Goal: Transaction & Acquisition: Purchase product/service

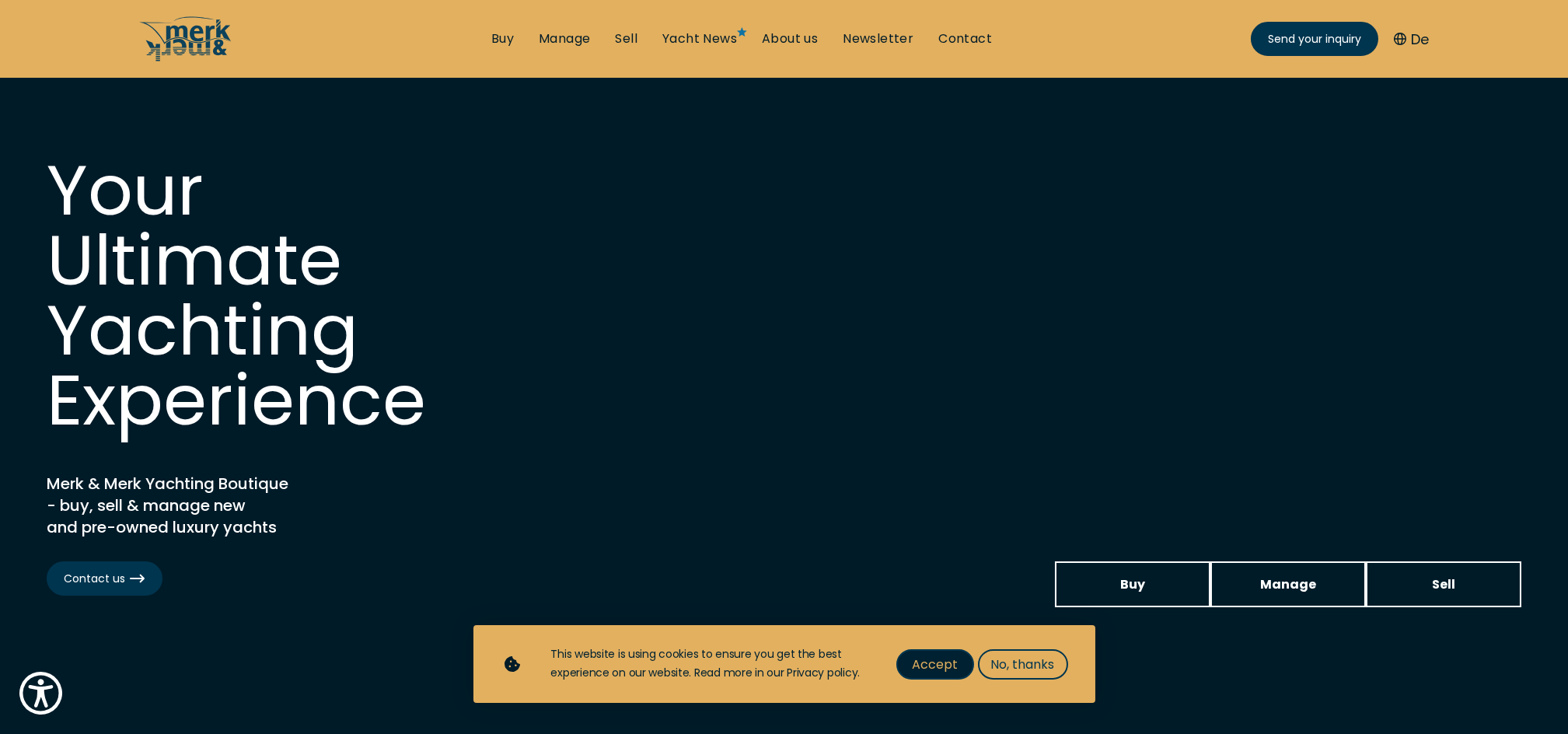
click at [940, 656] on span "Accept" at bounding box center [935, 664] width 46 height 19
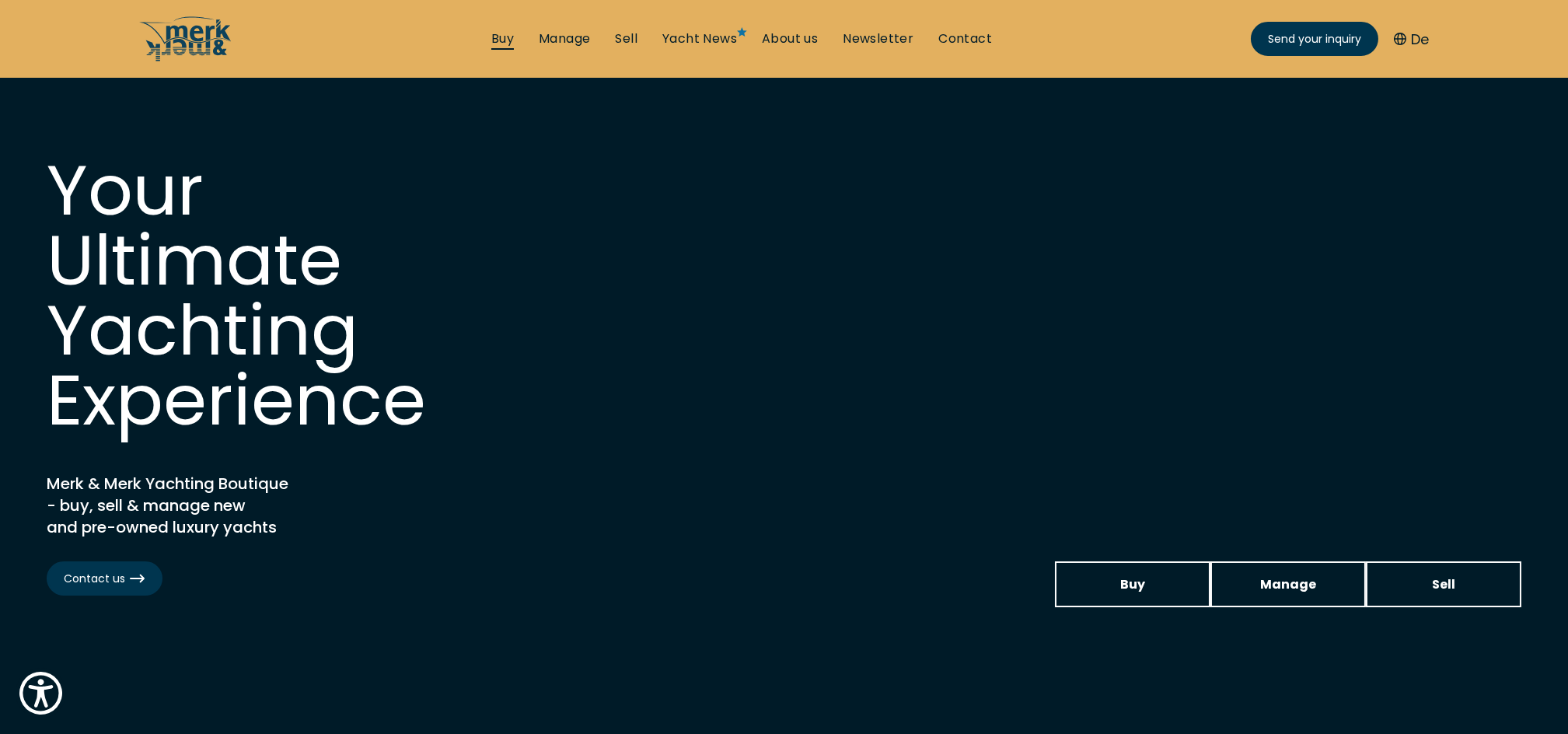
click at [503, 35] on link "Buy" at bounding box center [503, 39] width 23 height 17
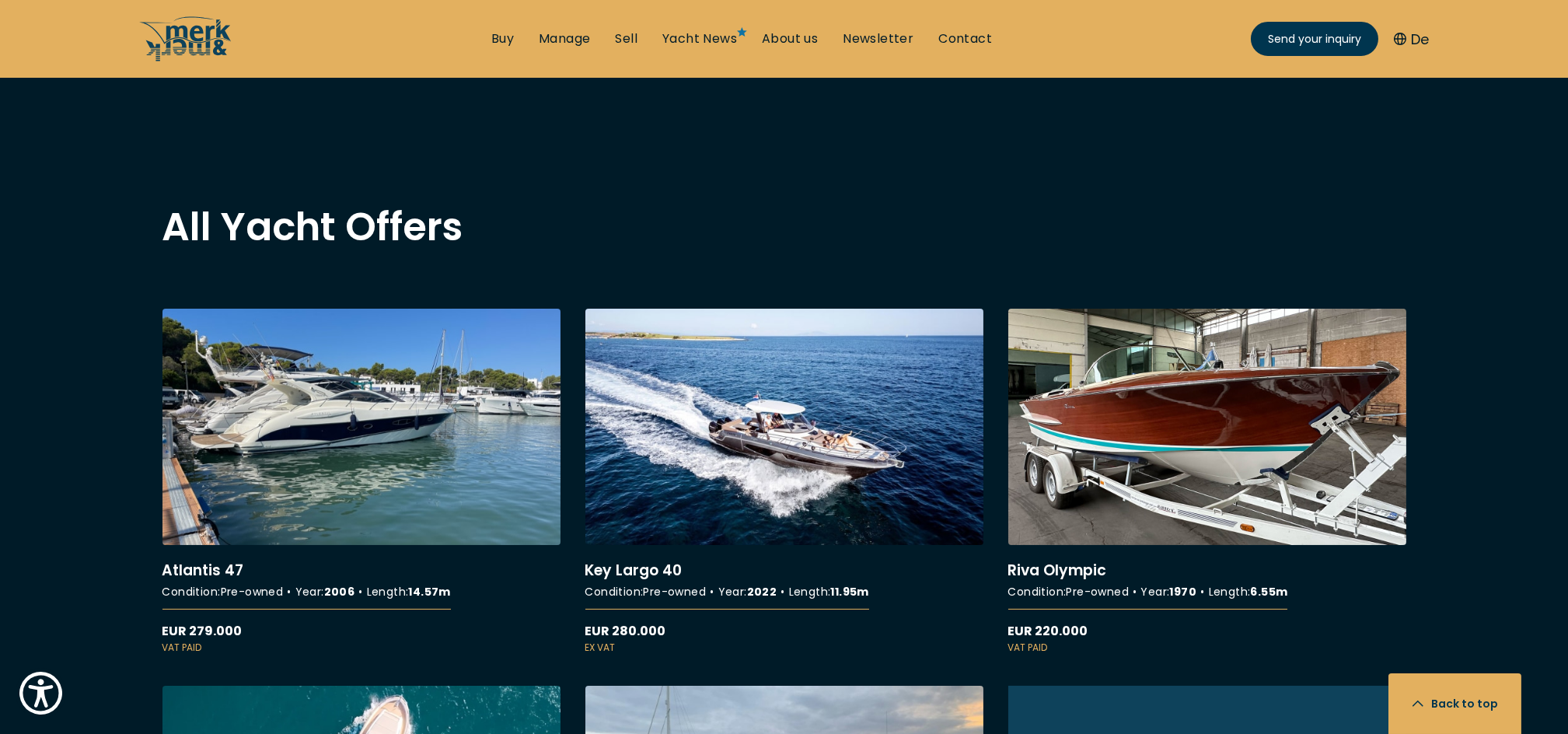
scroll to position [1177, 0]
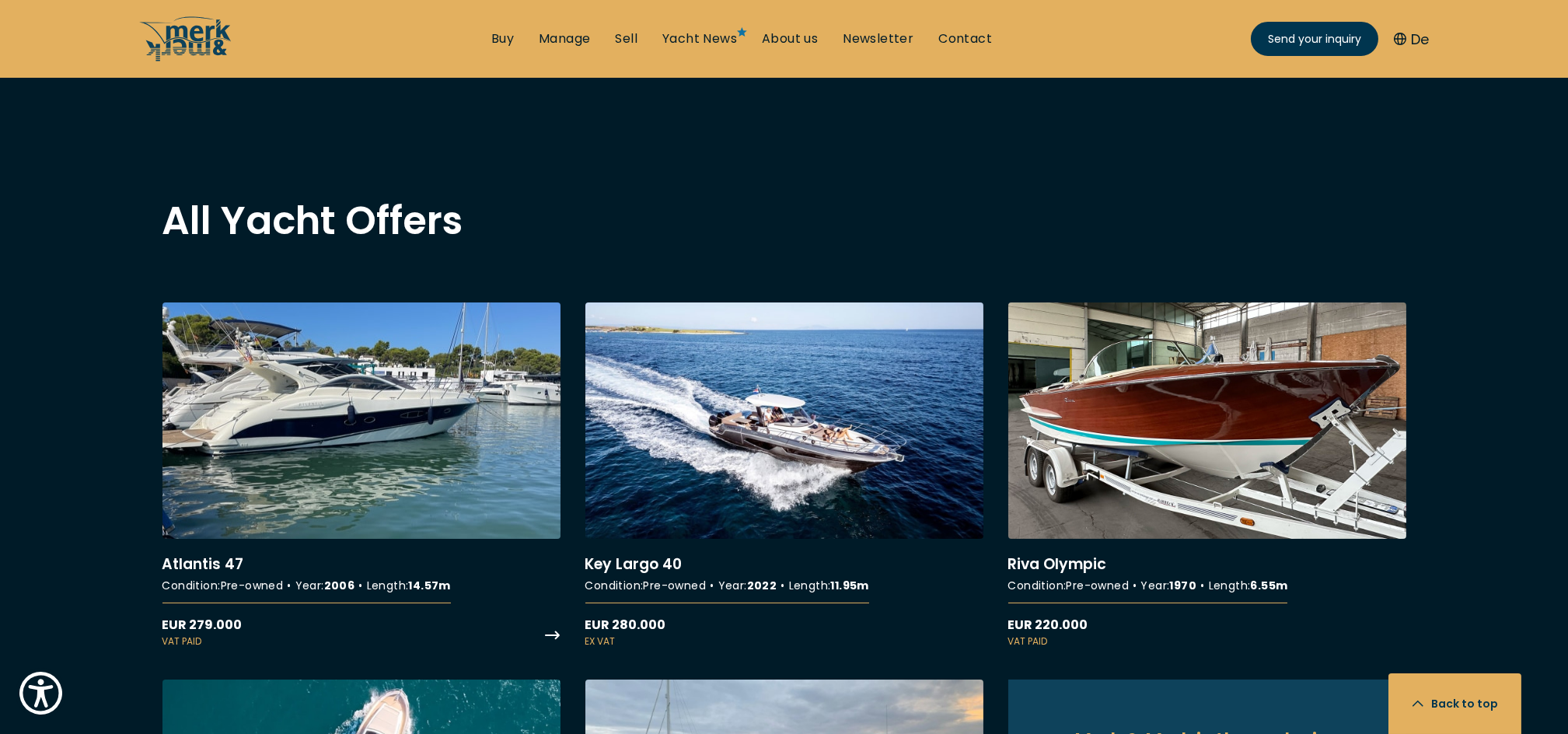
click at [309, 478] on link "More details about Atlantis 47" at bounding box center [362, 476] width 398 height 346
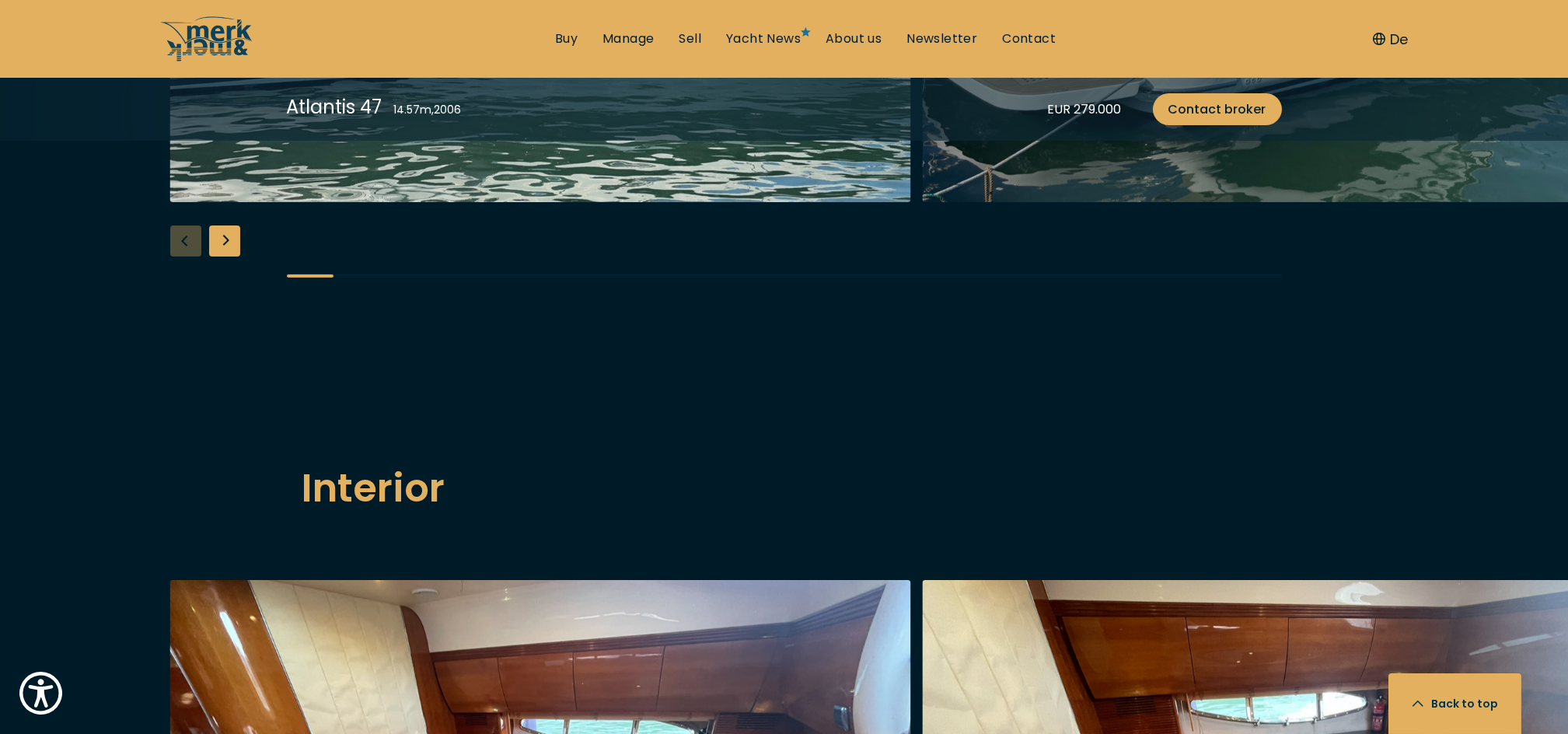
scroll to position [1931, 0]
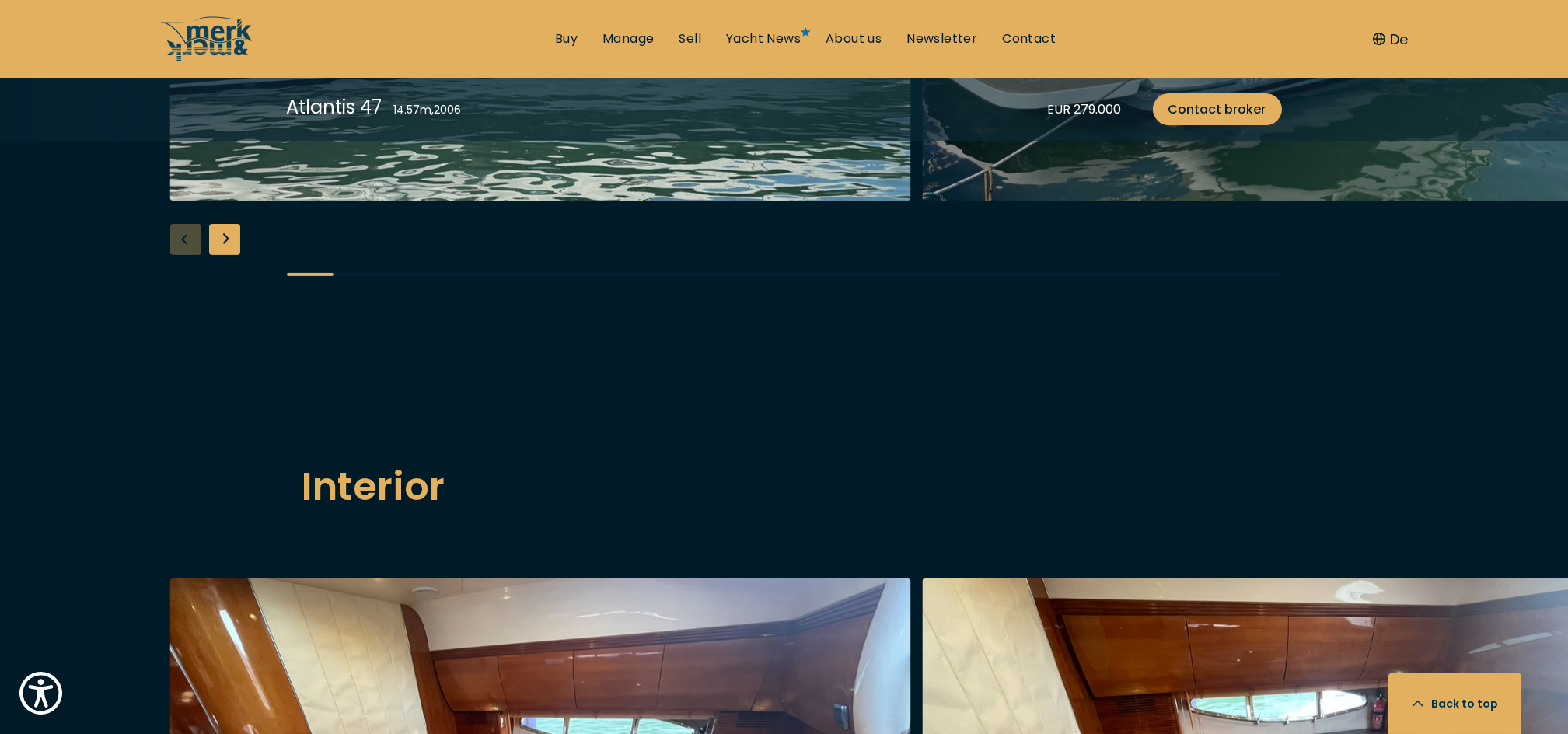
click at [231, 256] on div "Next slide" at bounding box center [225, 239] width 32 height 32
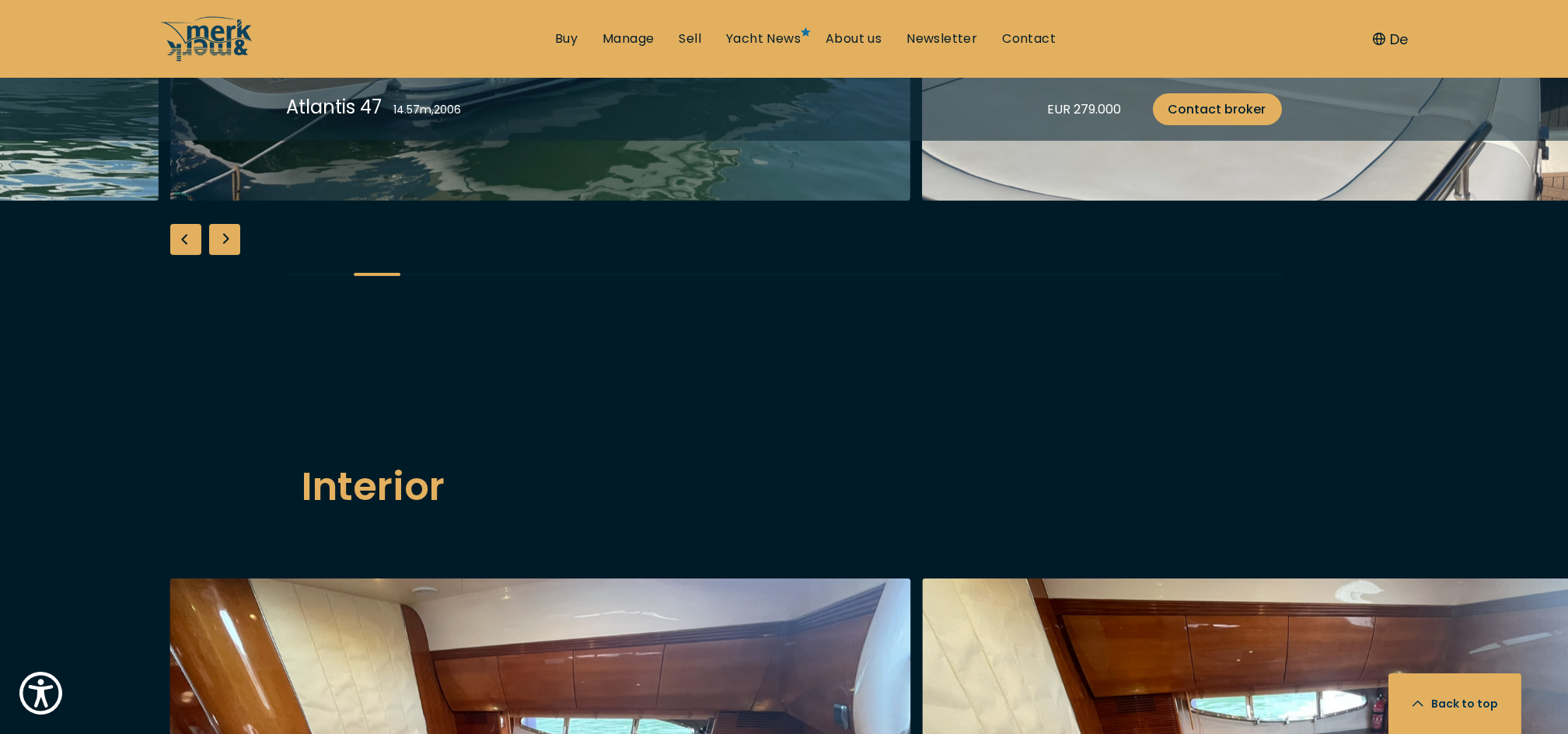
click at [231, 256] on div "Next slide" at bounding box center [225, 239] width 32 height 32
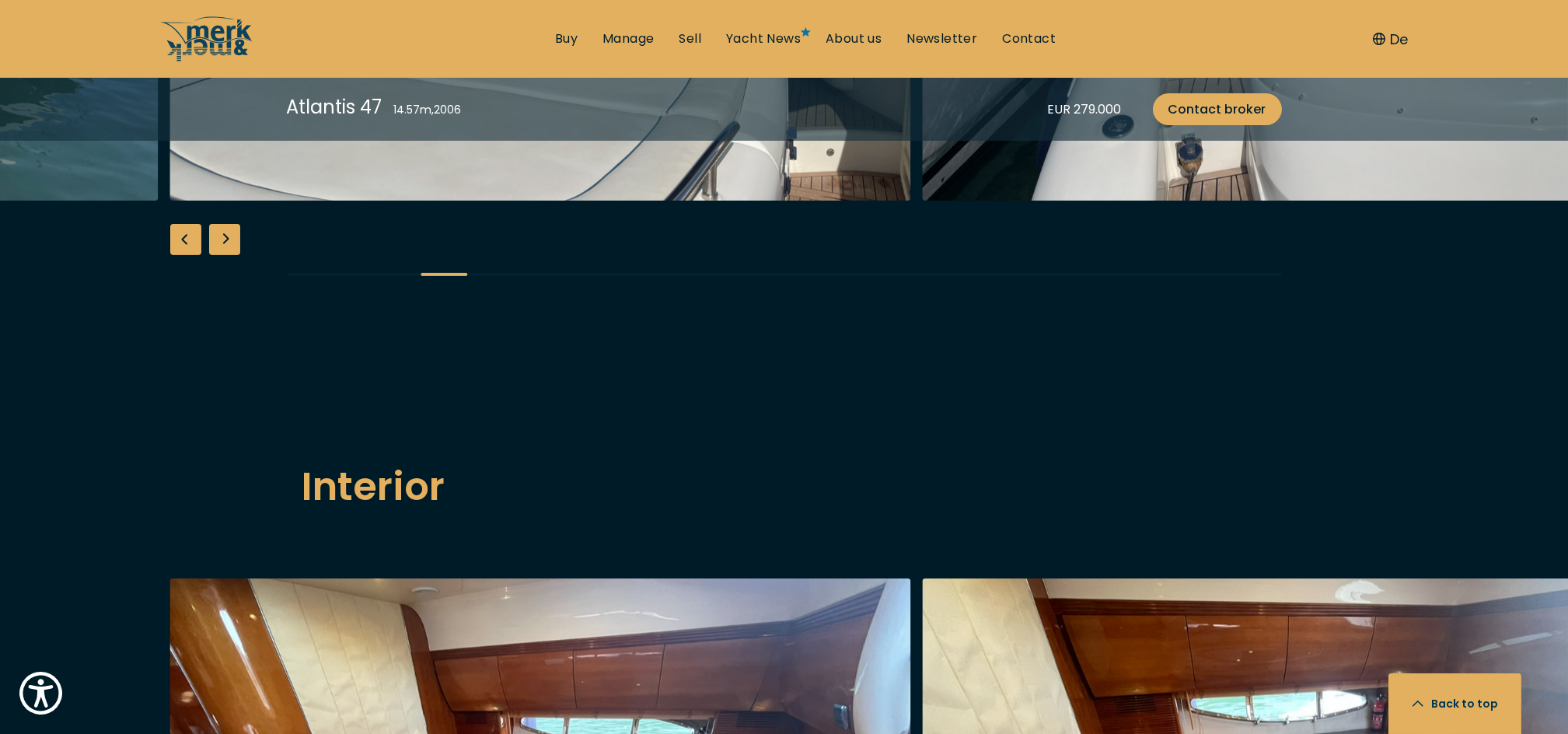
click at [231, 256] on div "Next slide" at bounding box center [225, 239] width 32 height 32
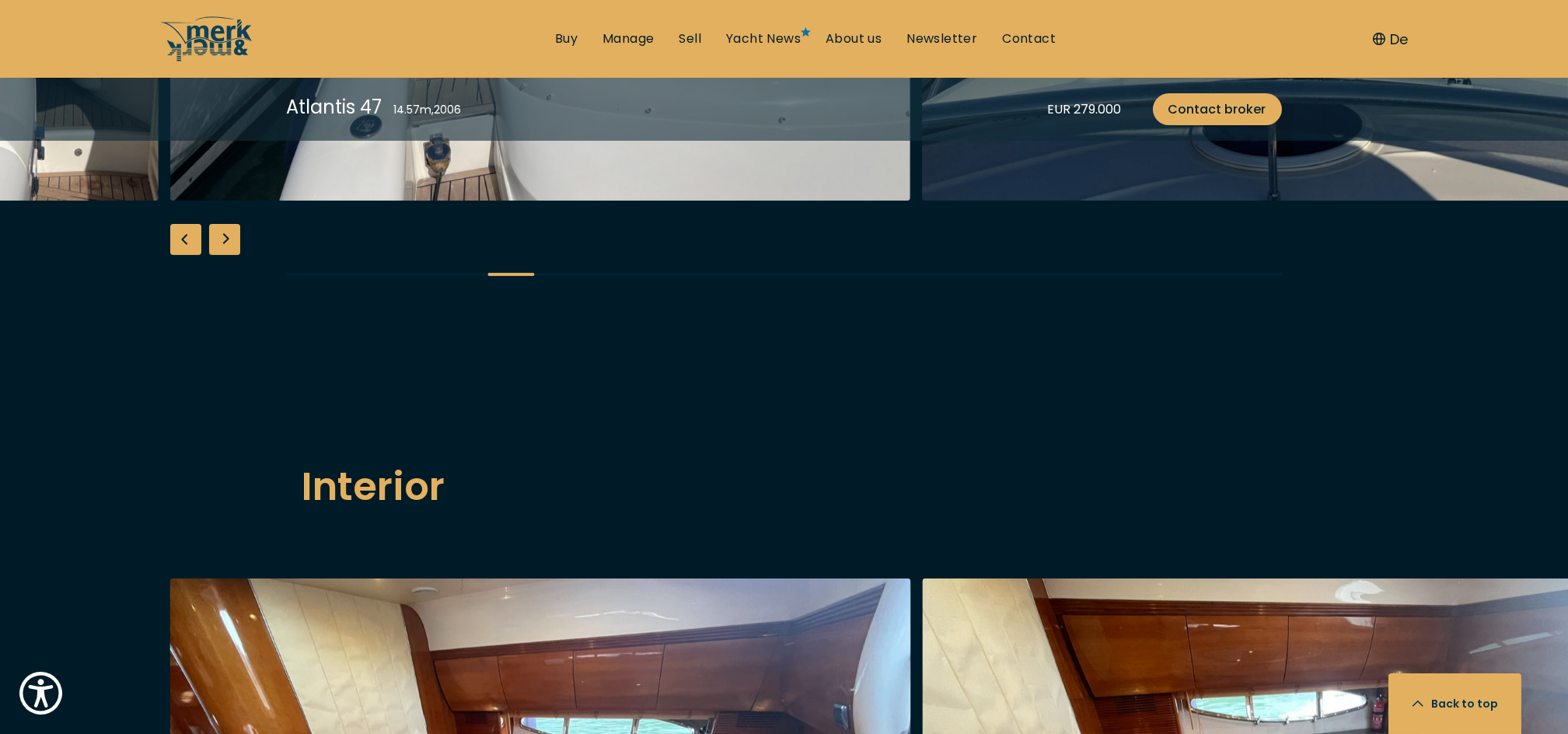
click at [231, 256] on div "Next slide" at bounding box center [225, 239] width 32 height 32
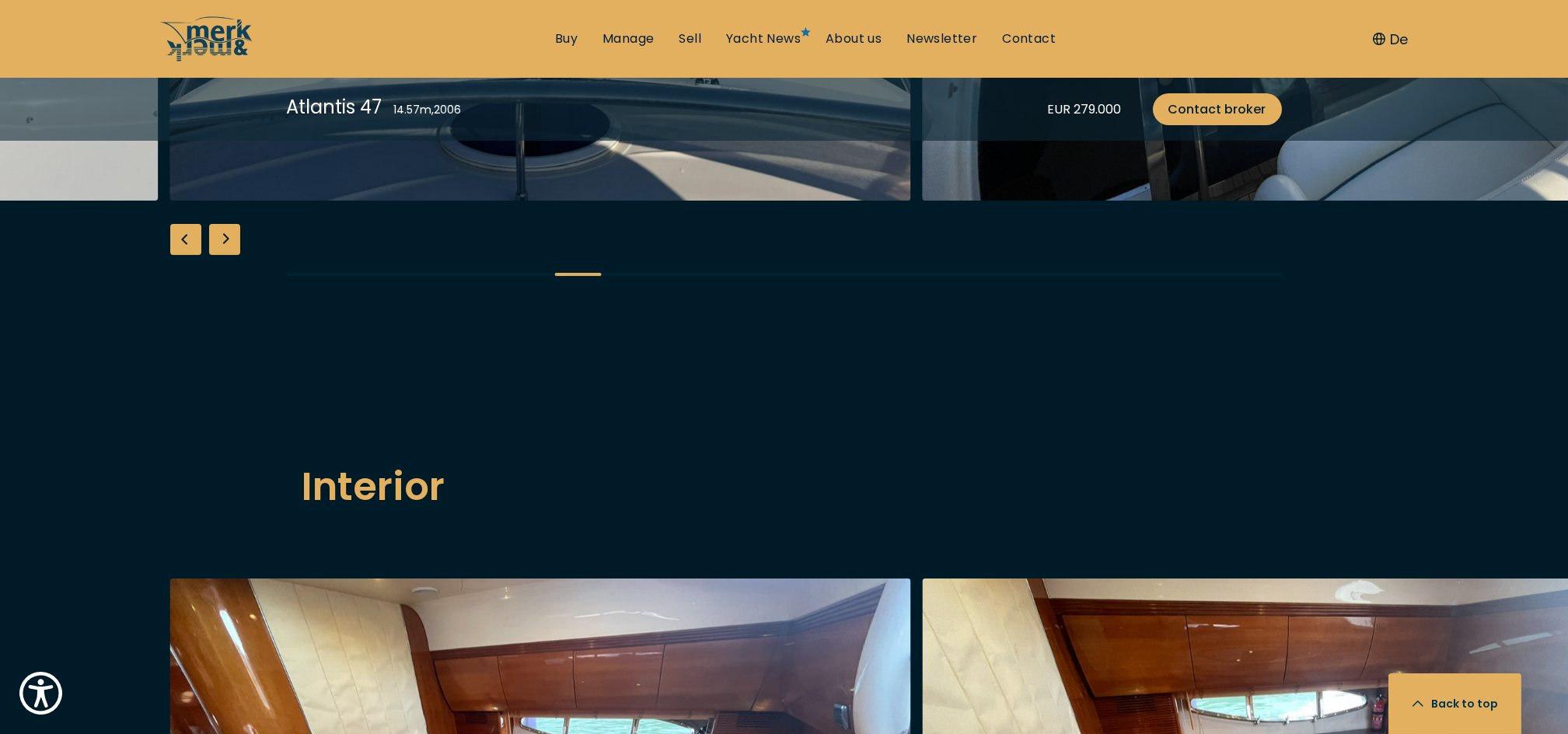
click at [231, 256] on div "Next slide" at bounding box center [225, 239] width 32 height 32
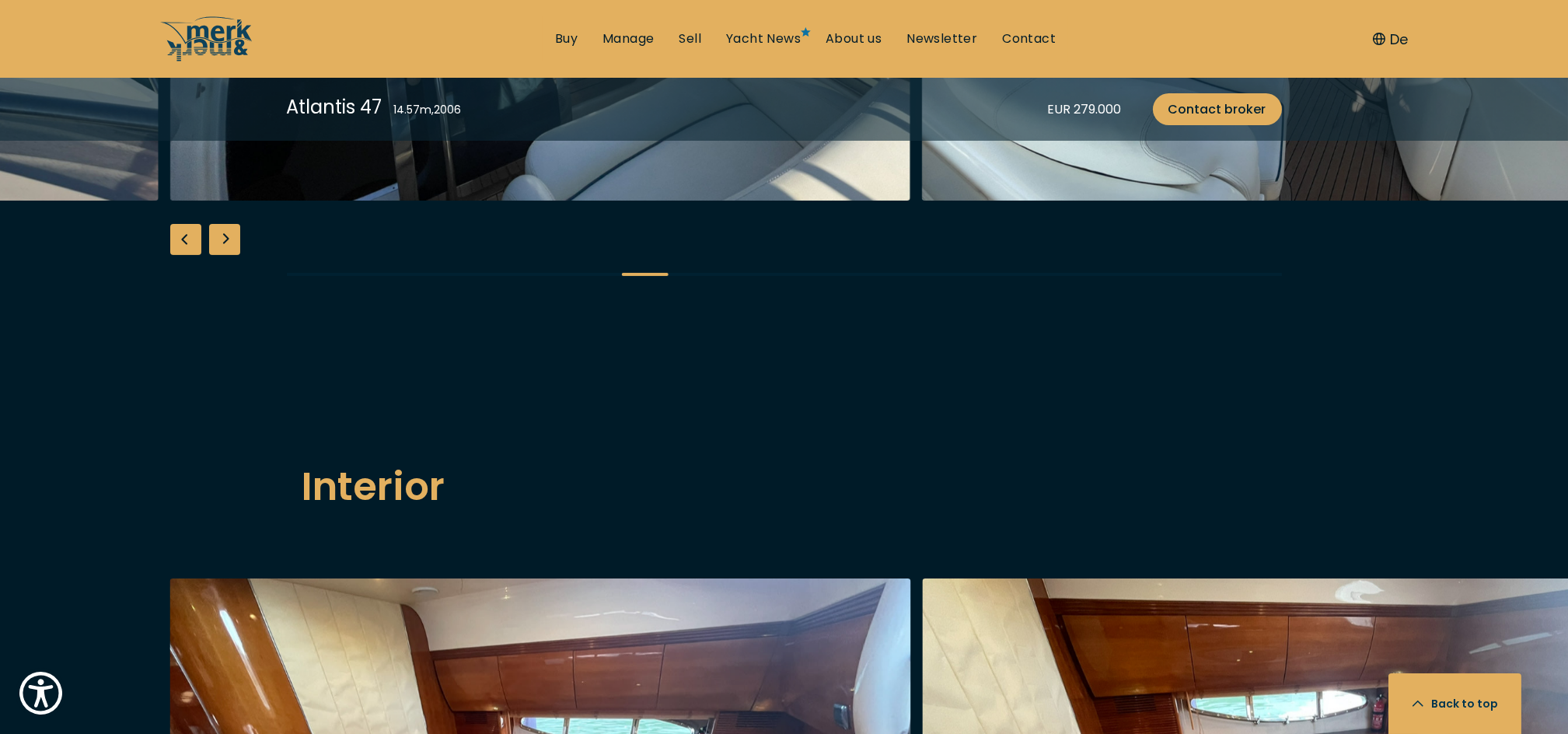
click at [231, 256] on div "Next slide" at bounding box center [225, 239] width 32 height 32
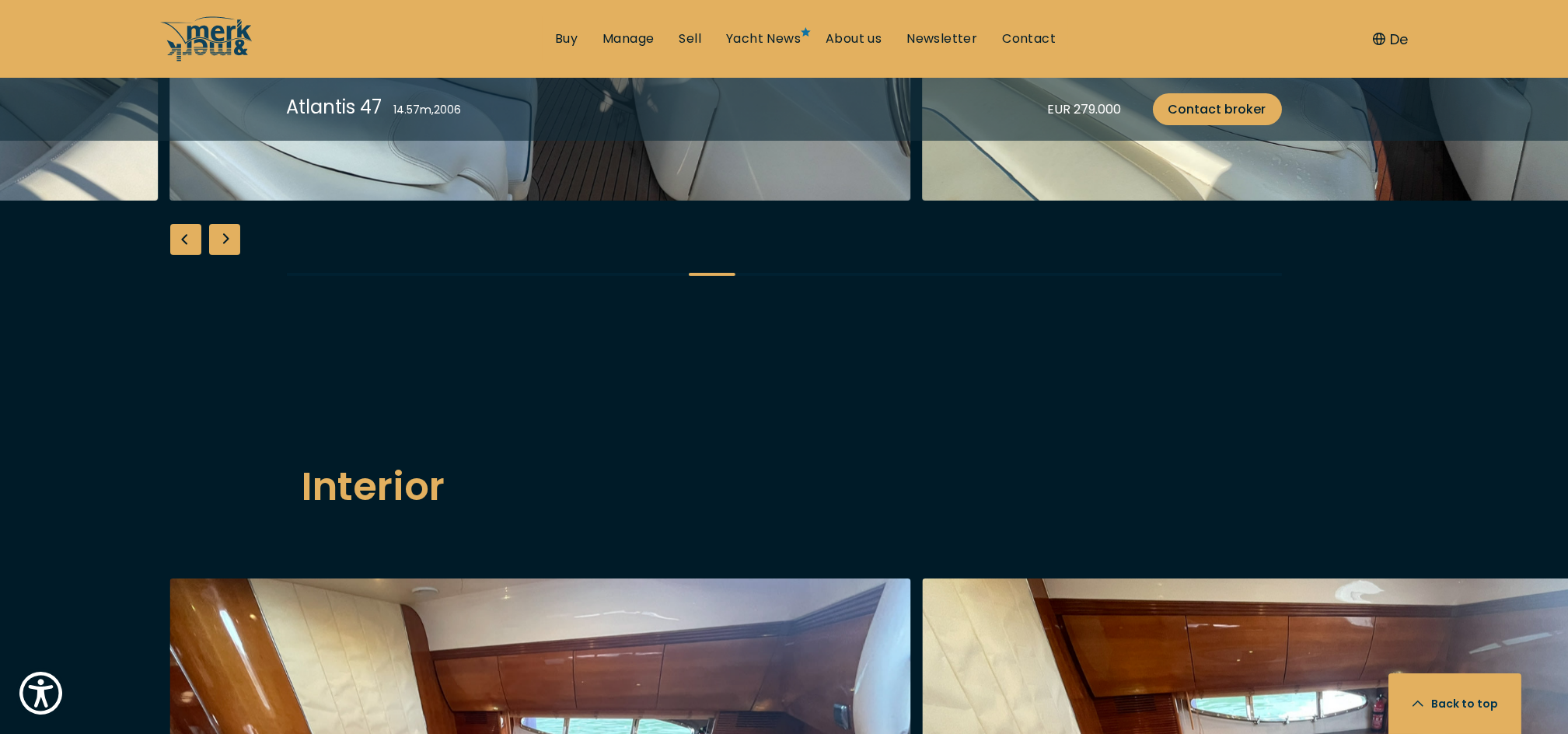
click at [189, 256] on div "Previous slide" at bounding box center [186, 239] width 32 height 32
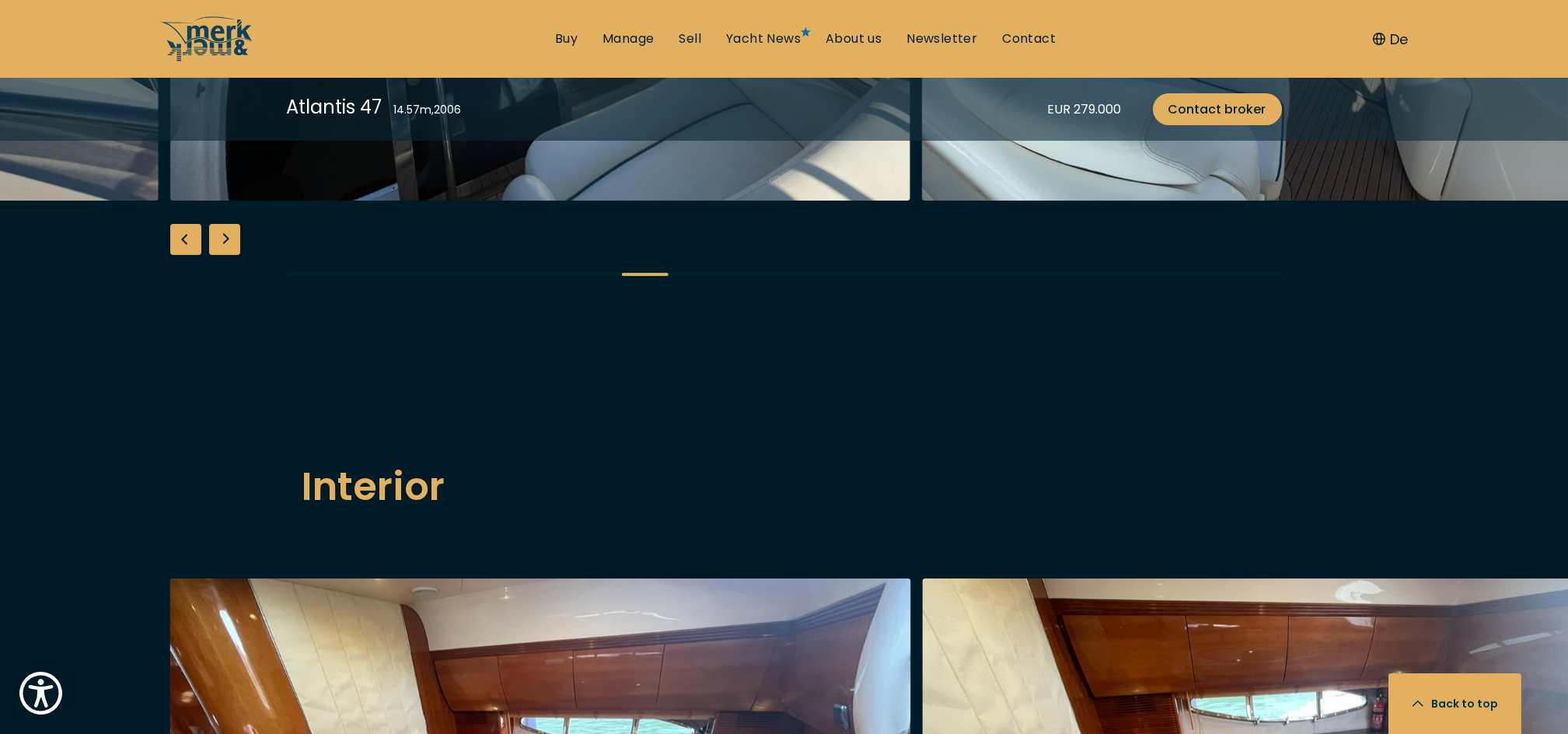
click at [189, 256] on div "Previous slide" at bounding box center [186, 239] width 32 height 32
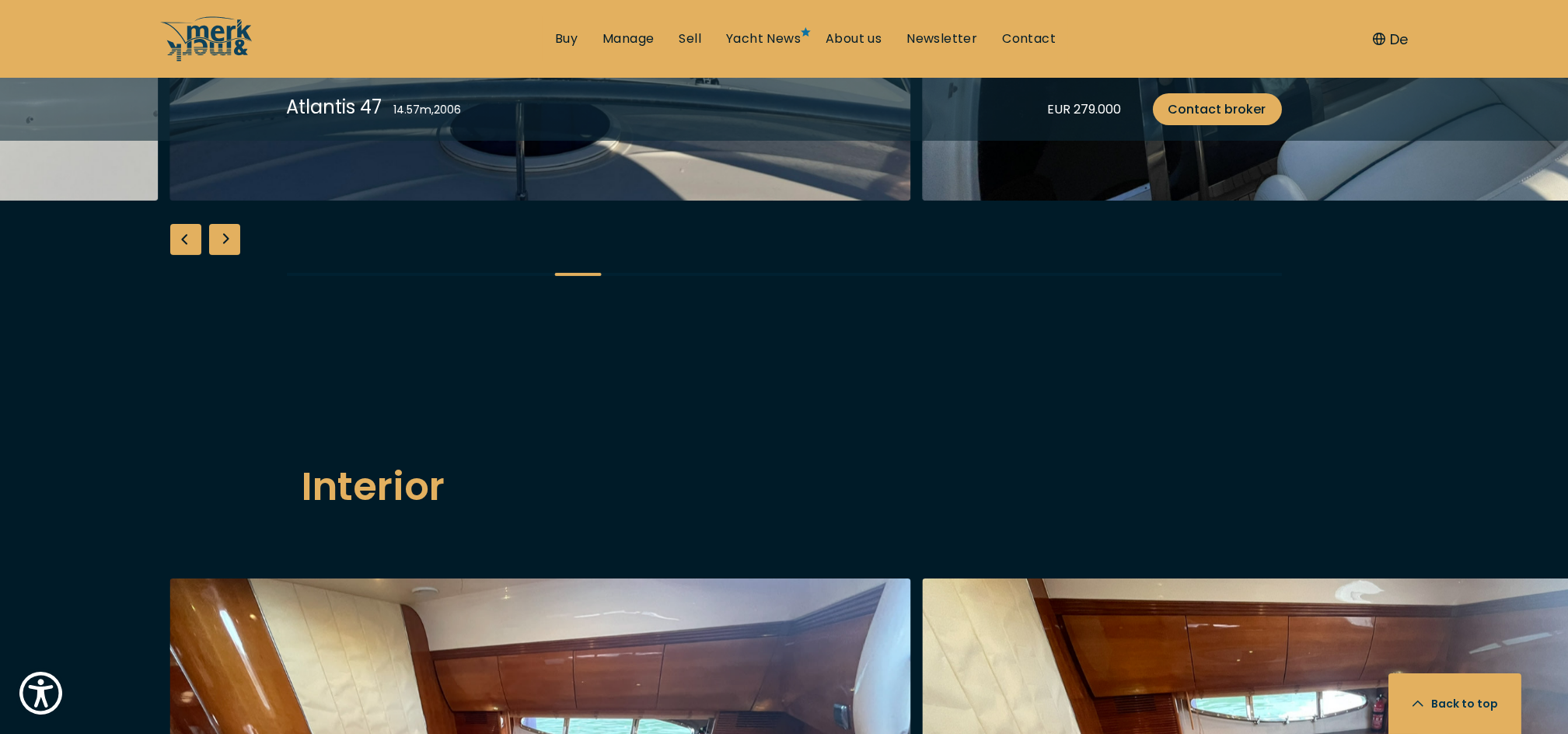
click at [189, 256] on div "Previous slide" at bounding box center [186, 239] width 32 height 32
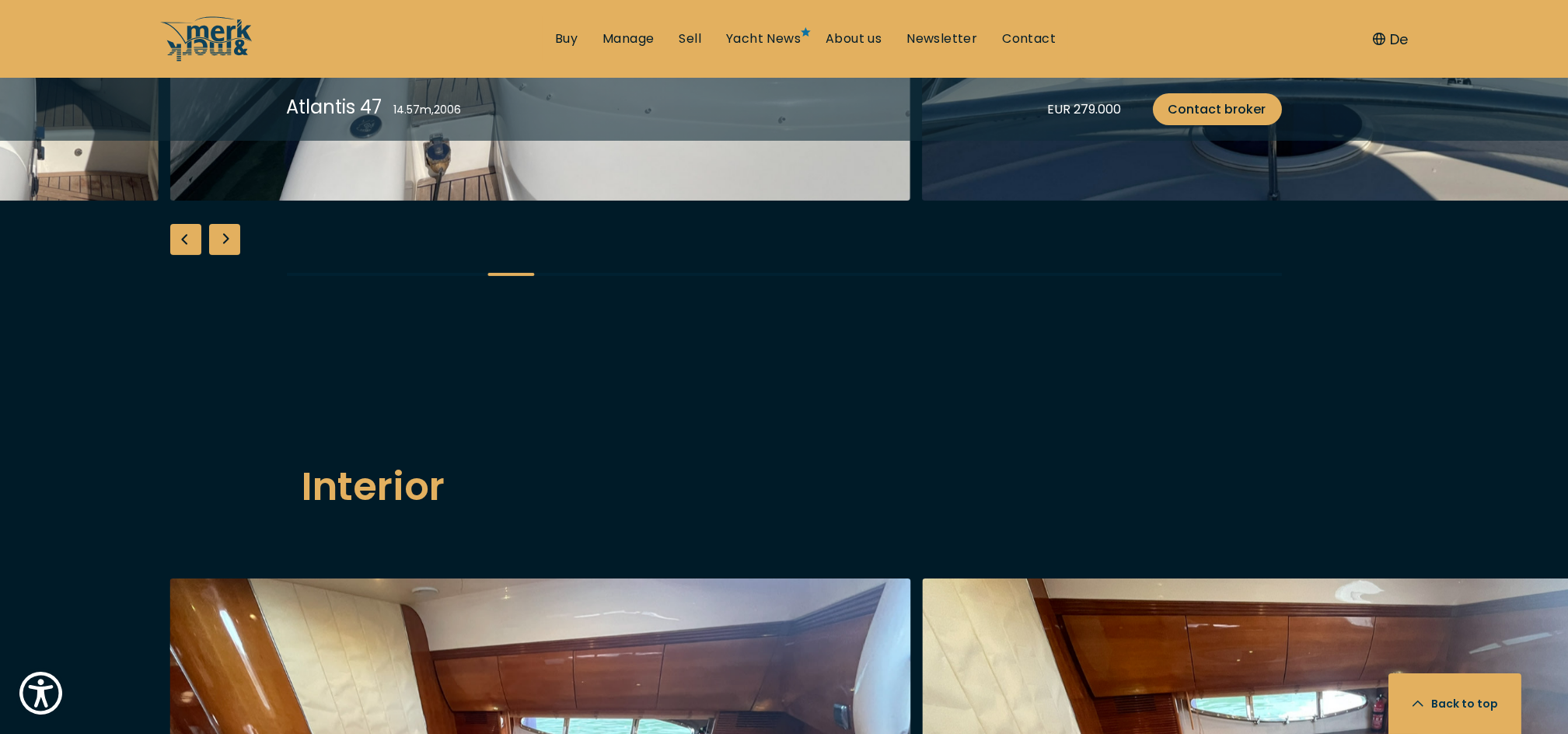
click at [189, 256] on div "Previous slide" at bounding box center [186, 239] width 32 height 32
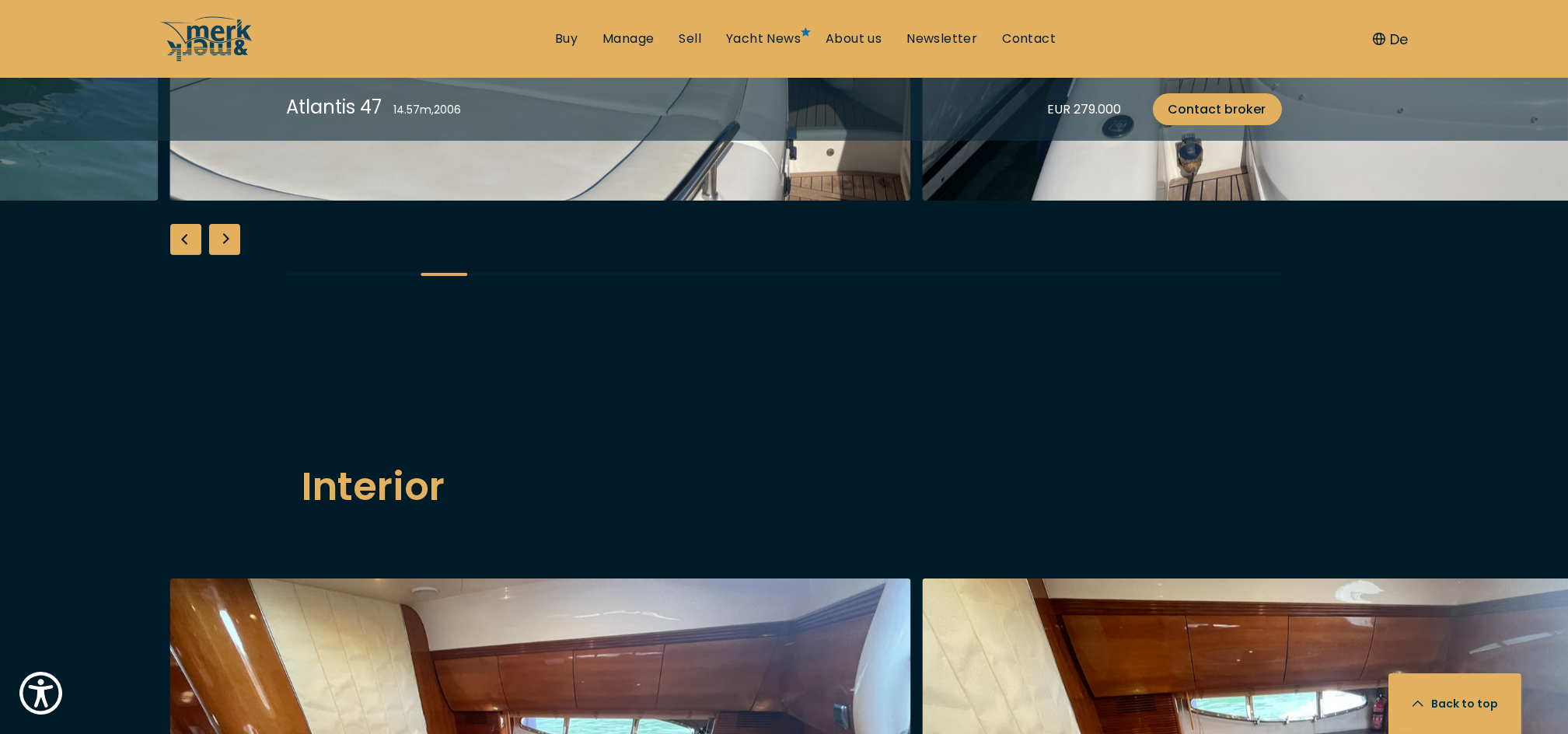
click at [231, 256] on div "Next slide" at bounding box center [225, 239] width 32 height 32
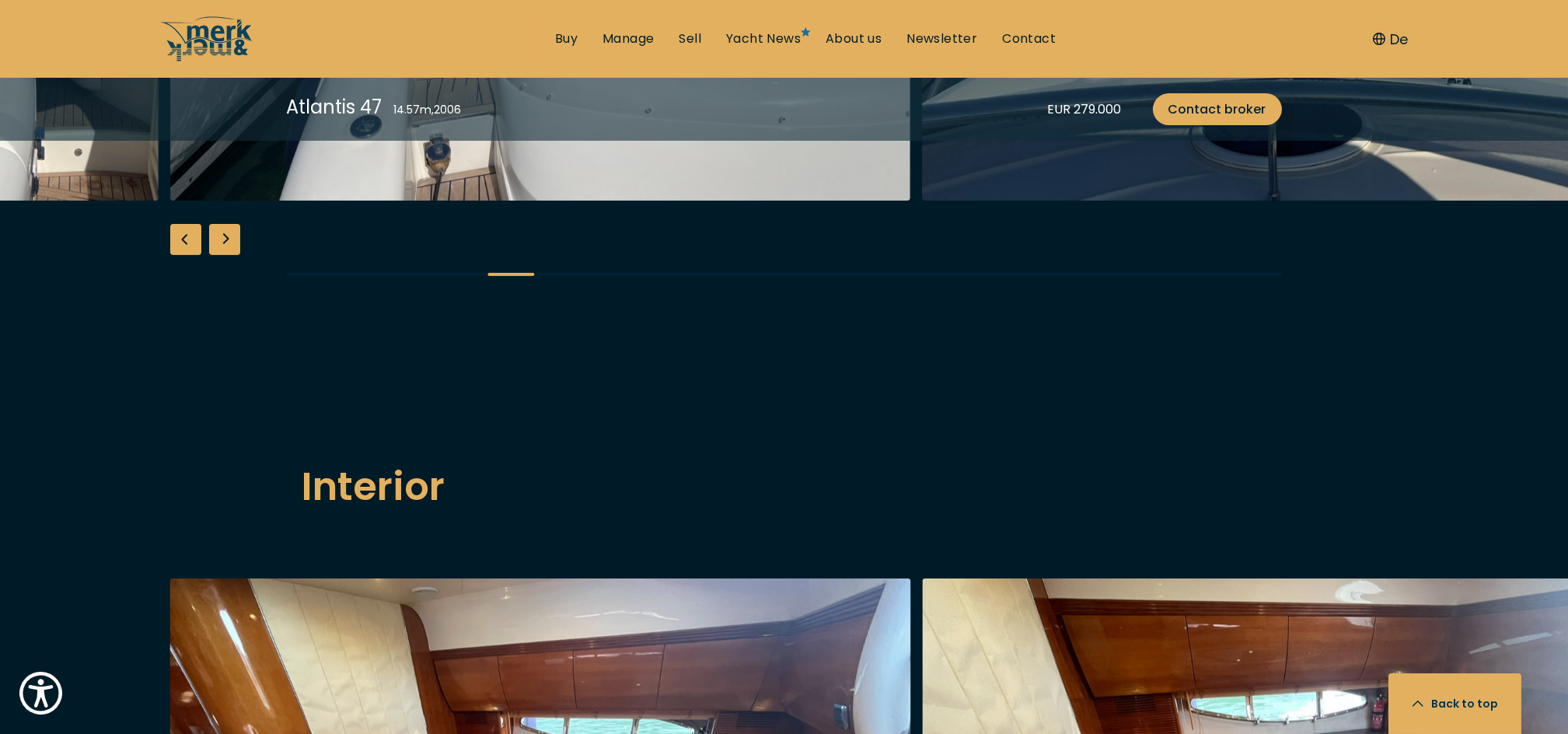
click at [231, 256] on div "Next slide" at bounding box center [225, 239] width 32 height 32
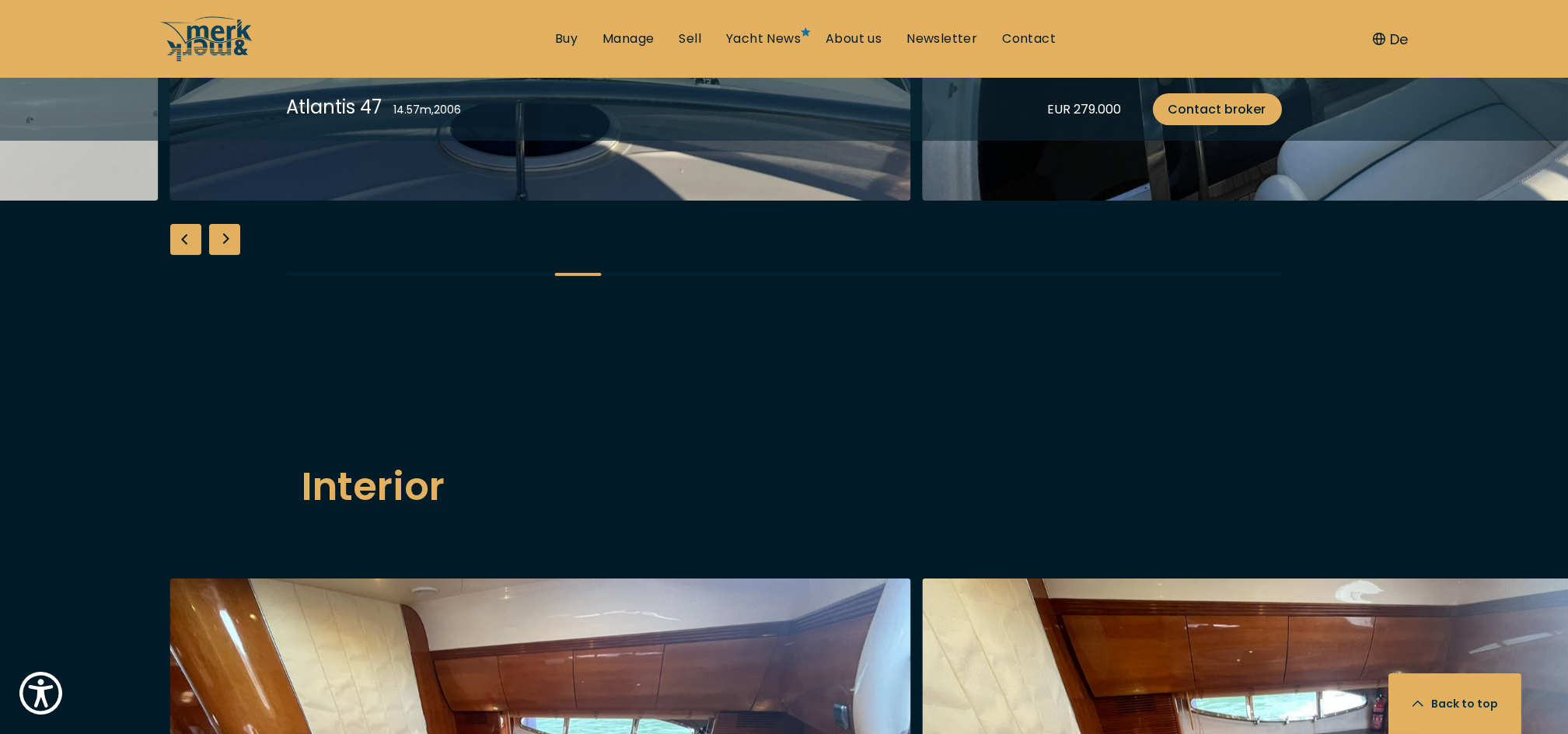
click at [231, 256] on div "Next slide" at bounding box center [225, 239] width 32 height 32
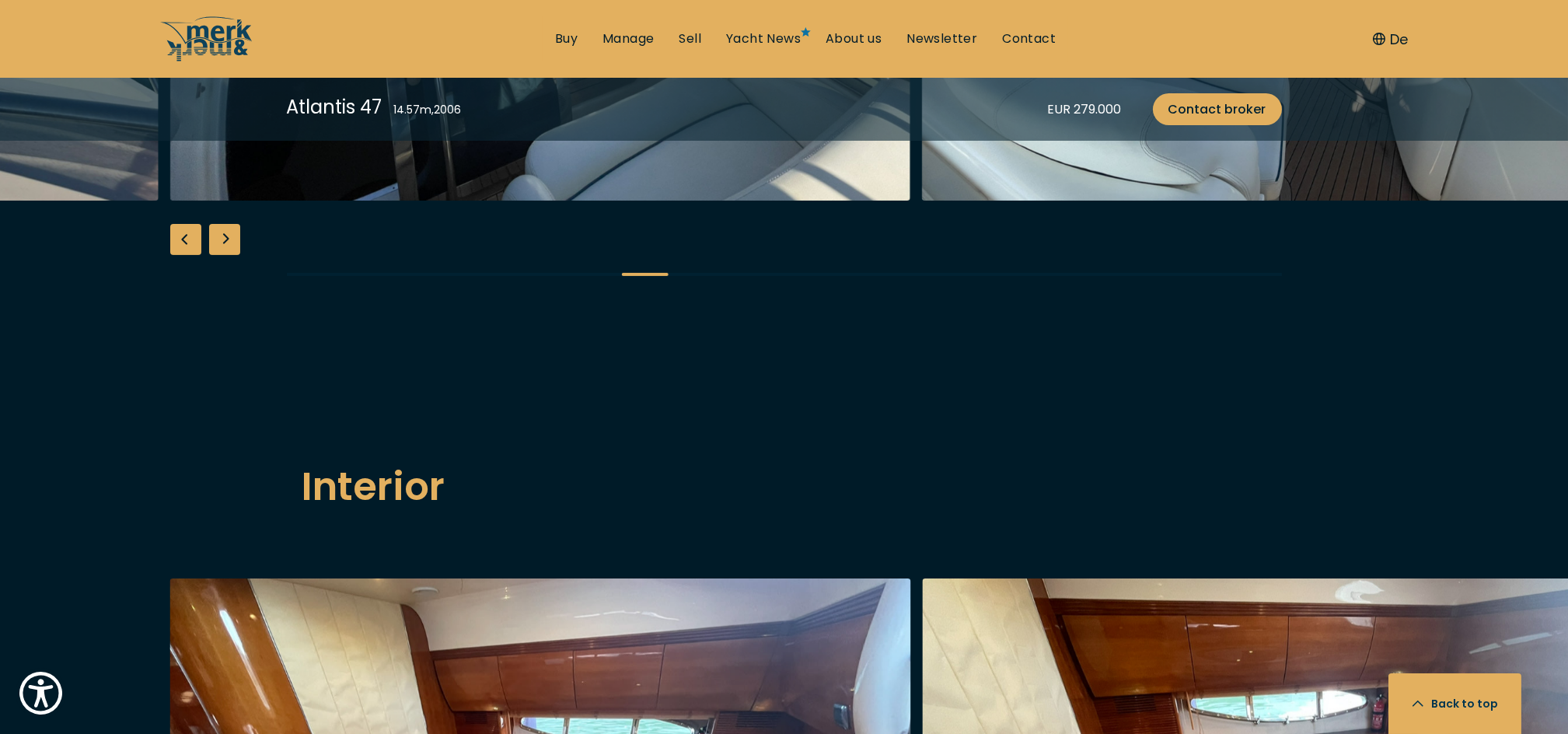
click at [231, 256] on div "Next slide" at bounding box center [225, 239] width 32 height 32
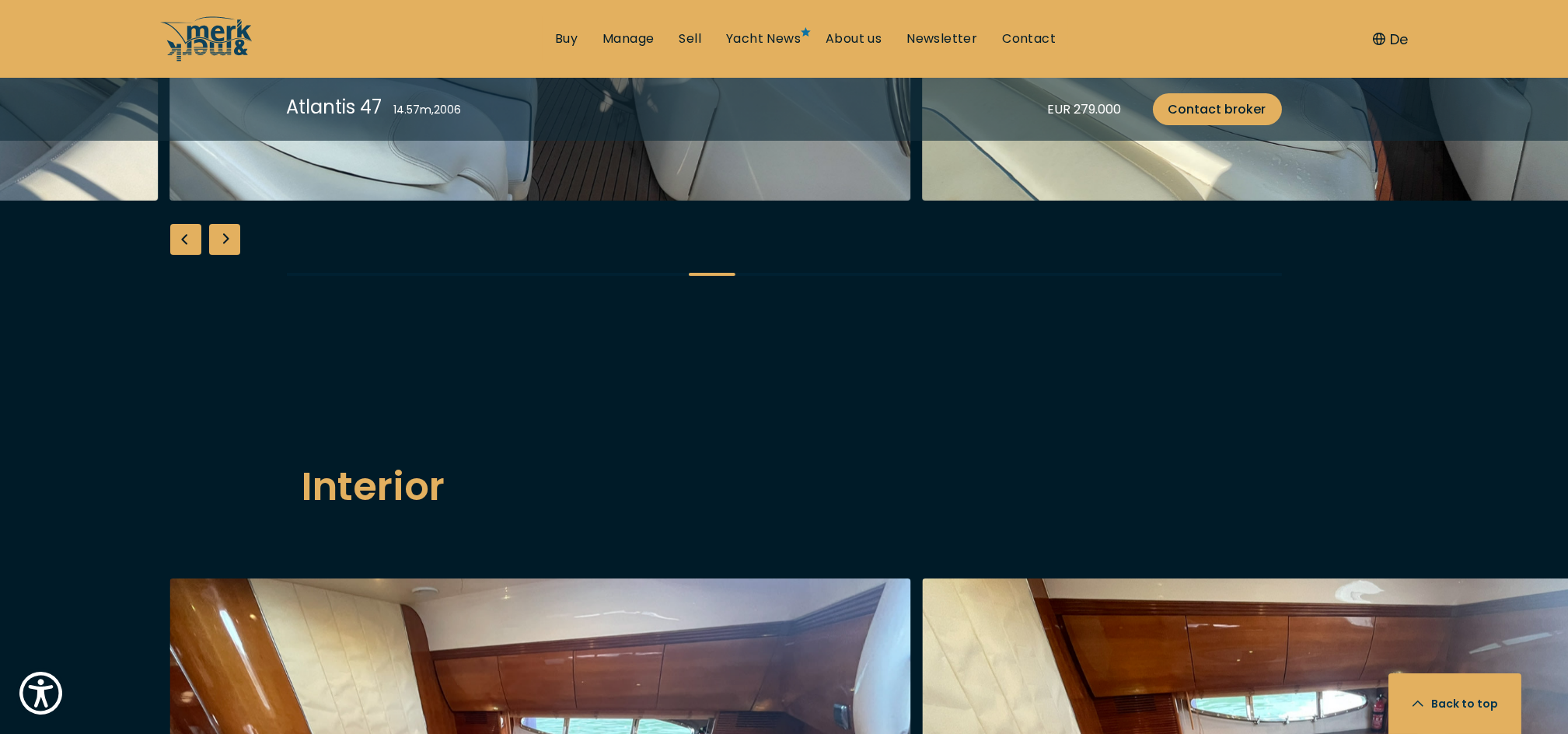
click at [231, 256] on div "Next slide" at bounding box center [225, 239] width 32 height 32
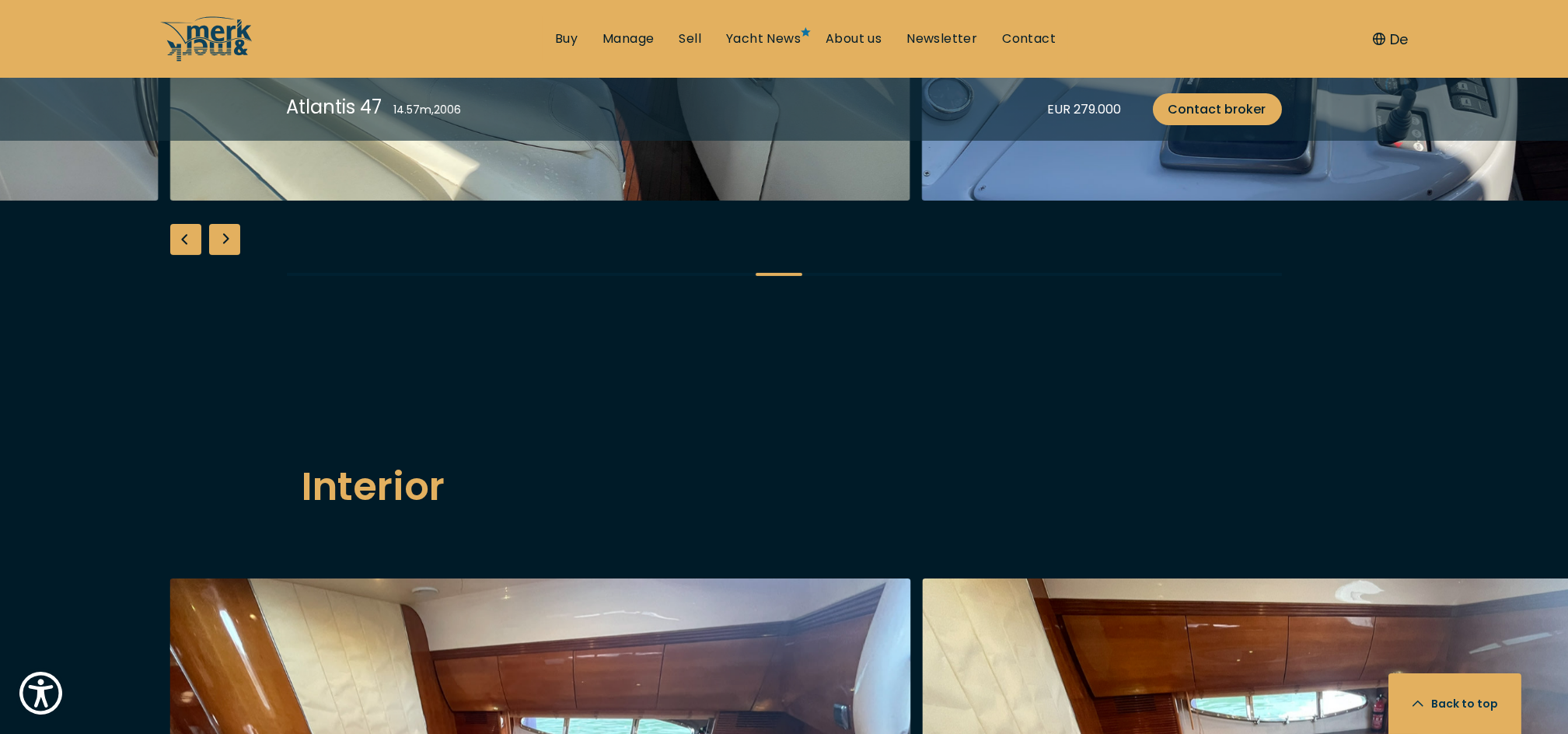
click at [231, 256] on div "Next slide" at bounding box center [225, 239] width 32 height 32
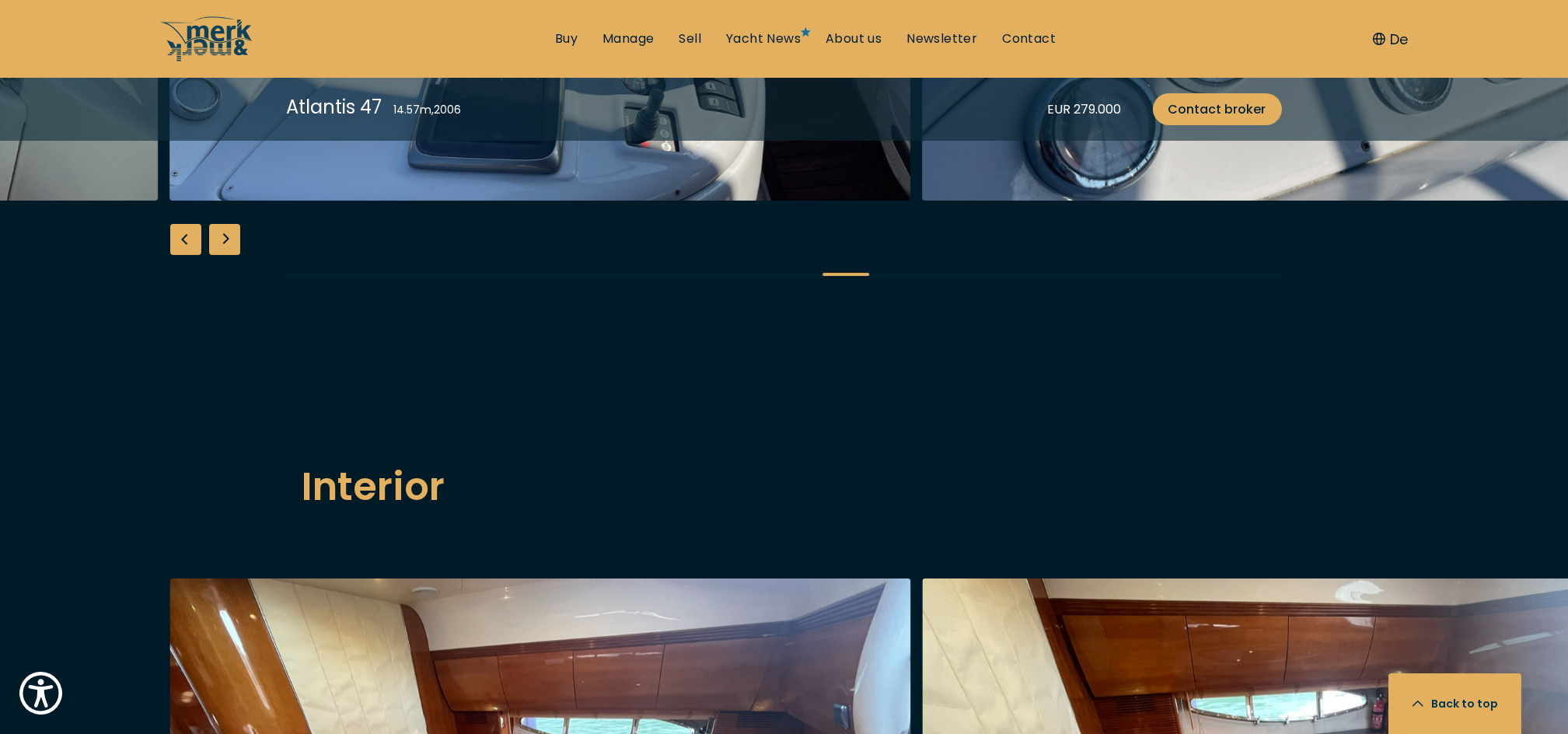
click at [231, 256] on div "Next slide" at bounding box center [225, 239] width 32 height 32
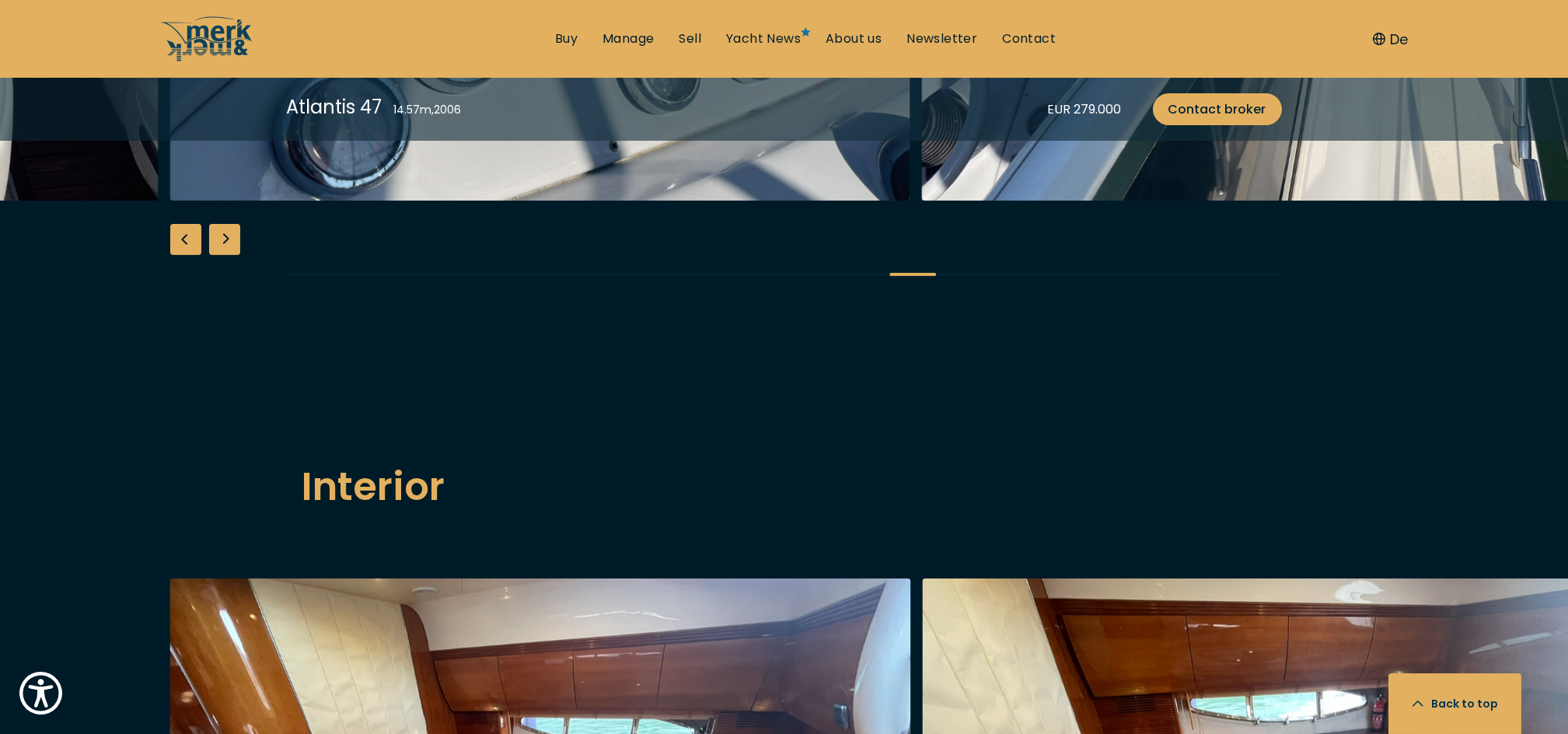
click at [185, 256] on div "Previous slide" at bounding box center [186, 239] width 32 height 32
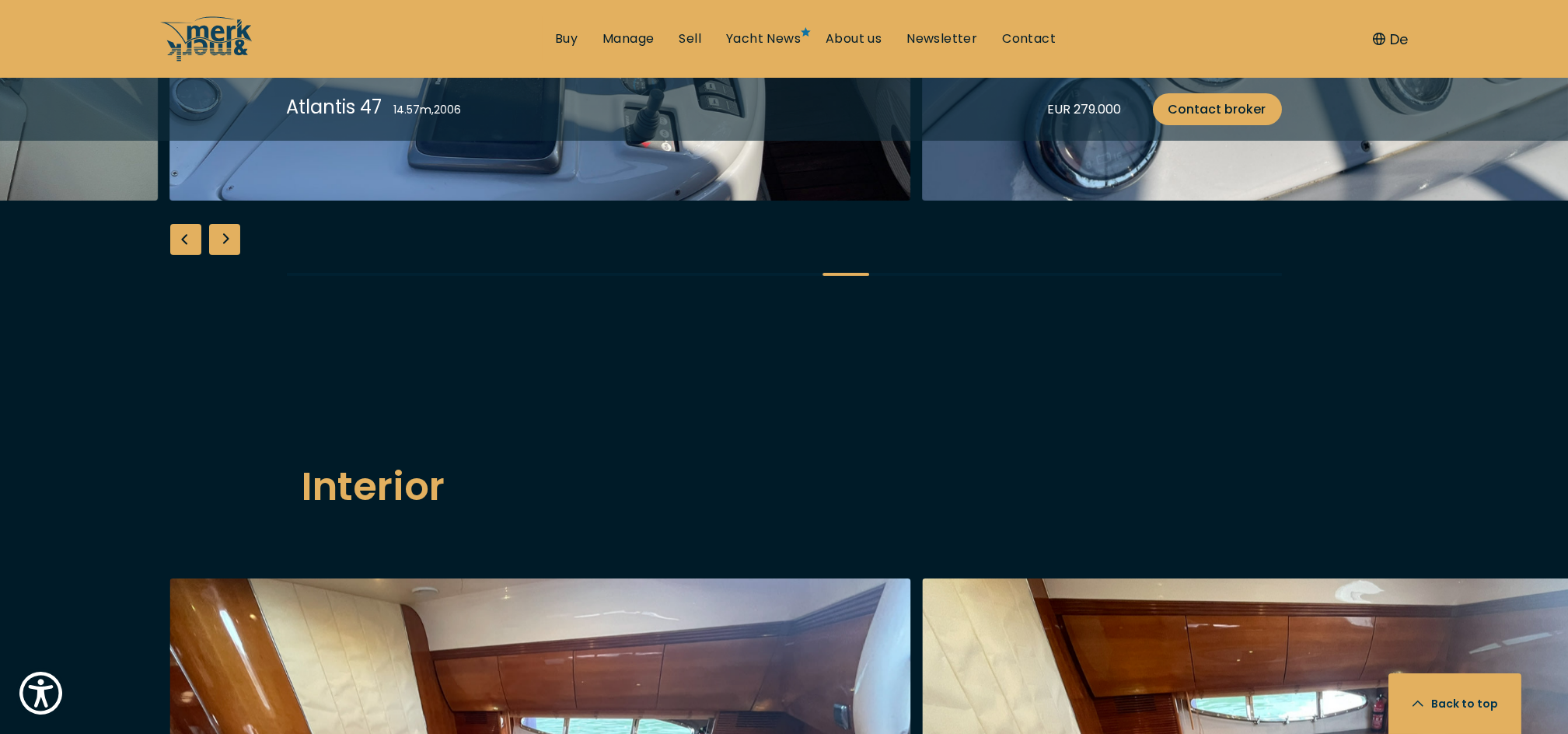
click at [185, 256] on div "Previous slide" at bounding box center [186, 239] width 32 height 32
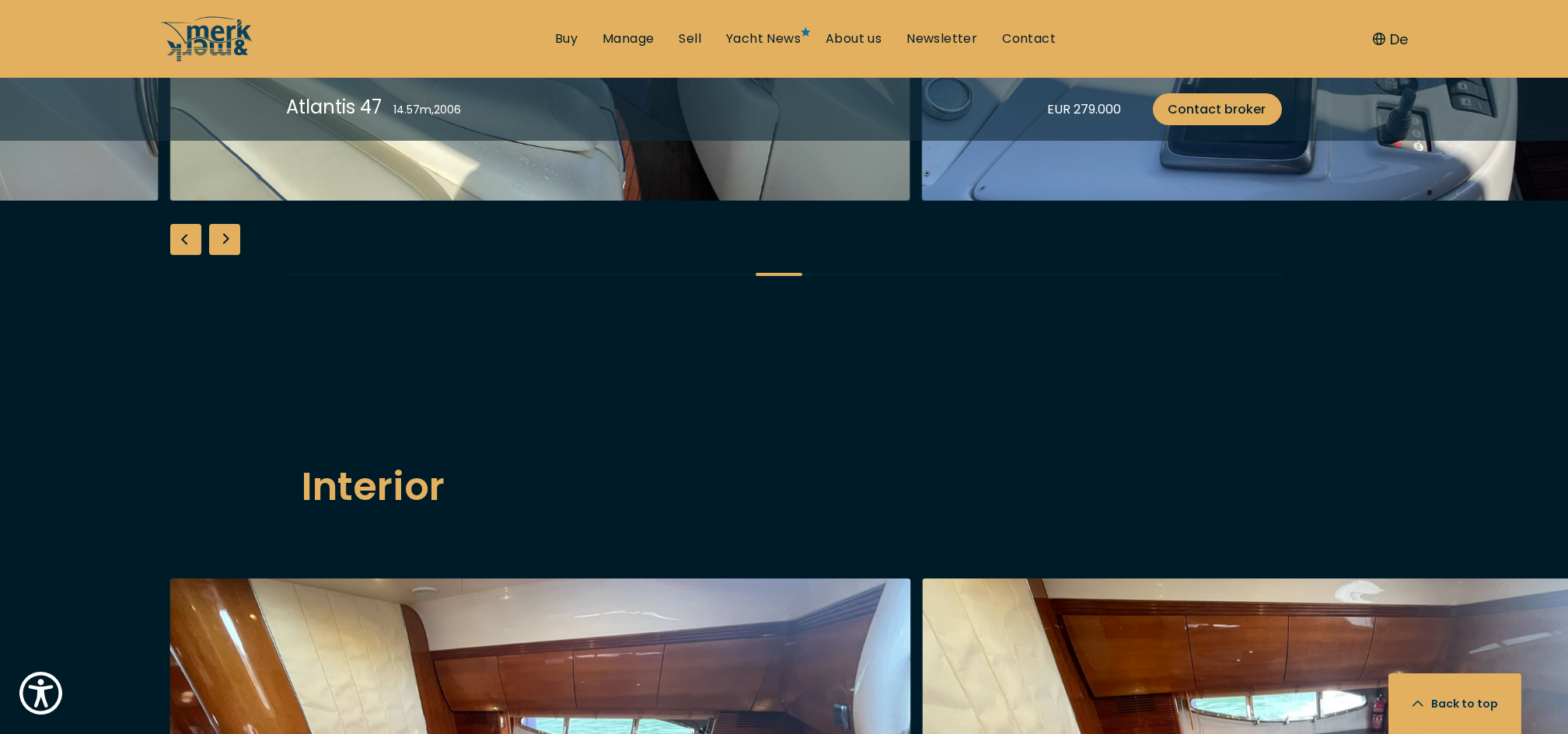
click at [185, 256] on div "Previous slide" at bounding box center [186, 239] width 32 height 32
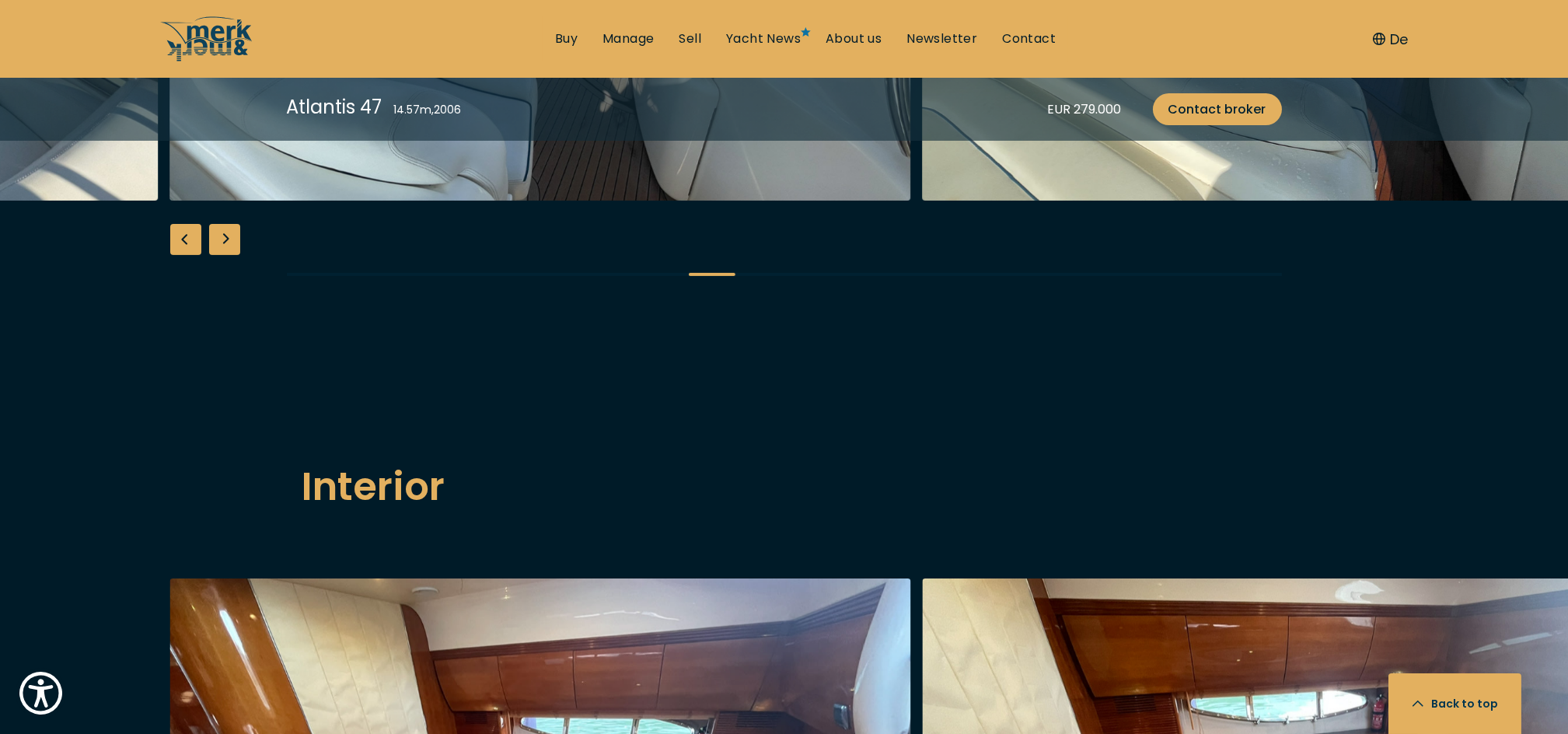
click at [185, 256] on div "Previous slide" at bounding box center [186, 239] width 32 height 32
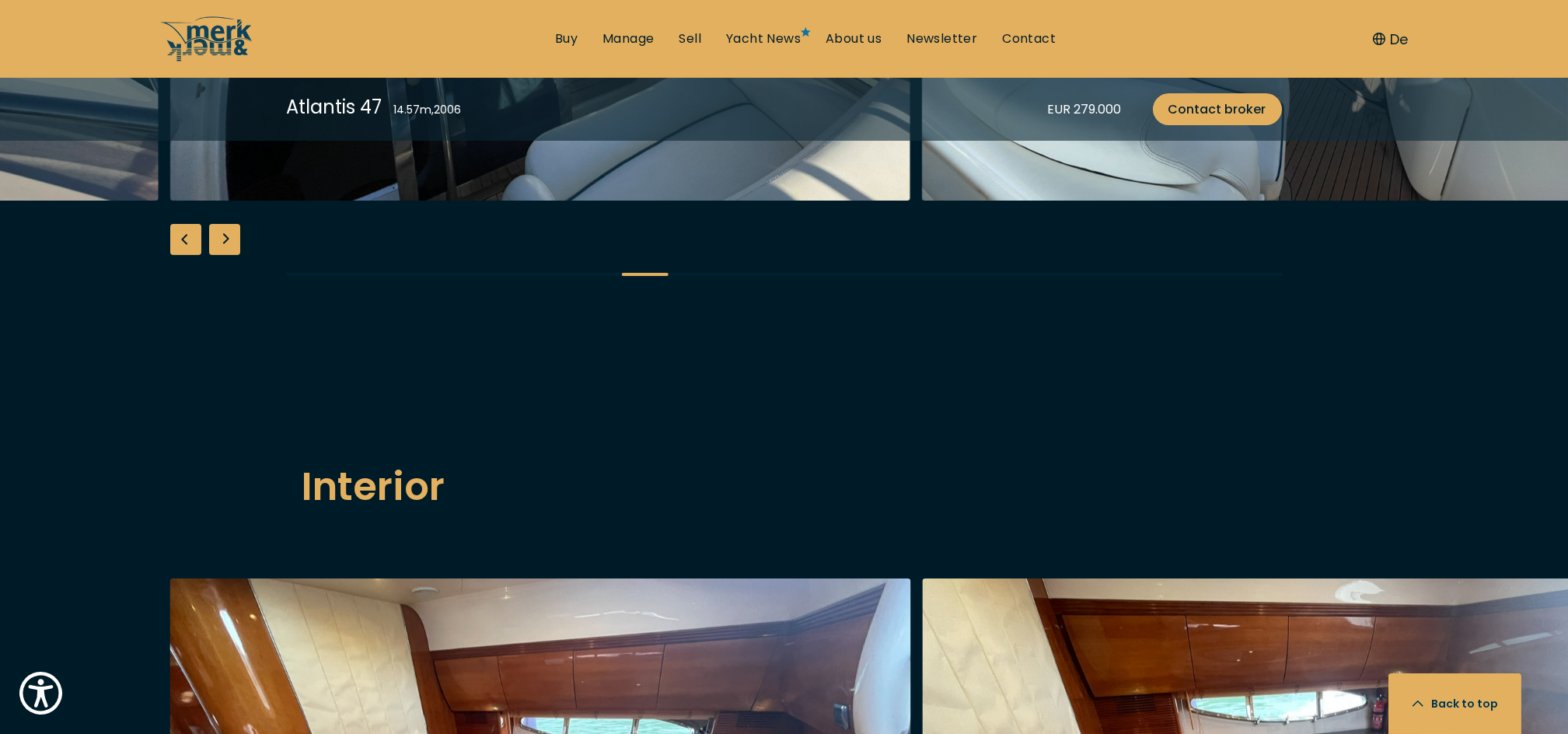
click at [185, 256] on div "Previous slide" at bounding box center [186, 239] width 32 height 32
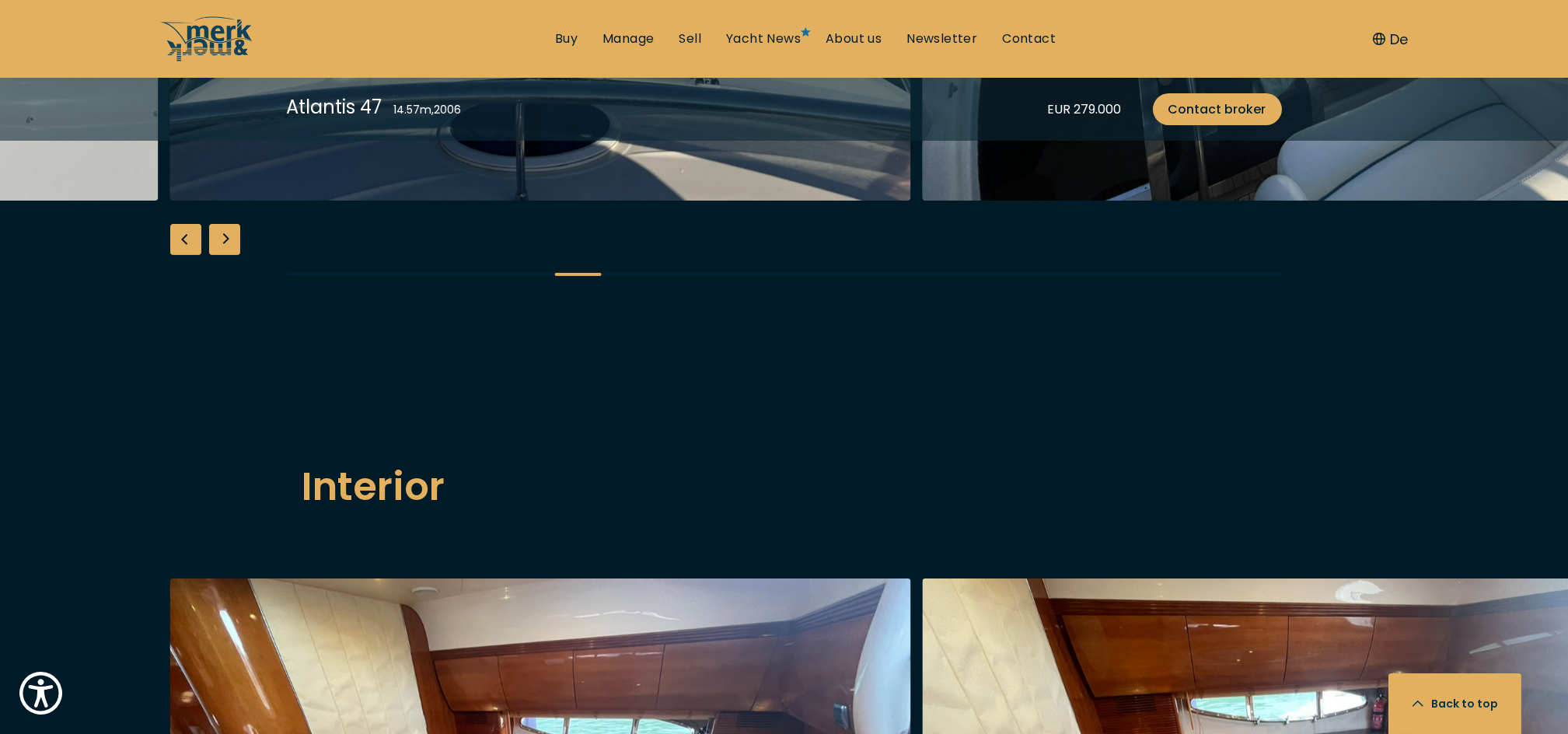
click at [229, 256] on div "Next slide" at bounding box center [225, 239] width 32 height 32
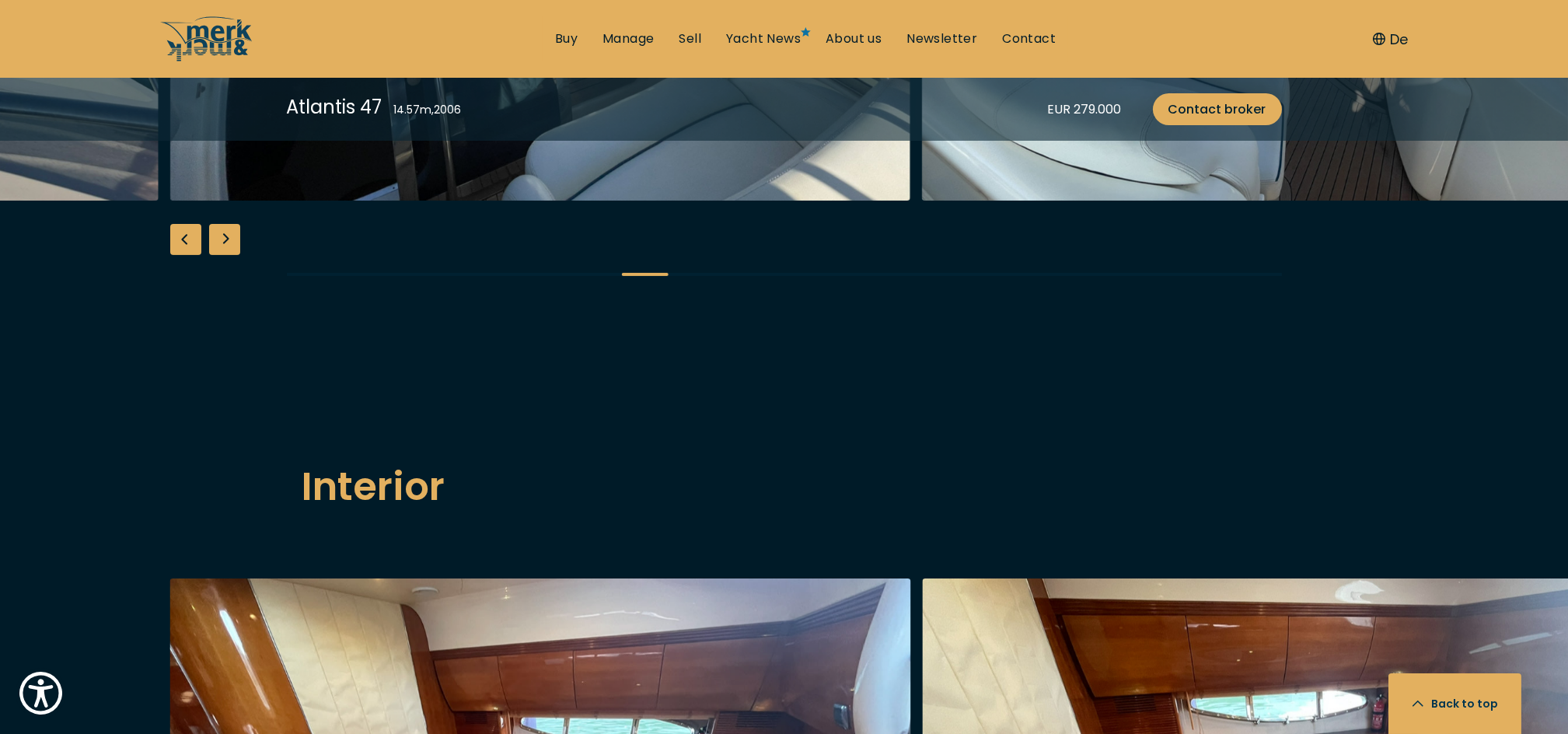
click at [229, 256] on div "Next slide" at bounding box center [225, 239] width 32 height 32
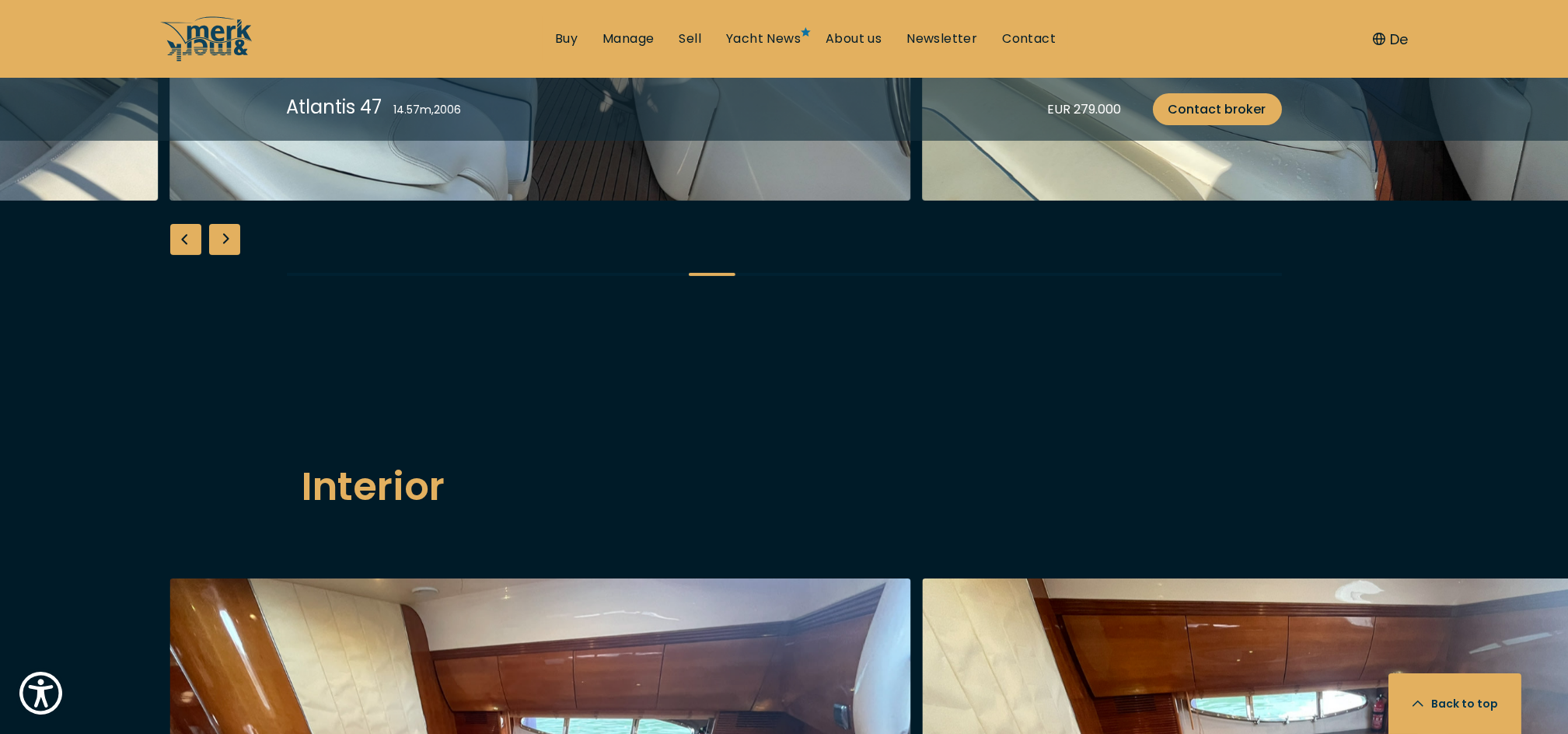
click at [229, 256] on div "Next slide" at bounding box center [225, 239] width 32 height 32
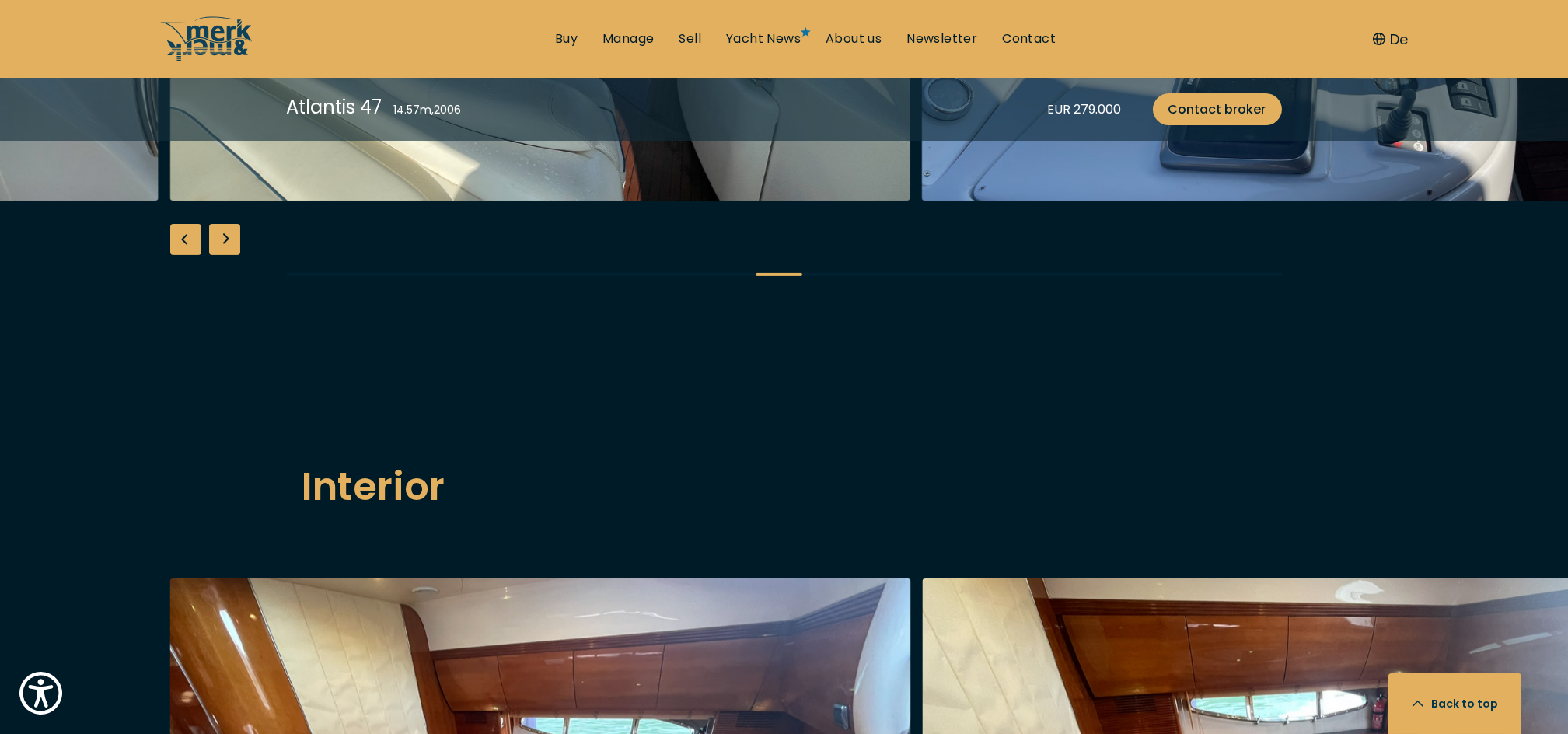
click at [229, 256] on div "Next slide" at bounding box center [225, 239] width 32 height 32
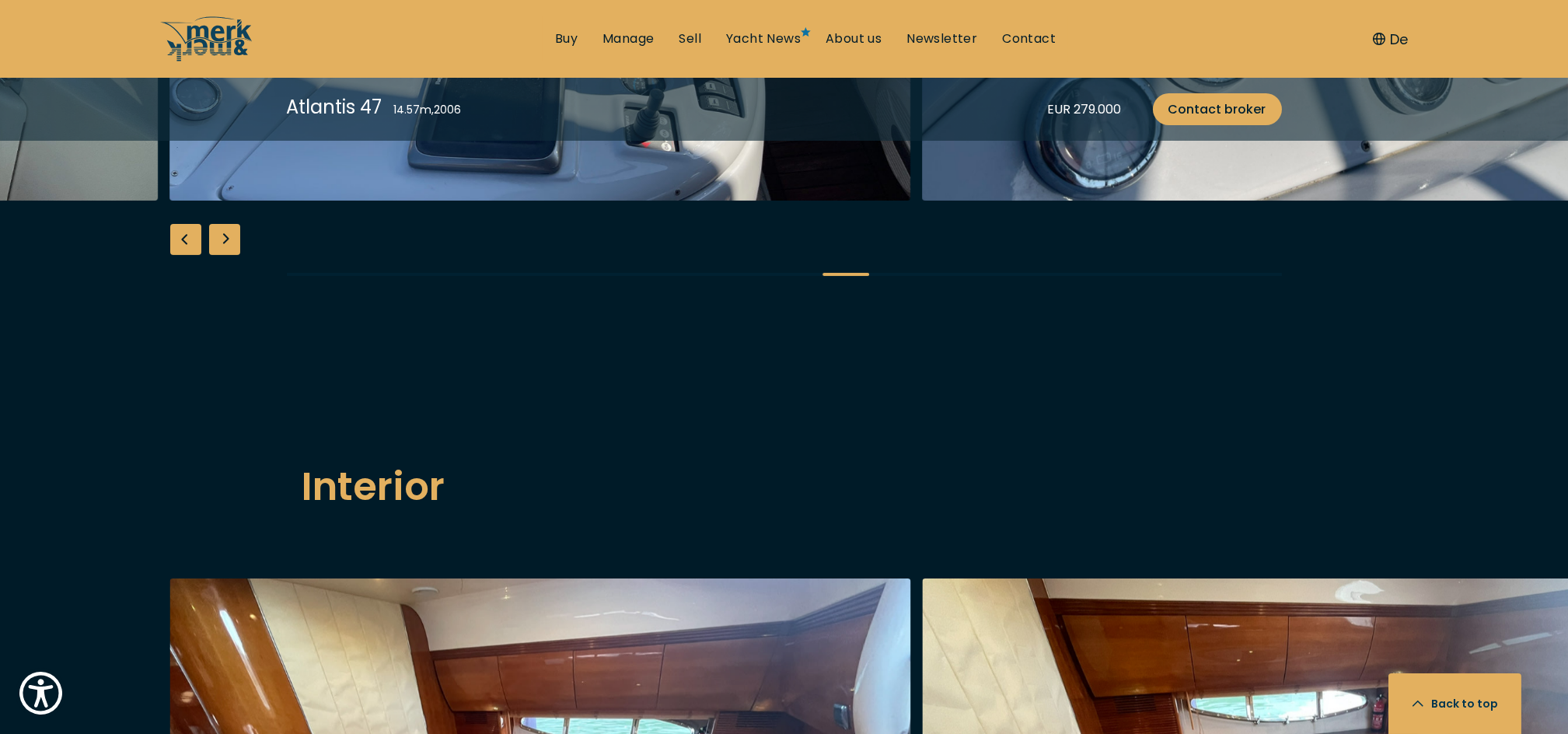
click at [229, 256] on div "Next slide" at bounding box center [225, 239] width 32 height 32
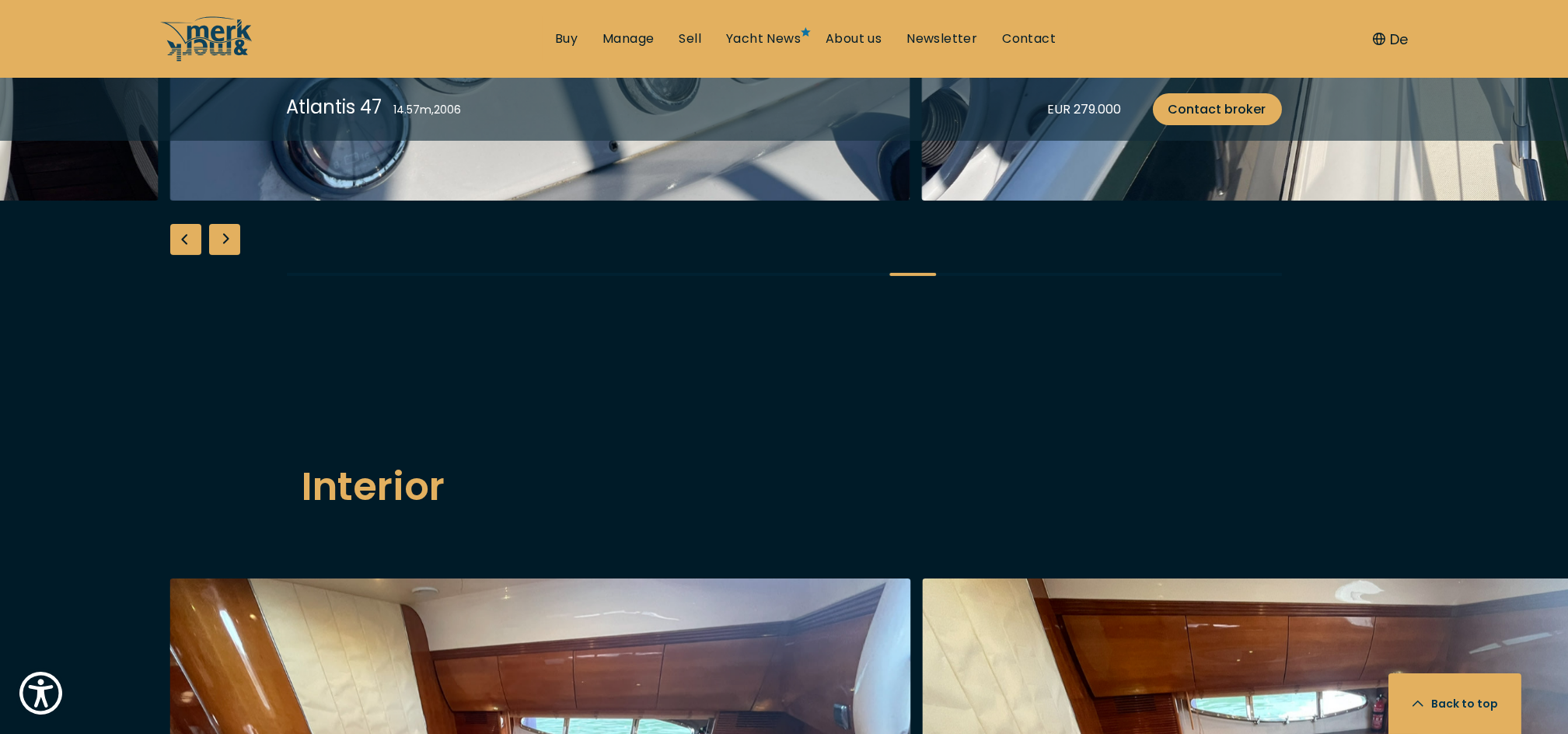
click at [229, 256] on div "Next slide" at bounding box center [225, 239] width 32 height 32
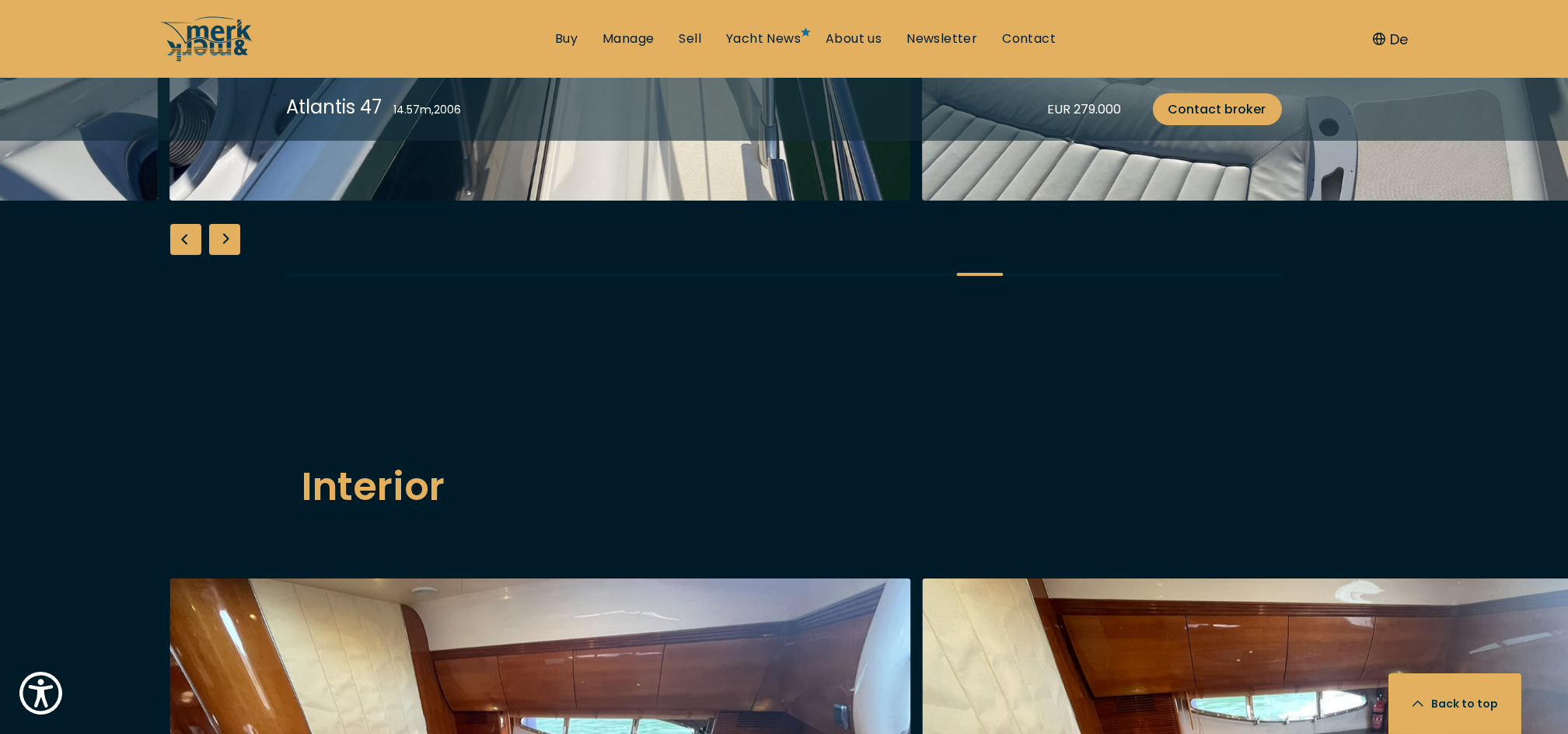
click at [229, 256] on div "Next slide" at bounding box center [225, 239] width 32 height 32
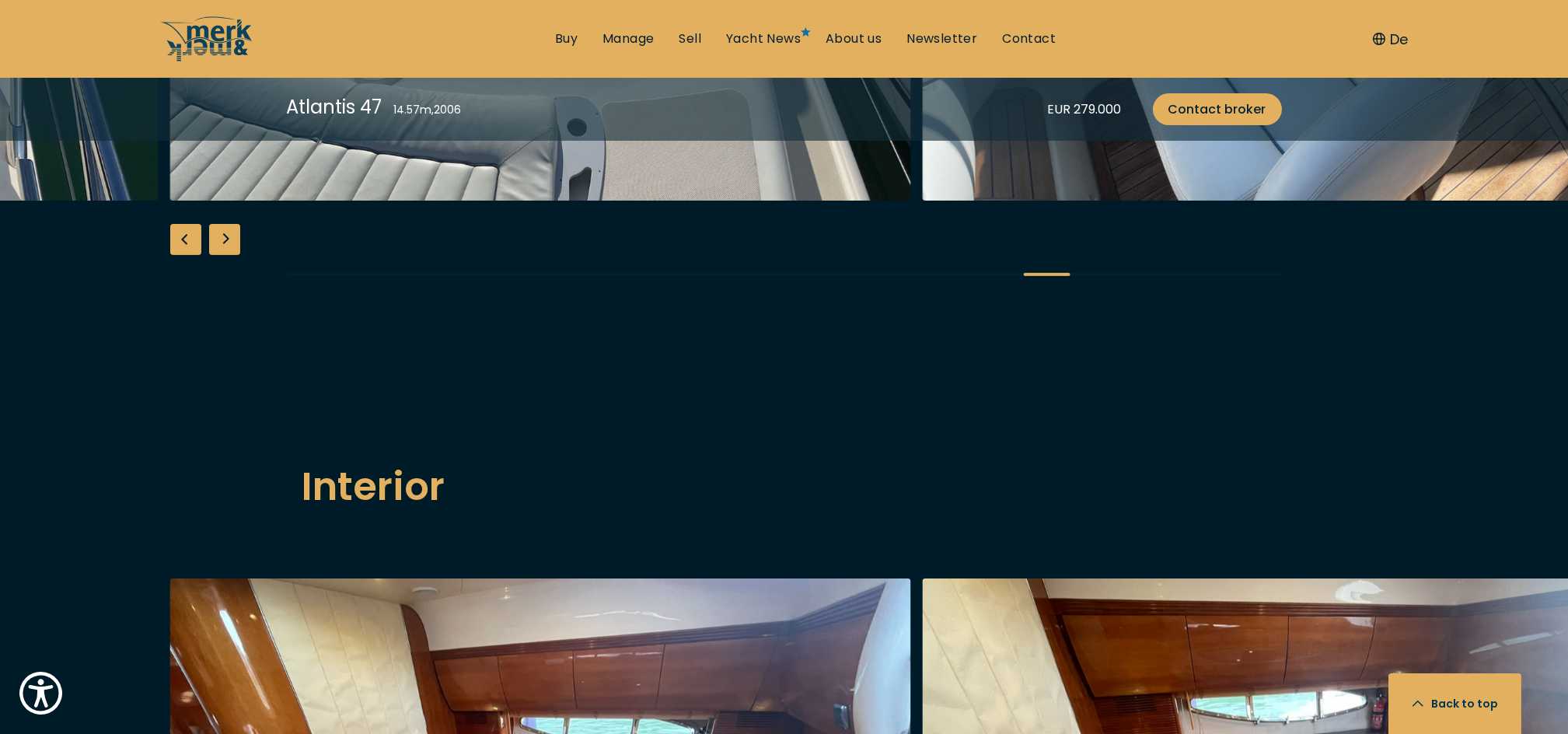
click at [184, 256] on div "Previous slide" at bounding box center [186, 239] width 32 height 32
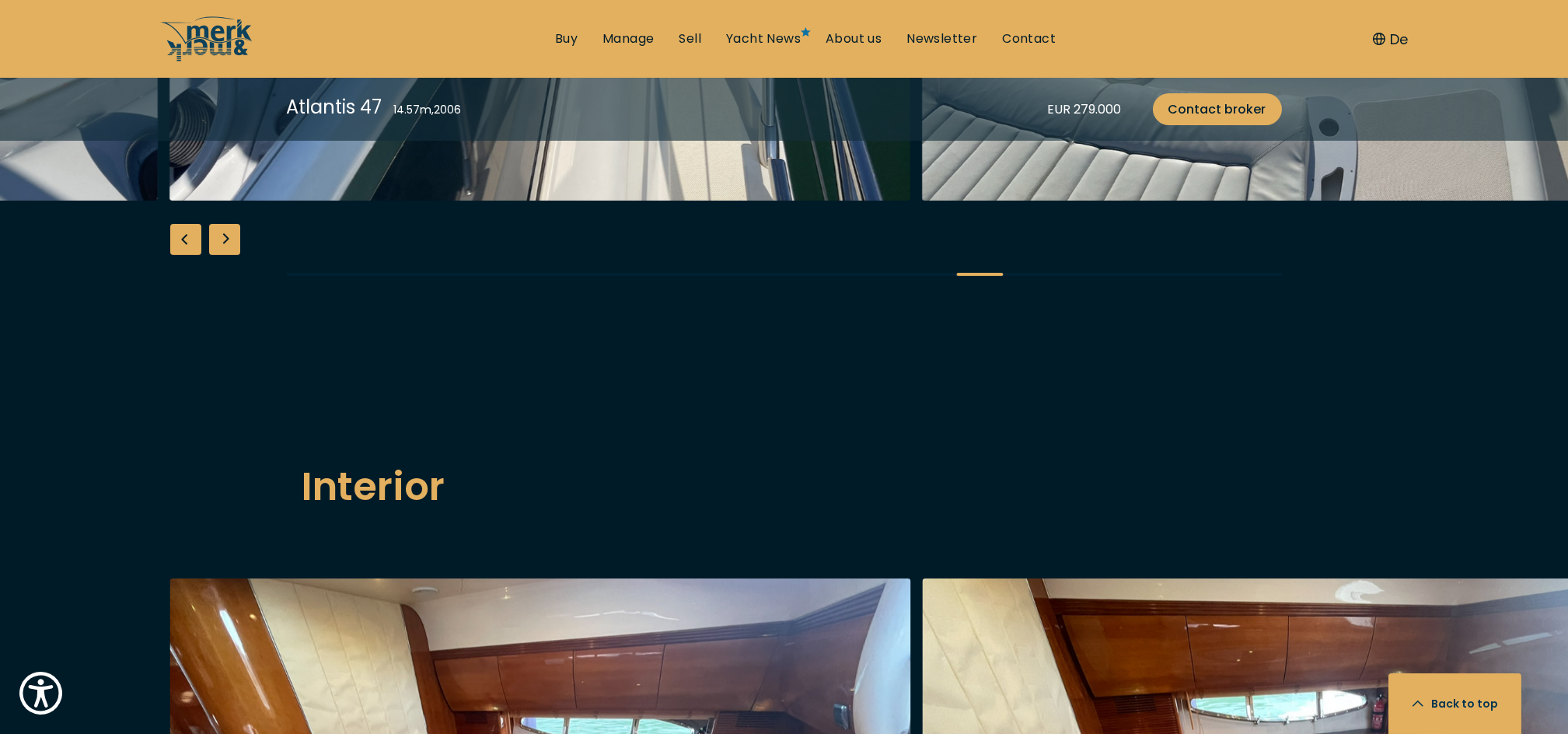
click at [184, 256] on div "Previous slide" at bounding box center [186, 239] width 32 height 32
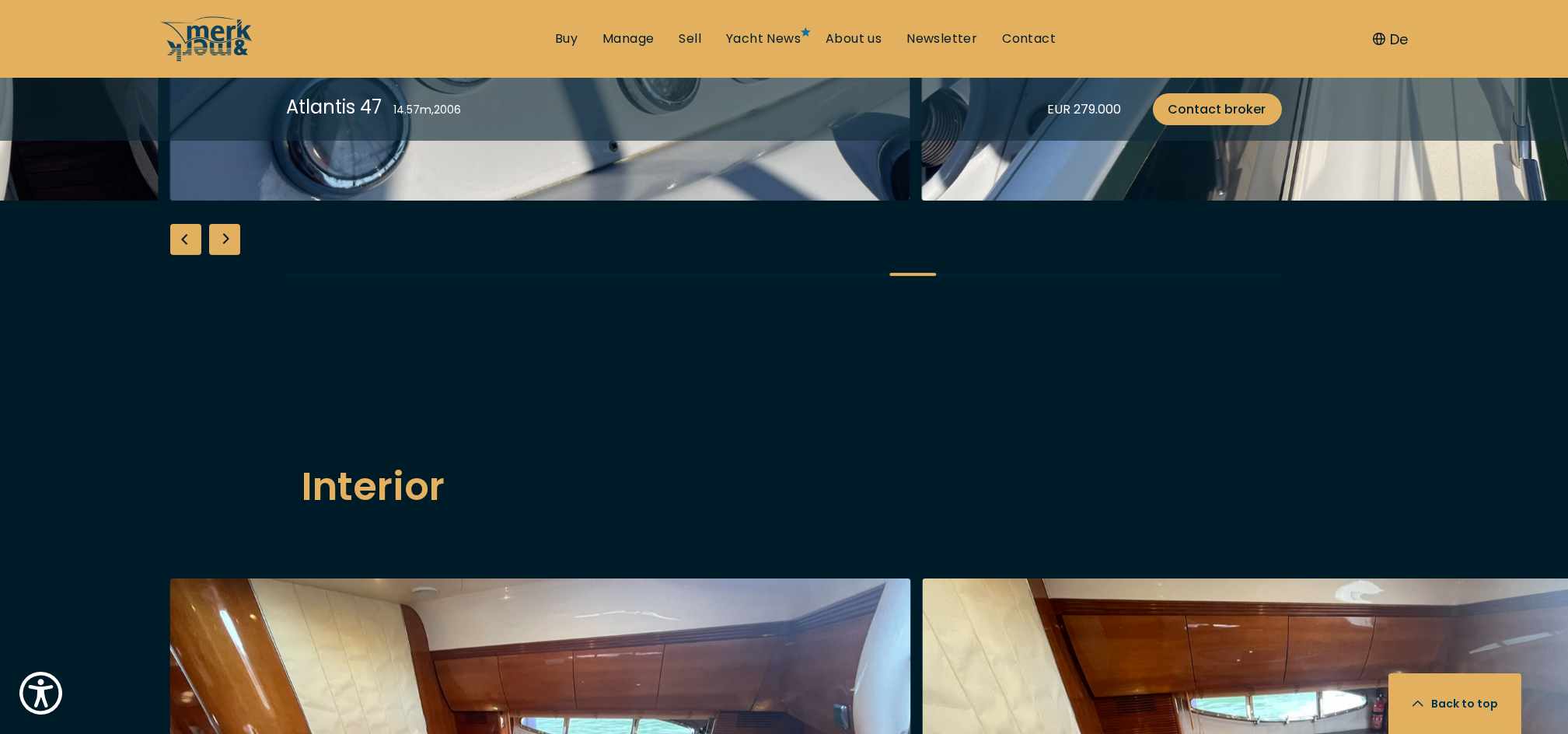
click at [184, 256] on div "Previous slide" at bounding box center [186, 239] width 32 height 32
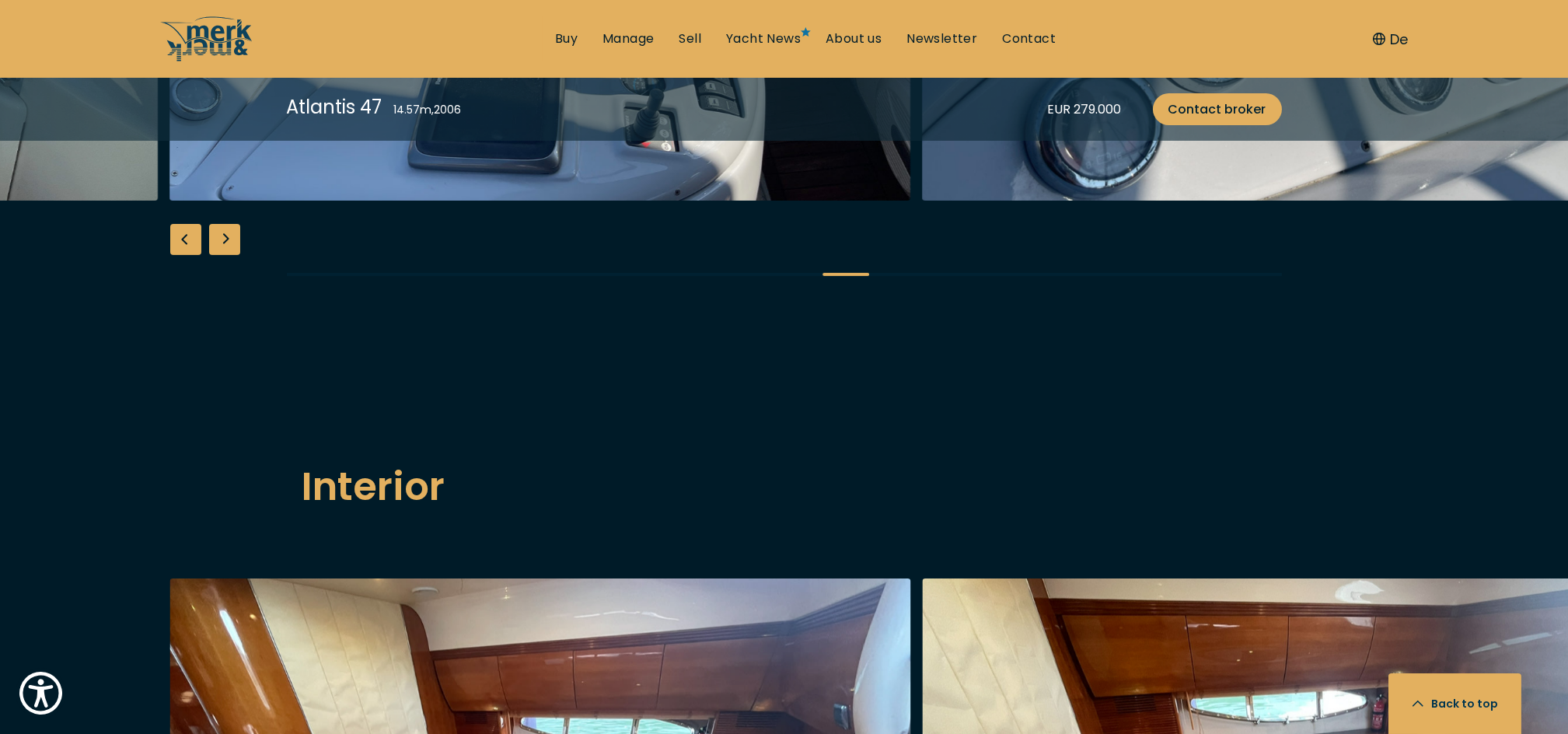
click at [184, 256] on div "Previous slide" at bounding box center [186, 239] width 32 height 32
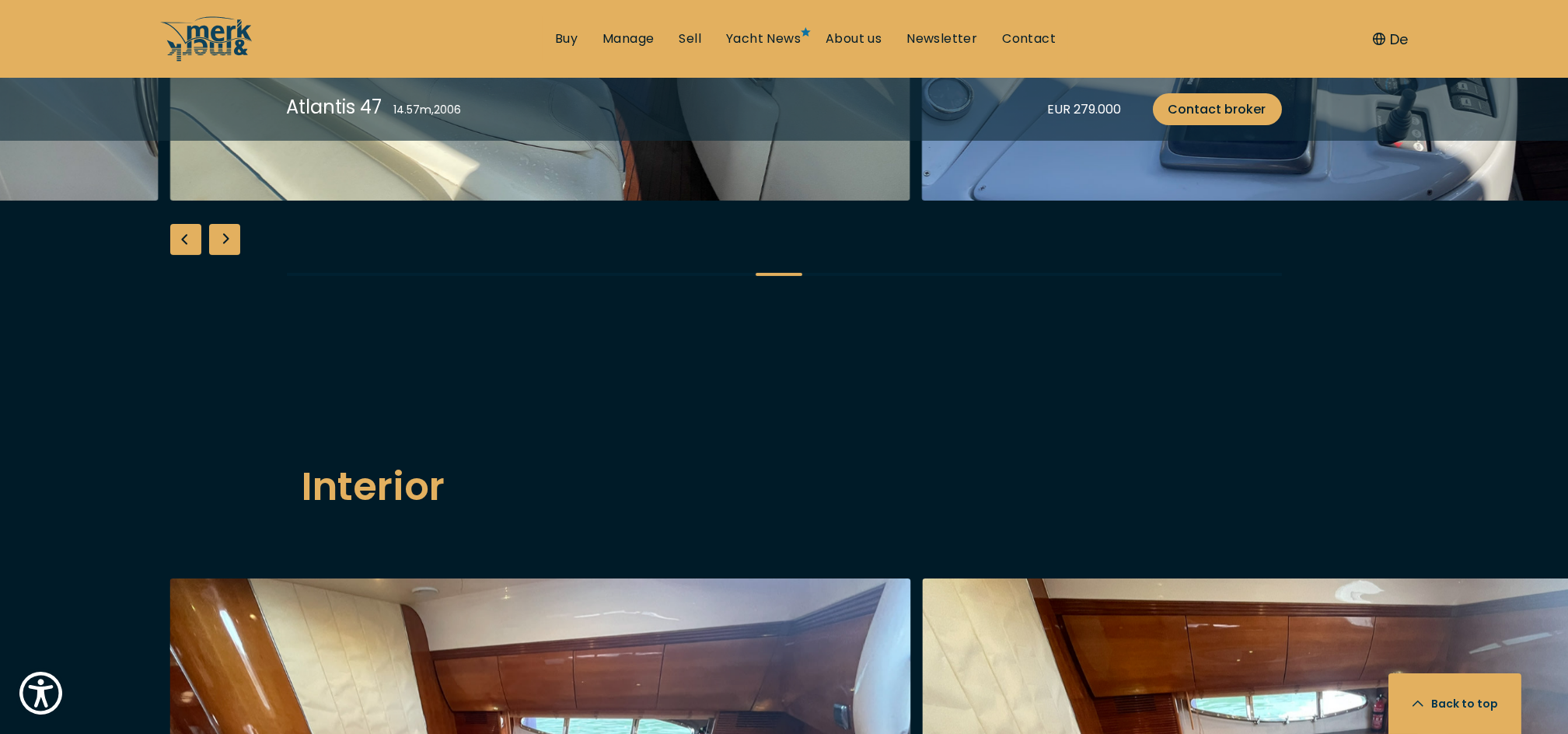
click at [184, 256] on div "Previous slide" at bounding box center [186, 239] width 32 height 32
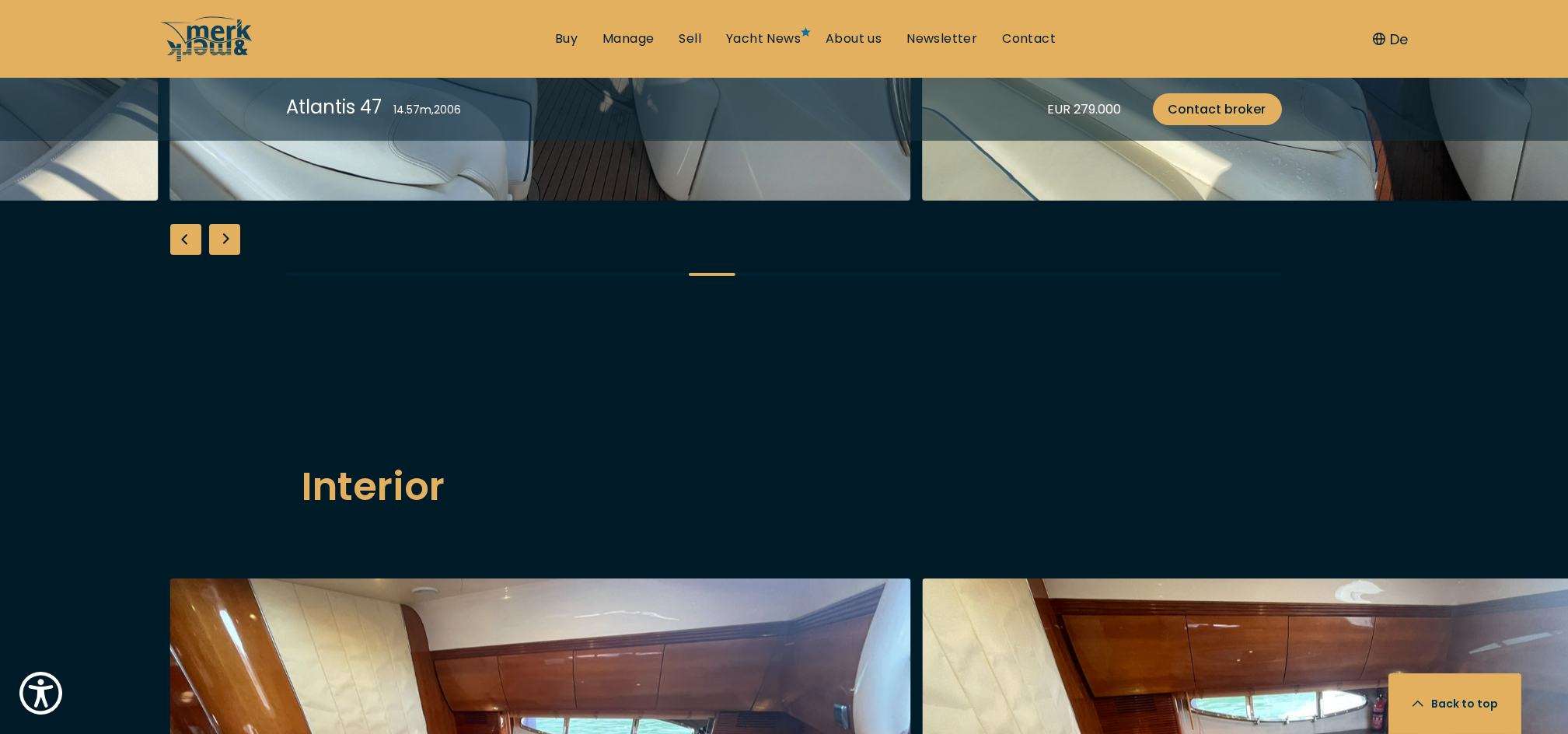
click at [184, 256] on div "Previous slide" at bounding box center [186, 239] width 32 height 32
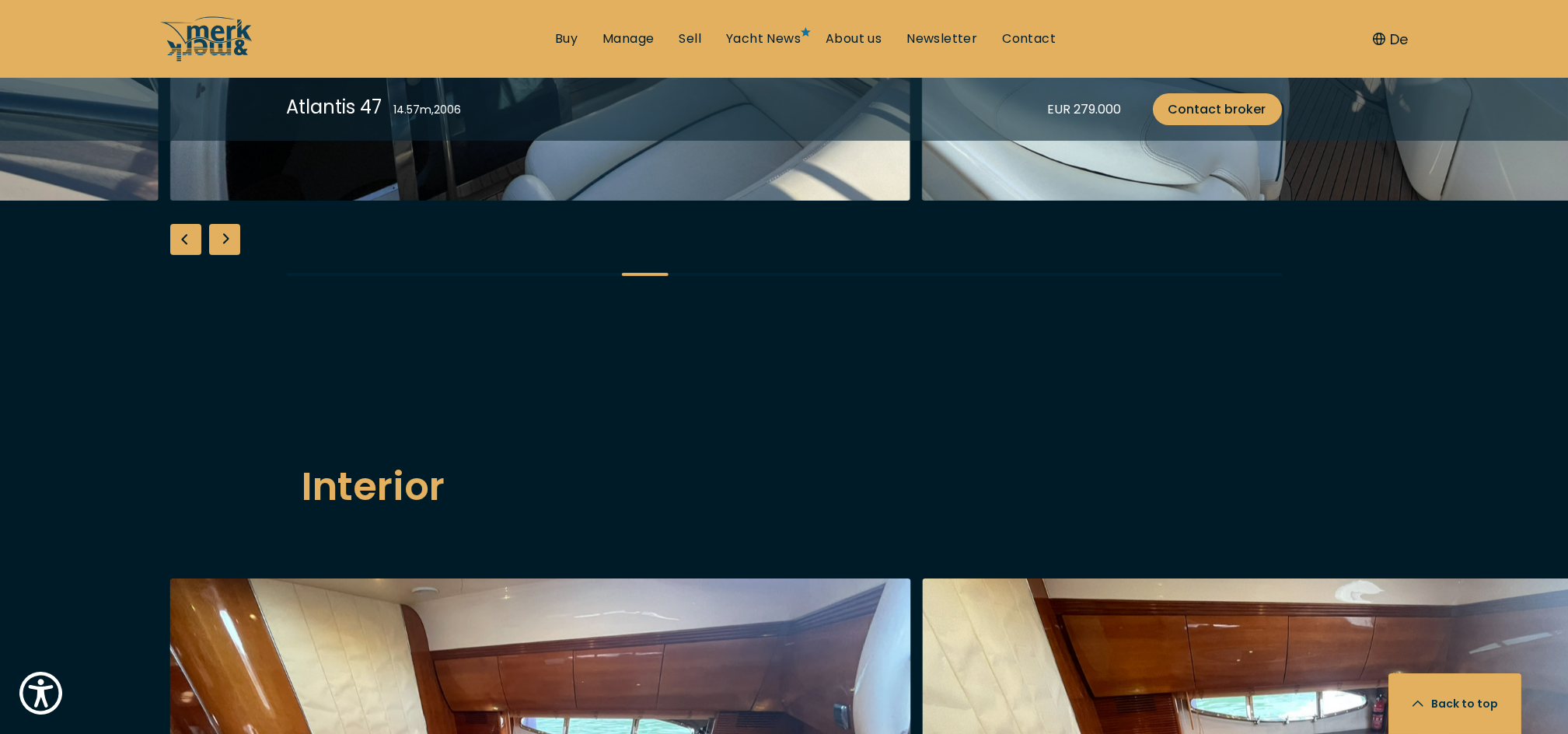
click at [184, 256] on div "Previous slide" at bounding box center [186, 239] width 32 height 32
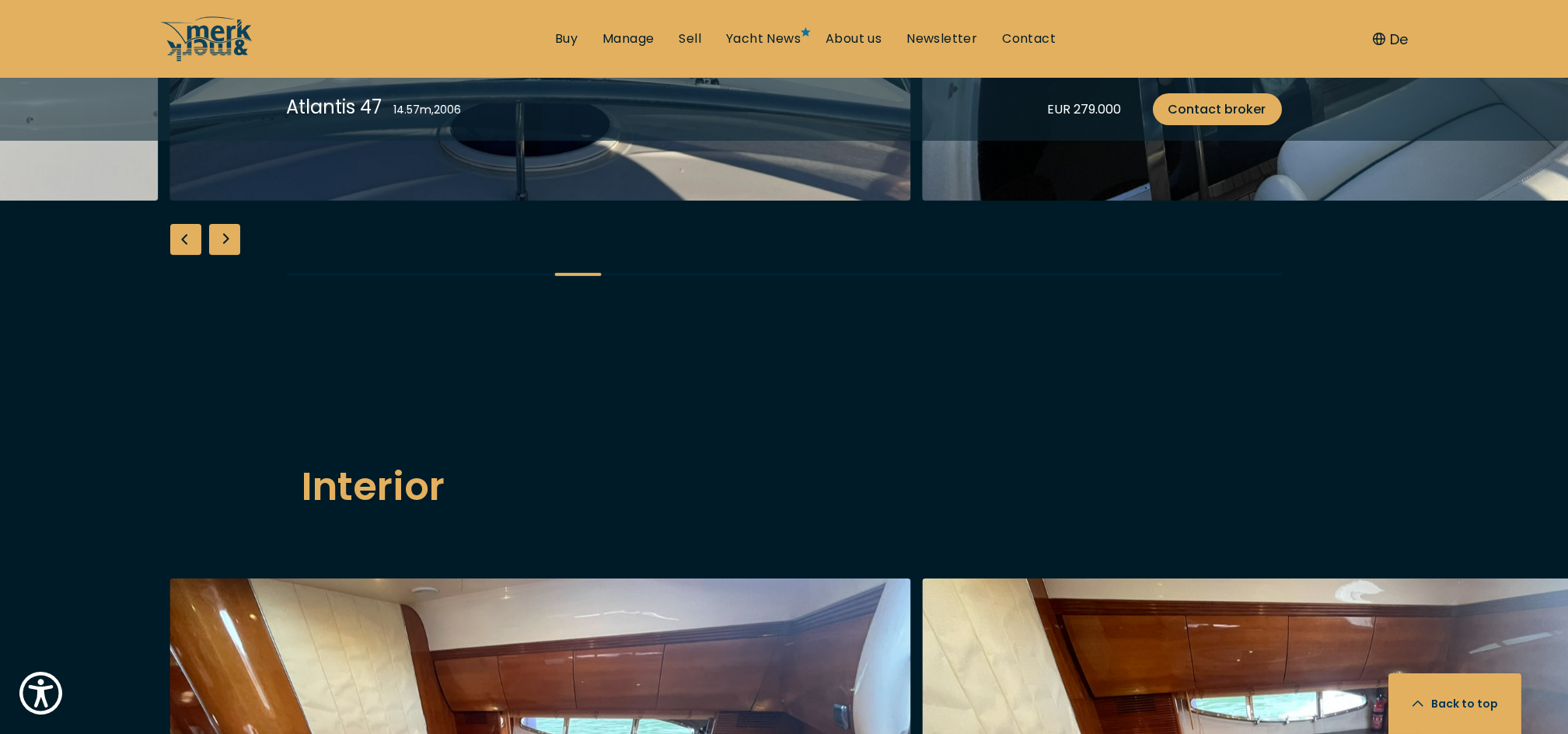
click at [184, 256] on div "Previous slide" at bounding box center [186, 239] width 32 height 32
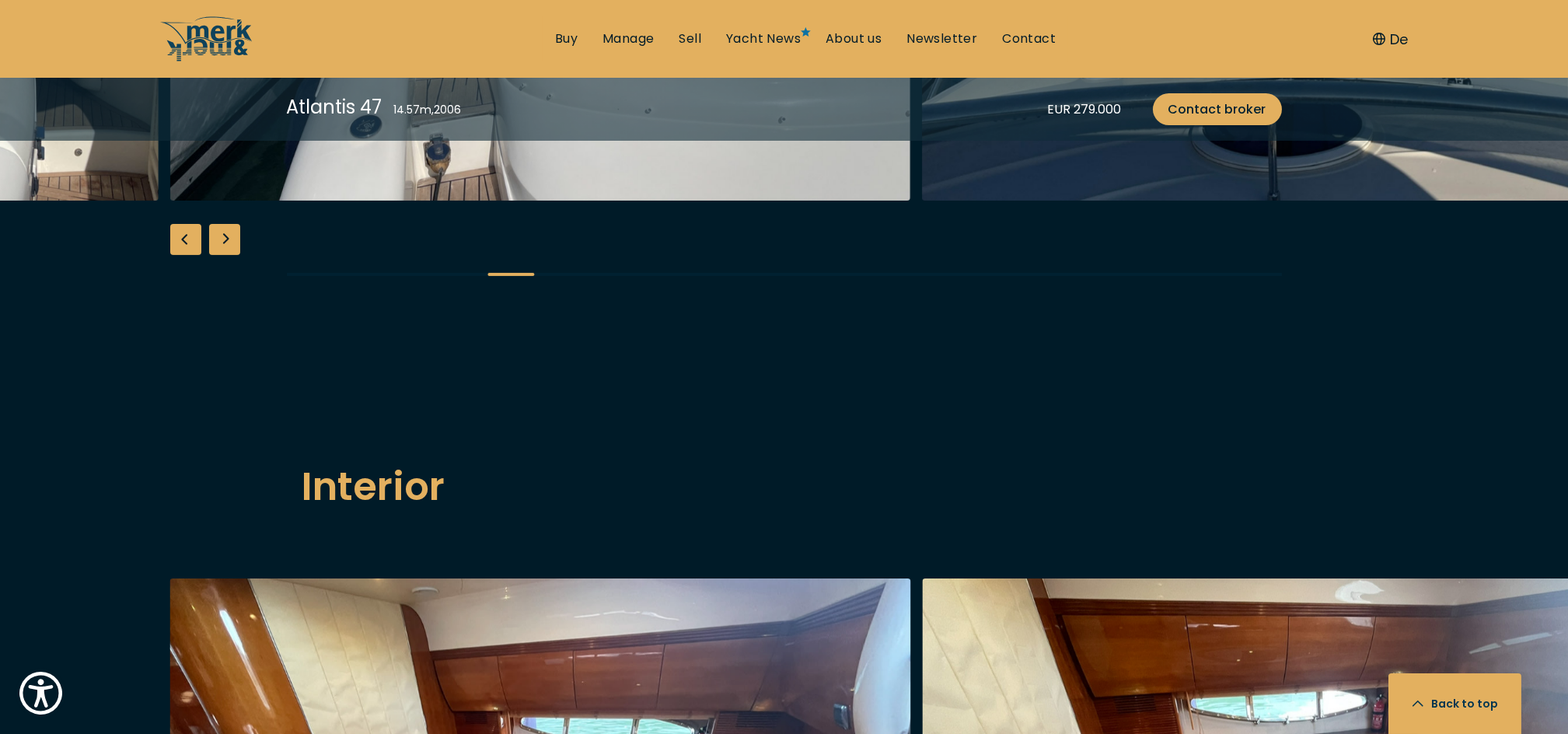
click at [184, 256] on div "Previous slide" at bounding box center [186, 239] width 32 height 32
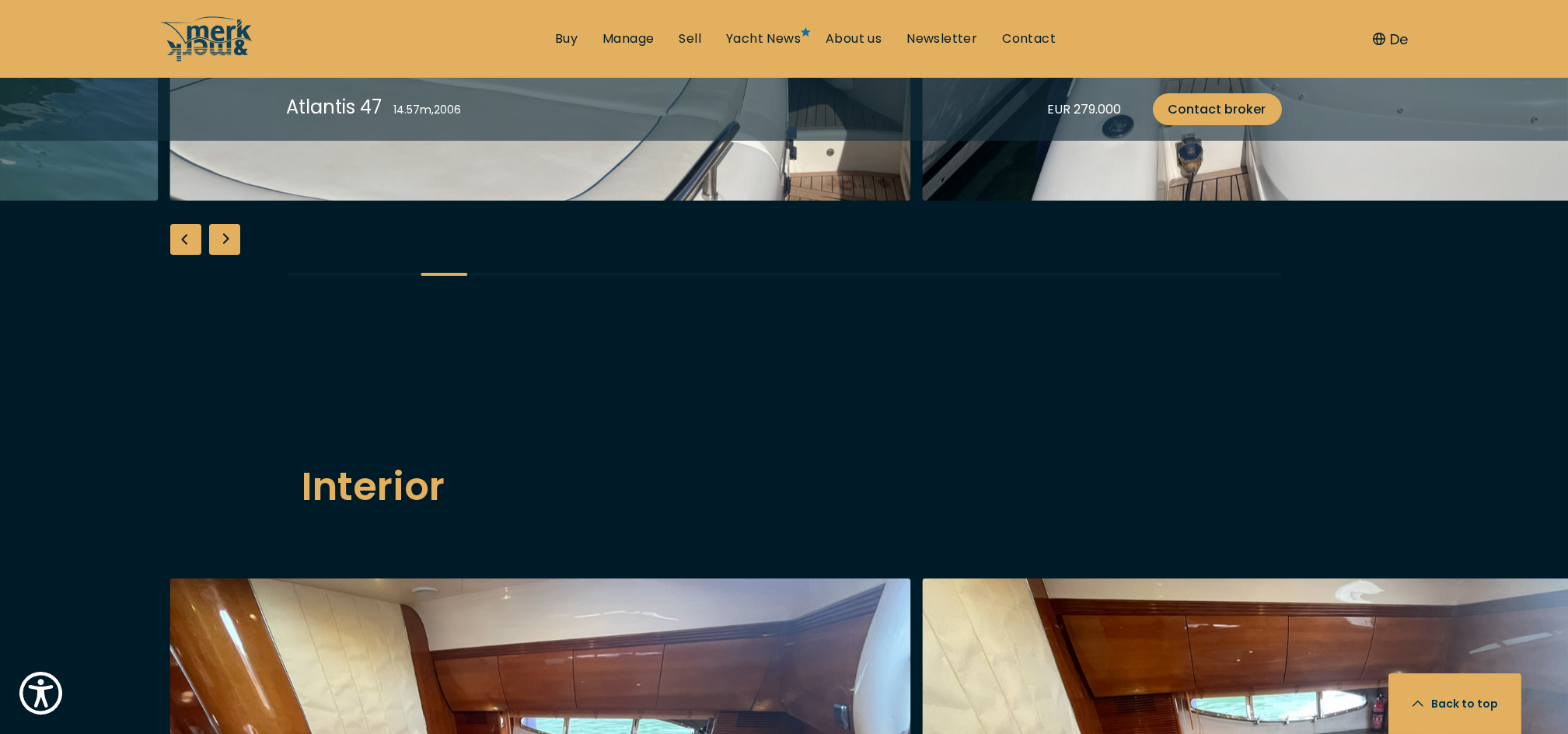
click at [225, 256] on div "Next slide" at bounding box center [225, 239] width 32 height 32
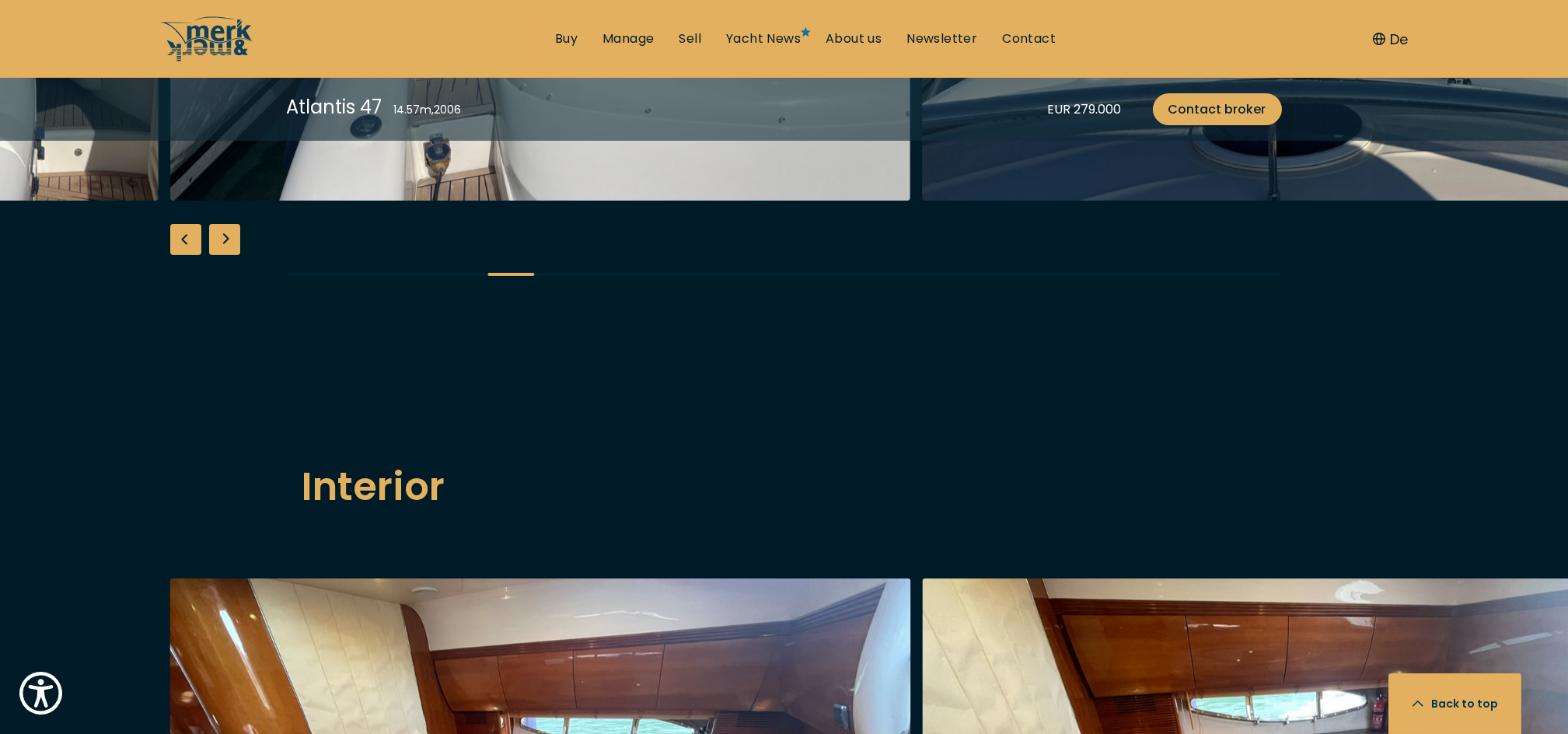
click at [225, 256] on div "Next slide" at bounding box center [225, 239] width 32 height 32
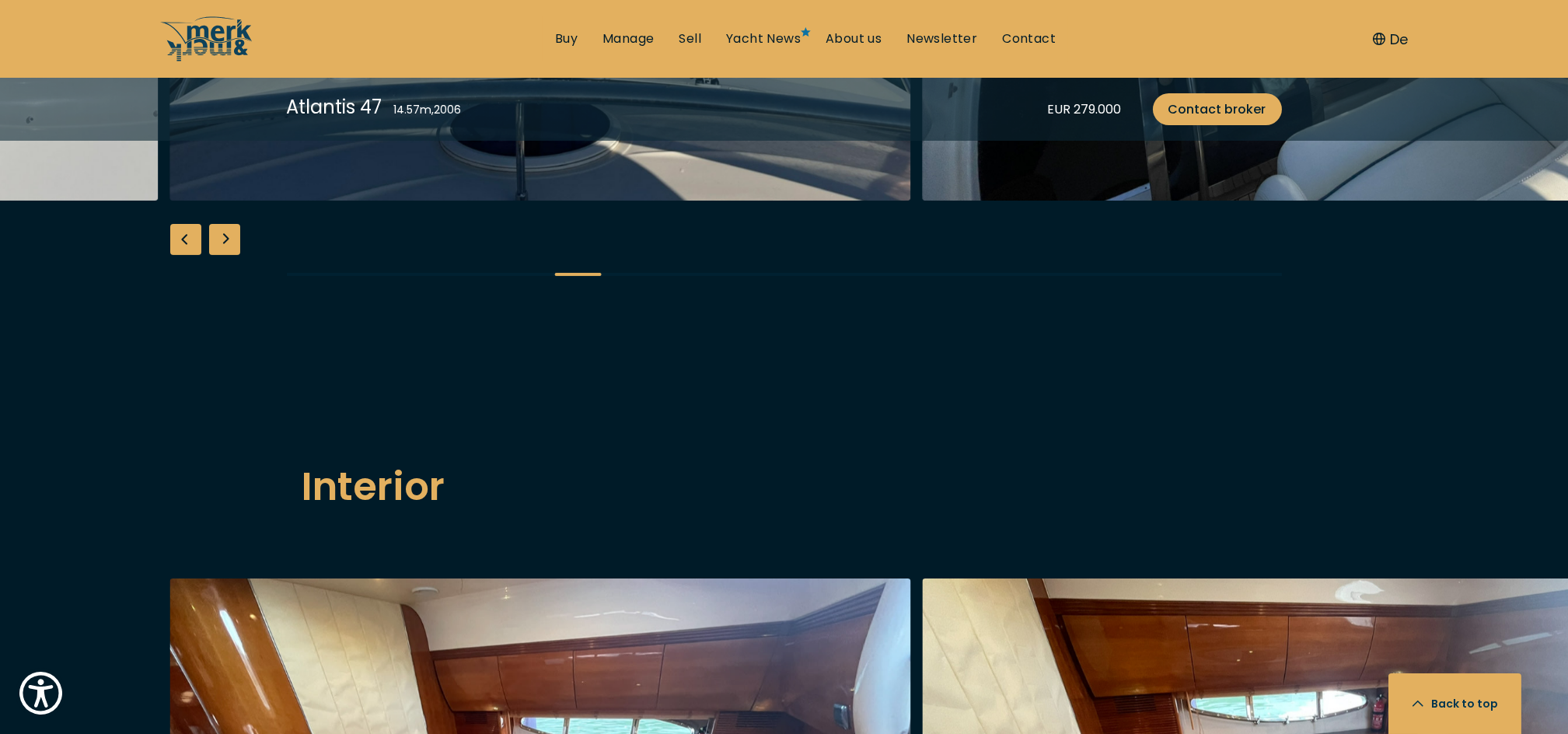
click at [225, 256] on div "Next slide" at bounding box center [225, 239] width 32 height 32
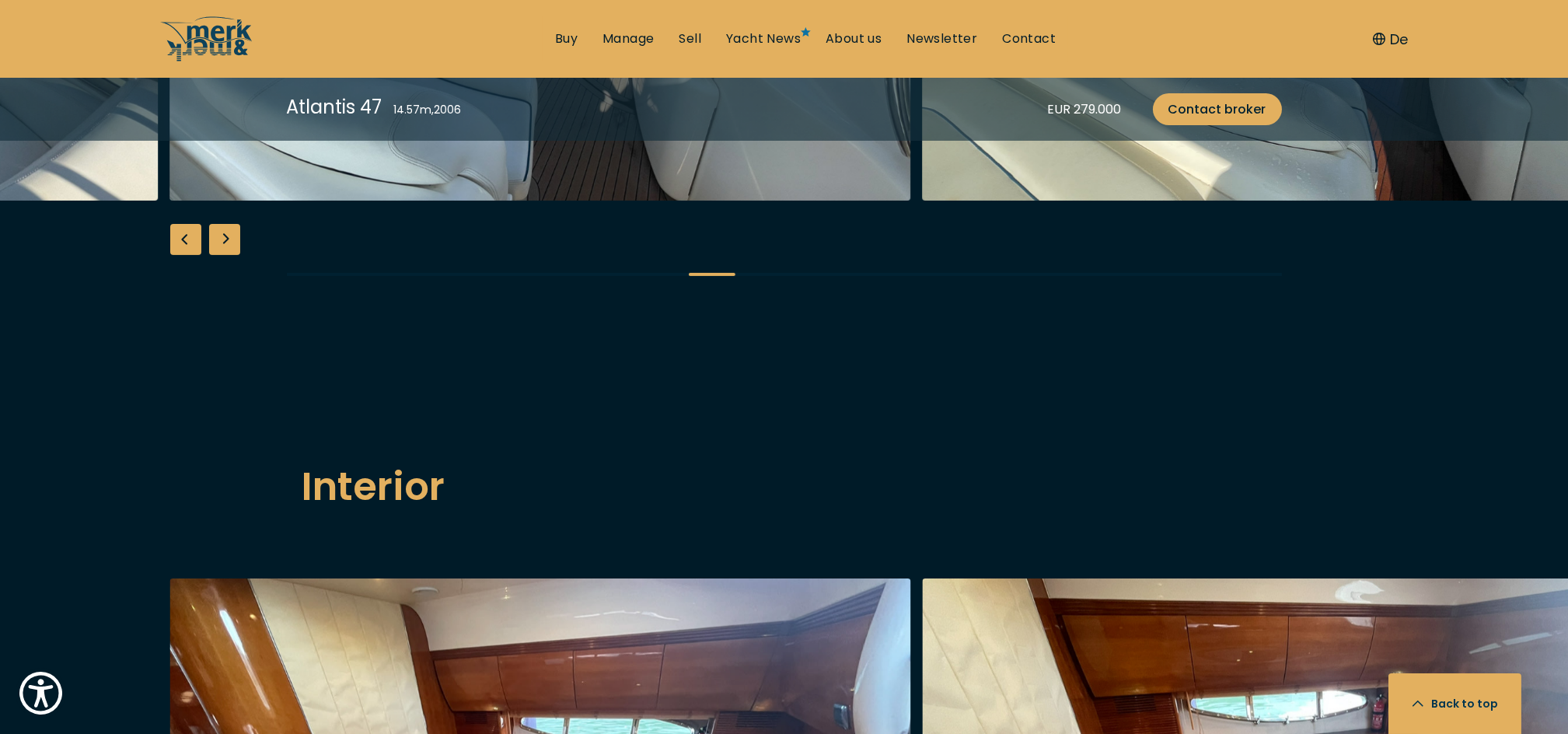
click at [225, 256] on div "Next slide" at bounding box center [225, 239] width 32 height 32
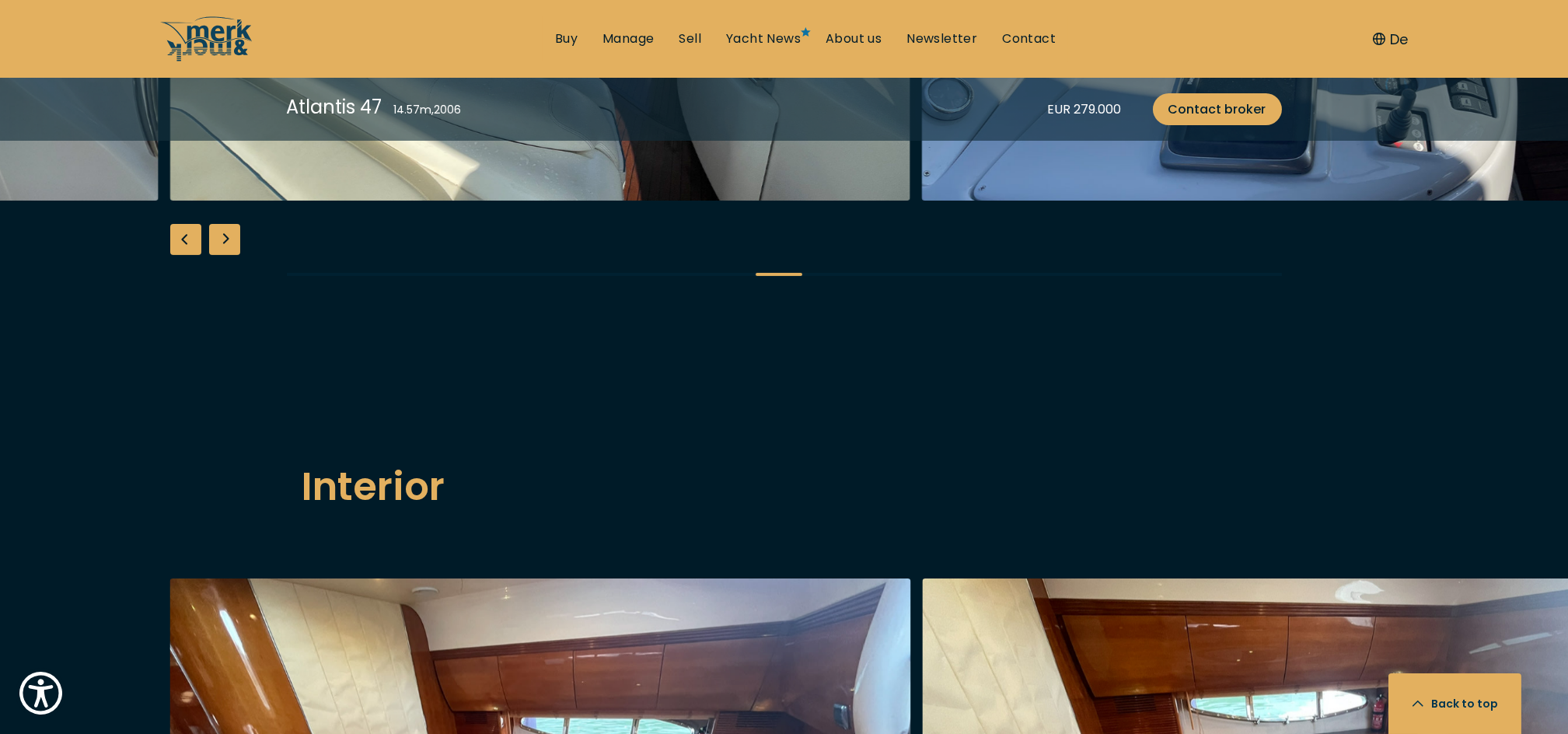
click at [225, 256] on div "Next slide" at bounding box center [225, 239] width 32 height 32
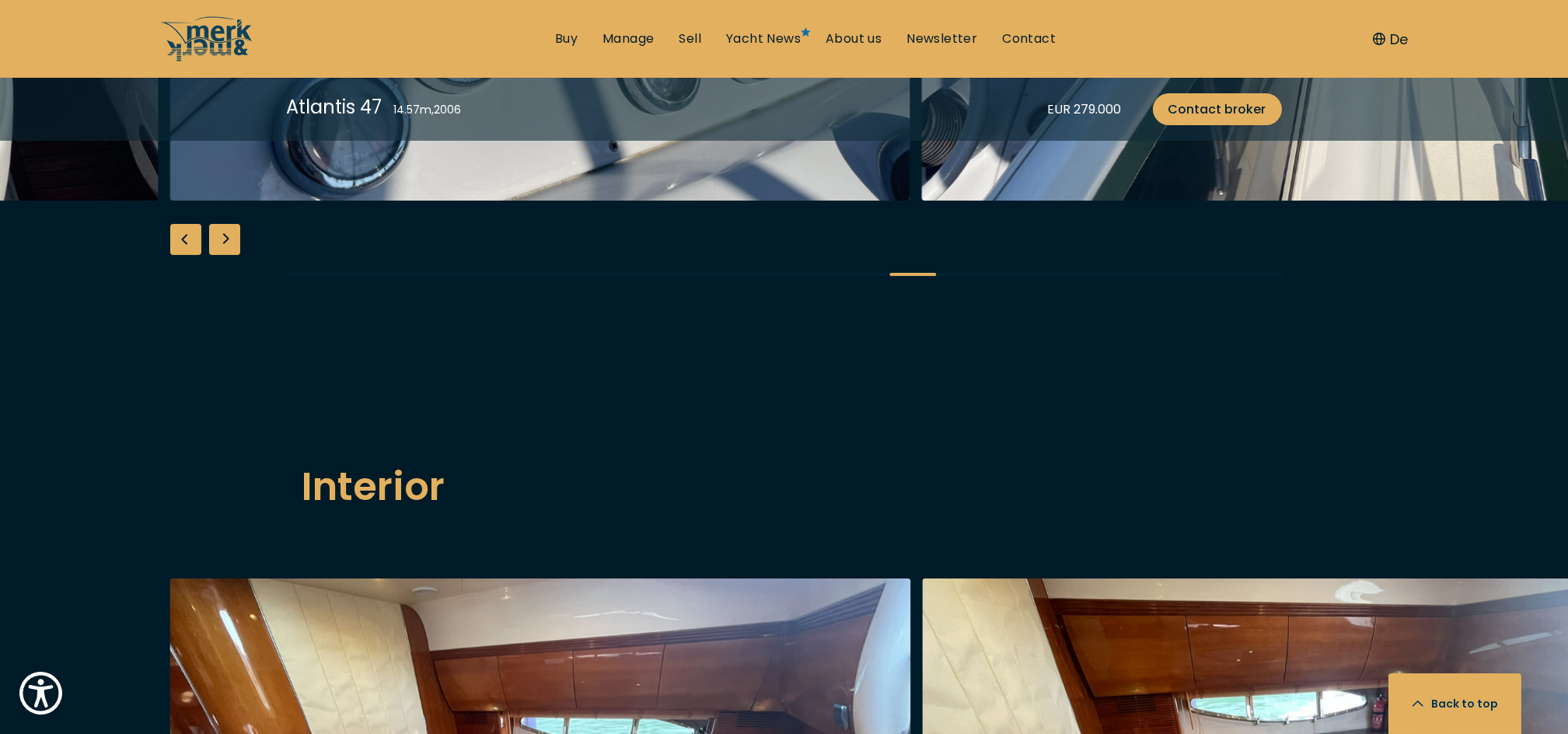
click at [225, 256] on div "Next slide" at bounding box center [225, 239] width 32 height 32
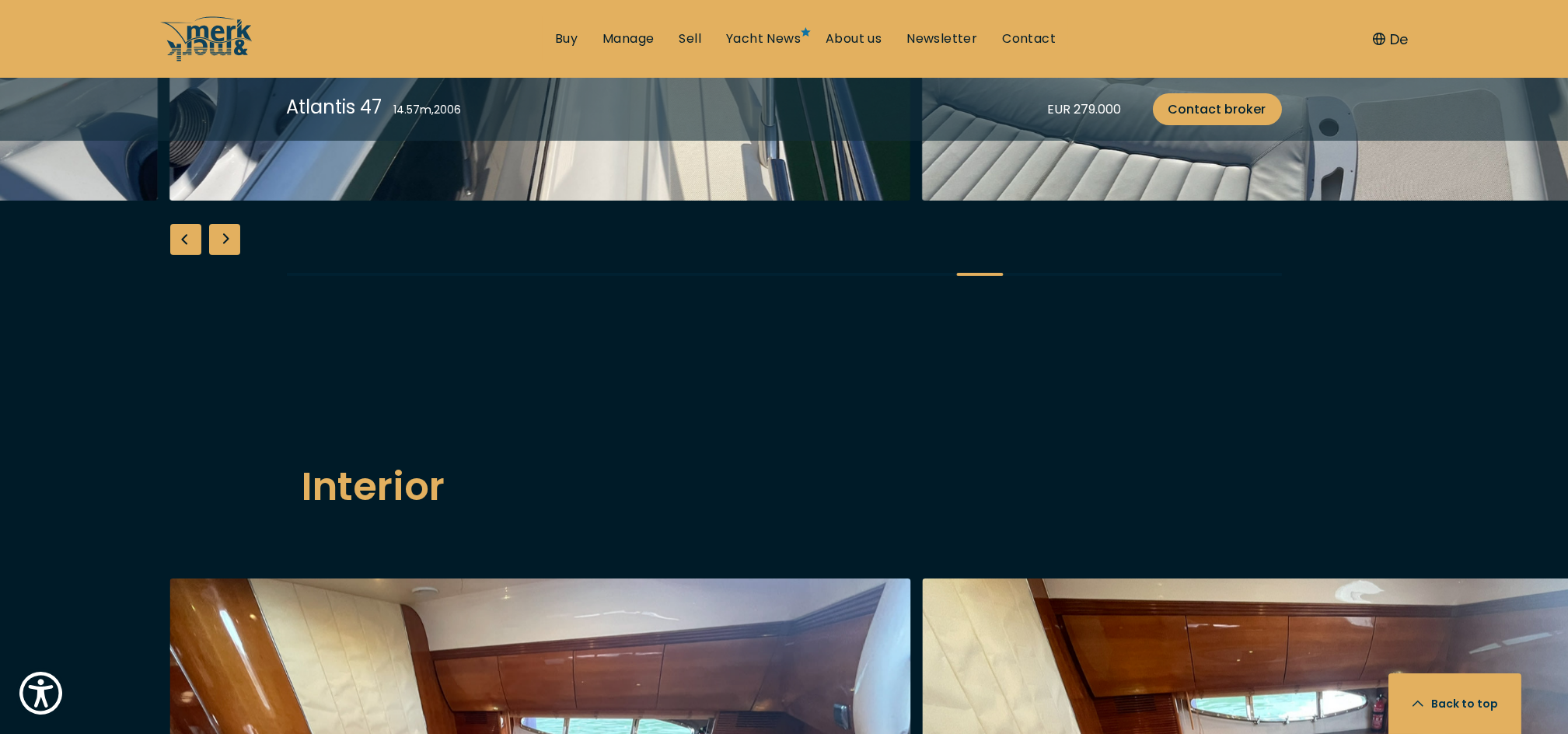
click at [225, 256] on div "Next slide" at bounding box center [225, 239] width 32 height 32
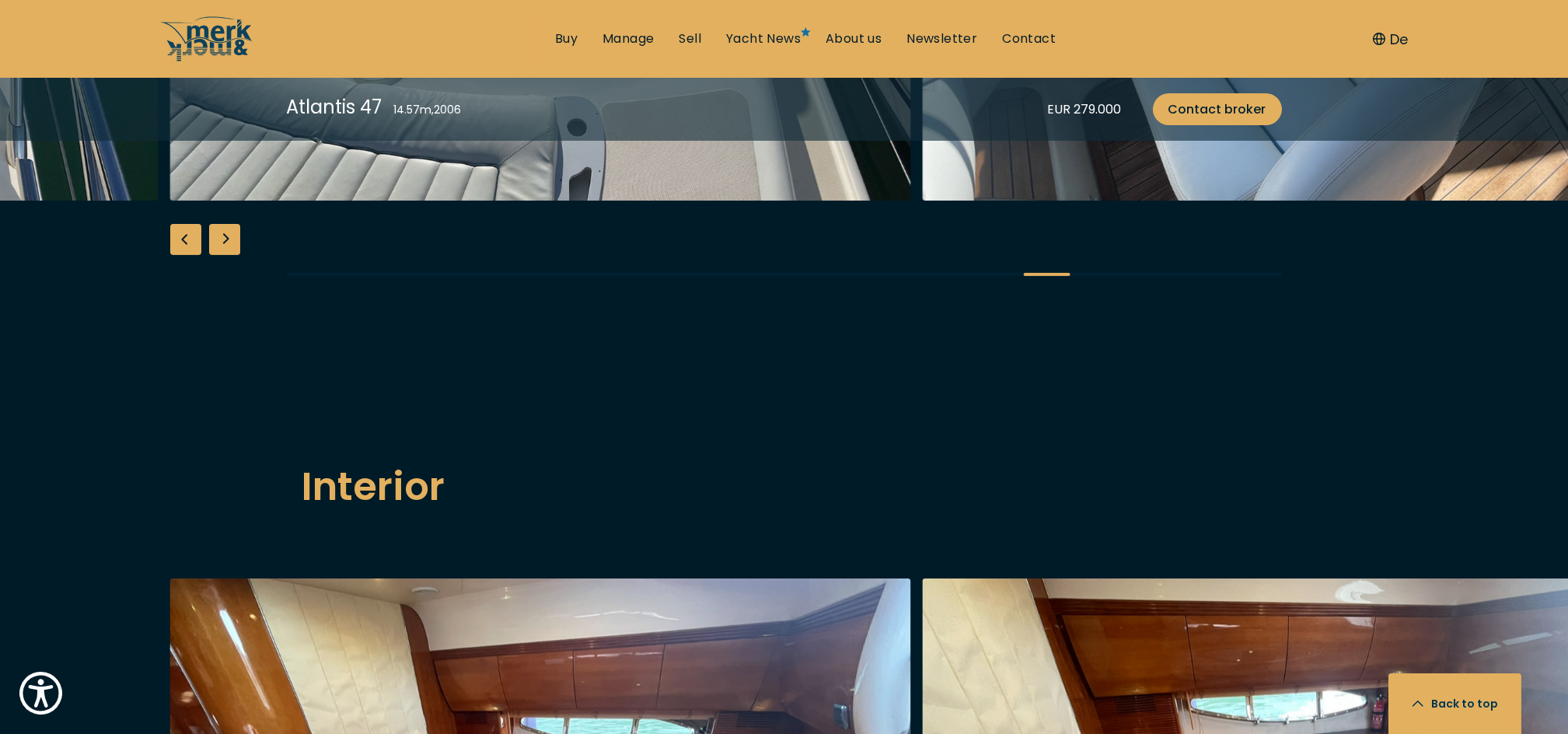
click at [225, 256] on div "Next slide" at bounding box center [225, 239] width 32 height 32
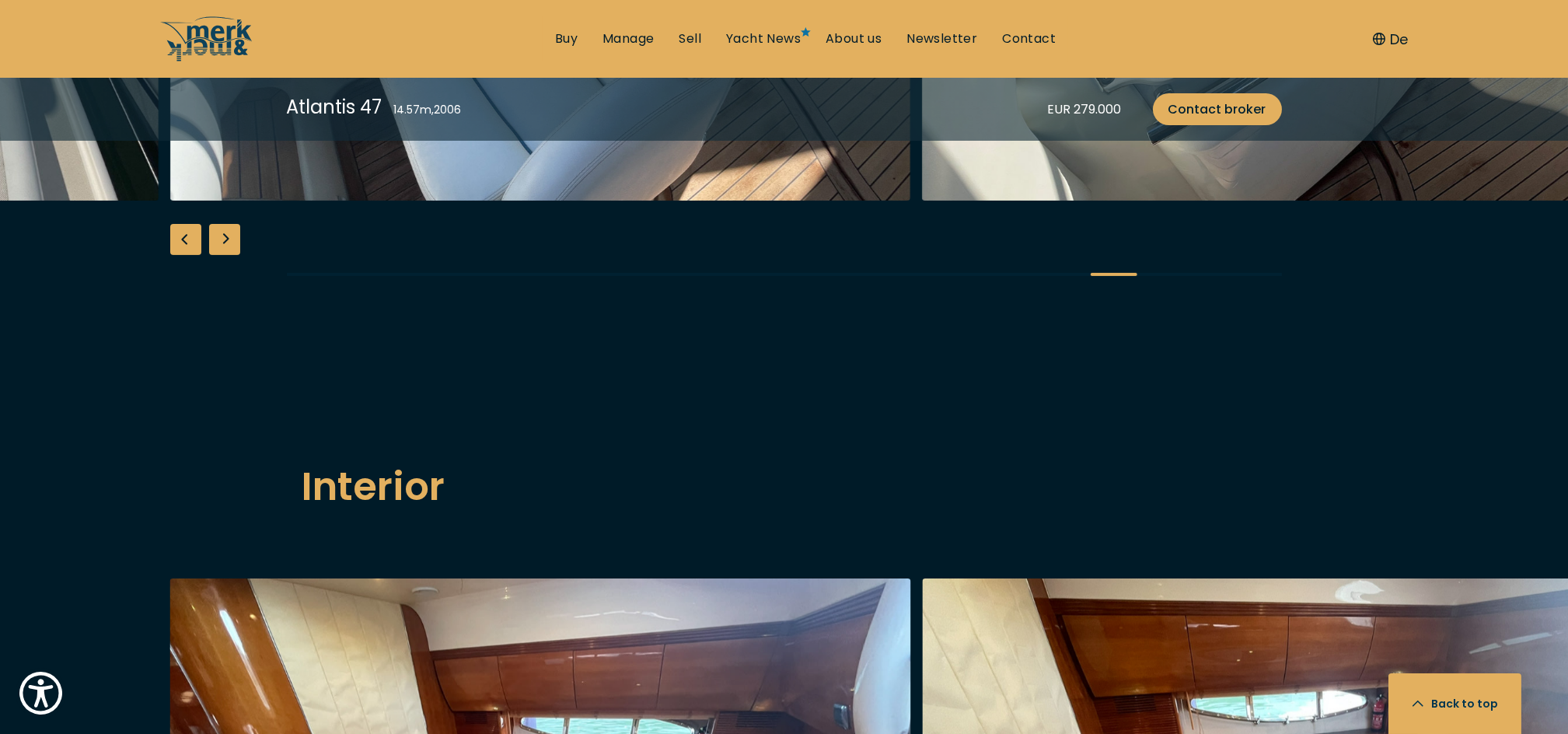
click at [225, 256] on div "Next slide" at bounding box center [225, 239] width 32 height 32
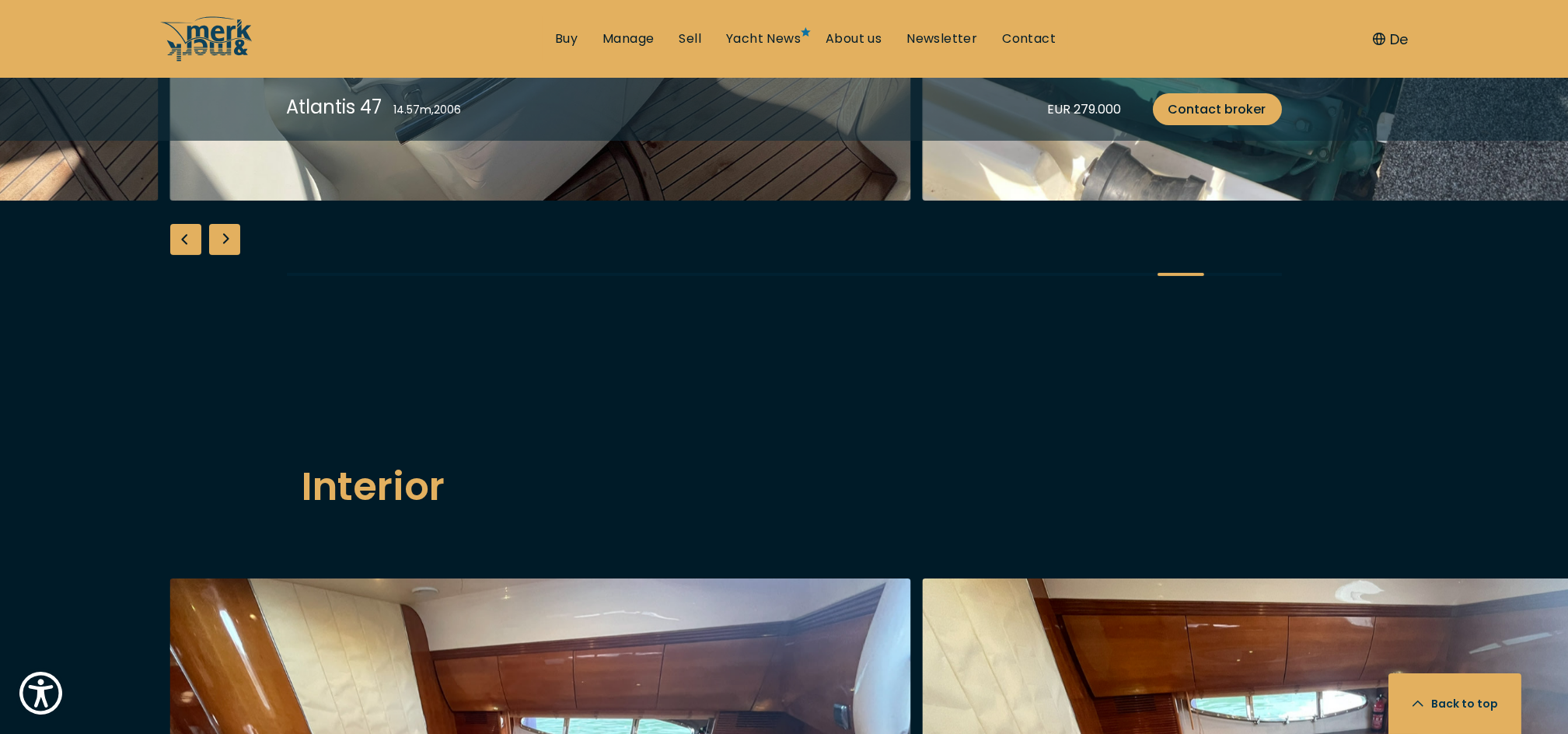
click at [225, 256] on div "Next slide" at bounding box center [225, 239] width 32 height 32
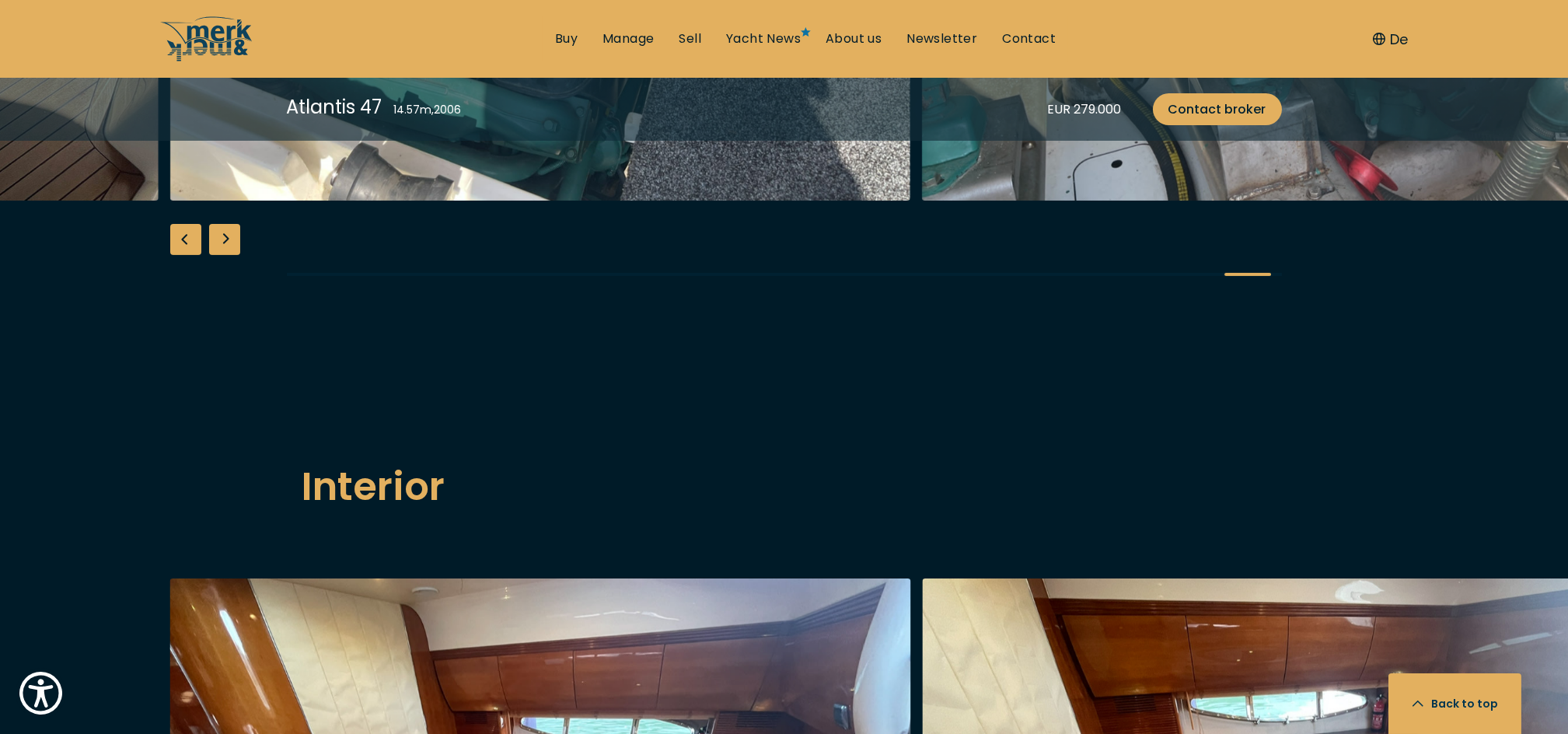
click at [225, 256] on div "Next slide" at bounding box center [225, 239] width 32 height 32
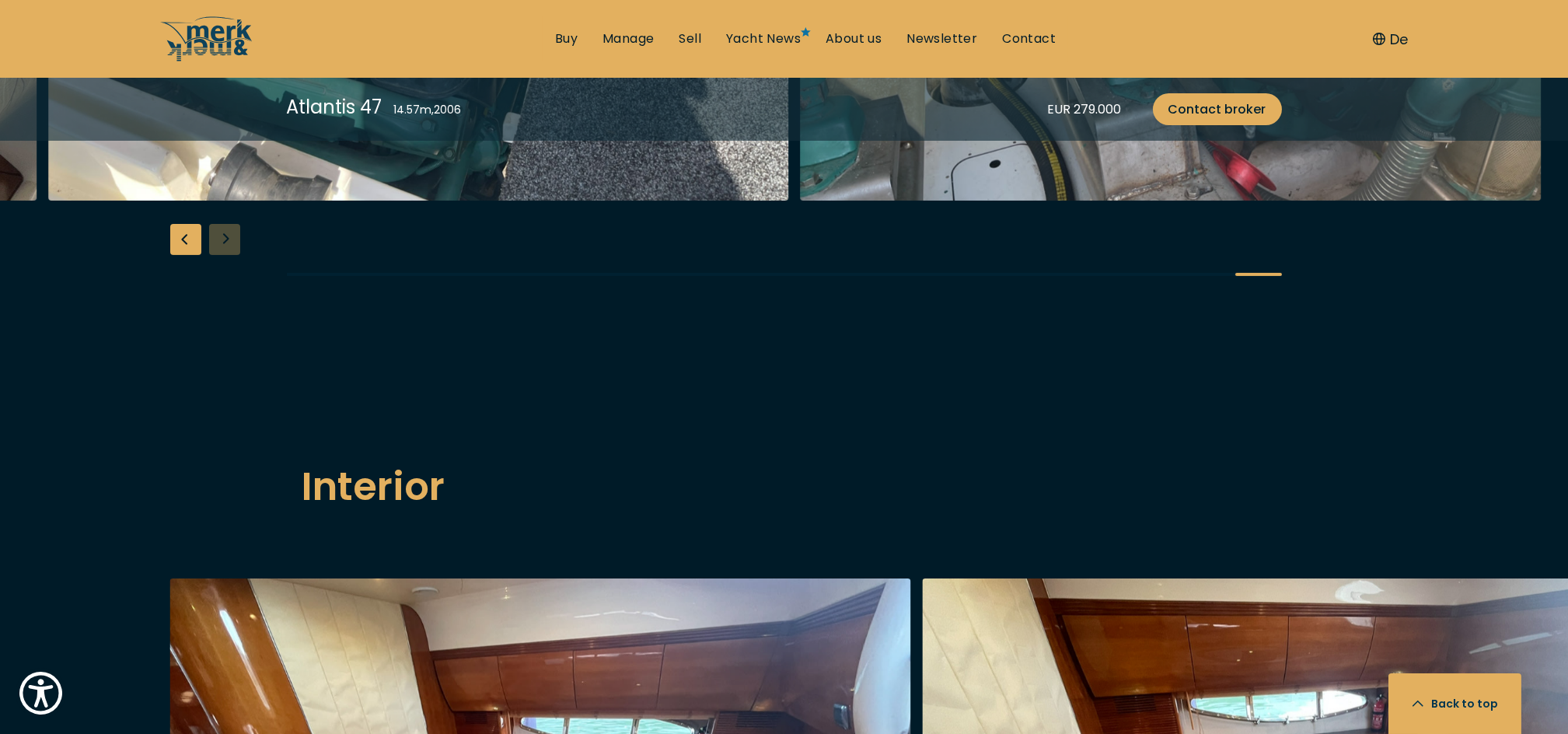
click at [225, 301] on div at bounding box center [784, 3] width 1568 height 599
click at [191, 256] on div "Previous slide" at bounding box center [186, 239] width 32 height 32
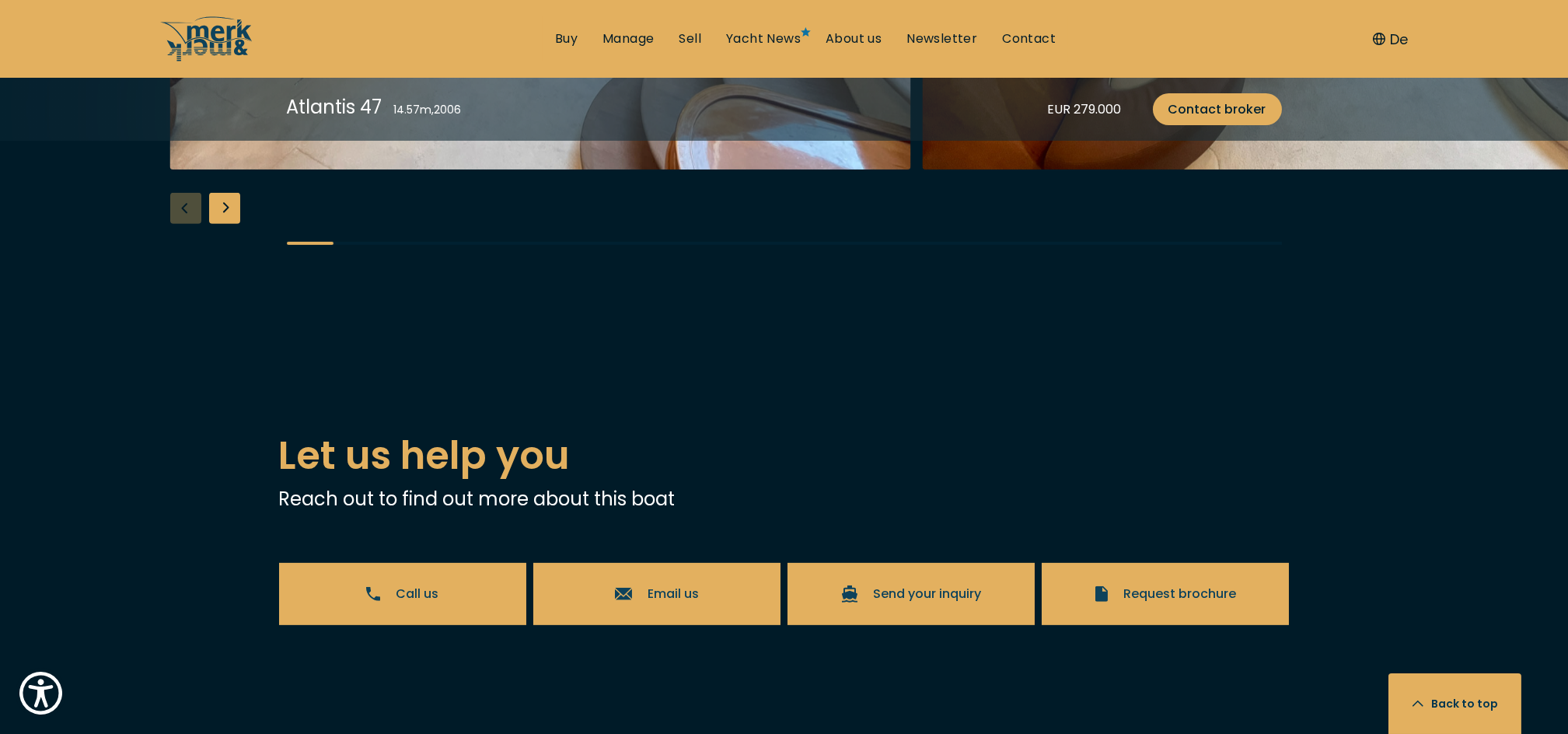
scroll to position [2839, 0]
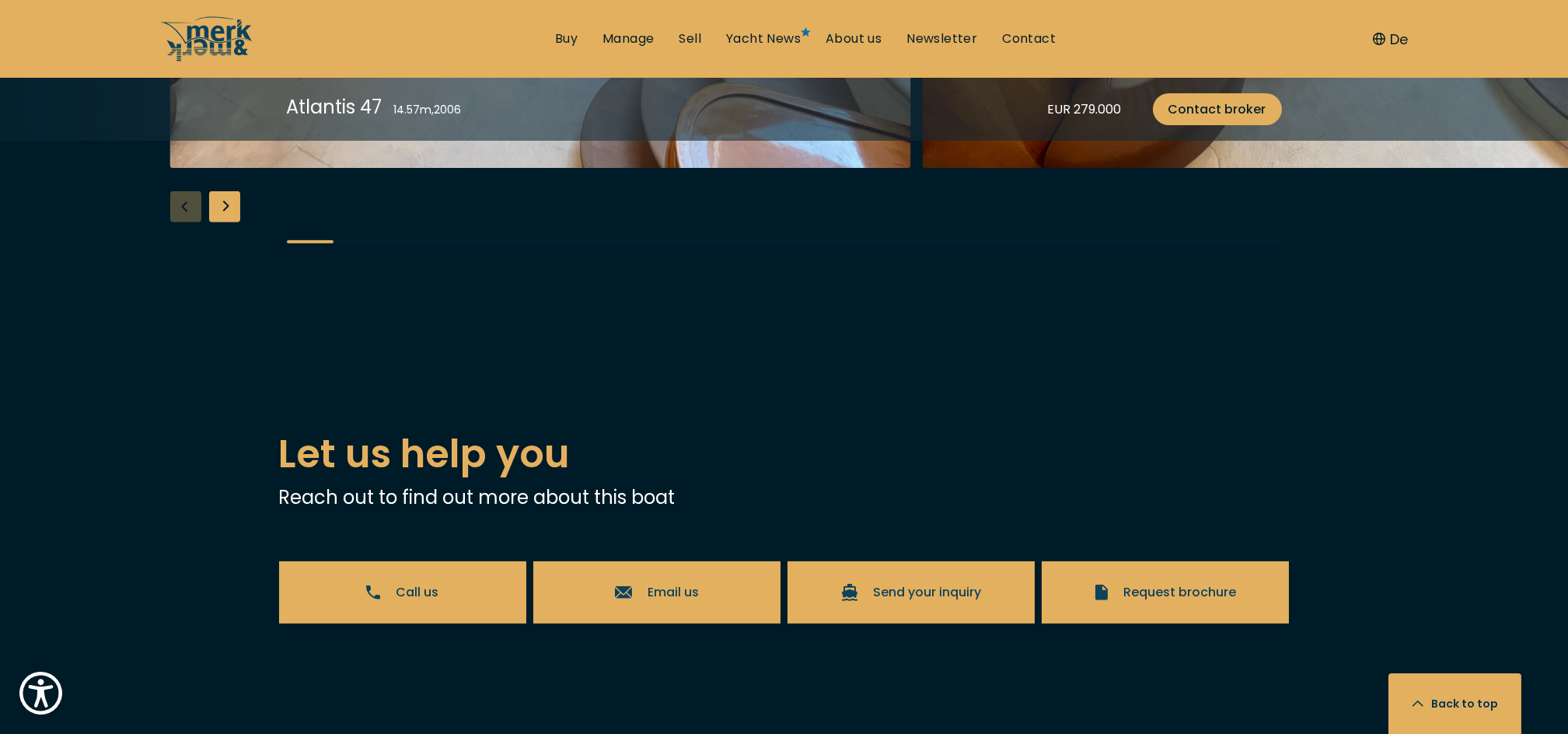
click at [217, 222] on div "Next slide" at bounding box center [225, 207] width 32 height 32
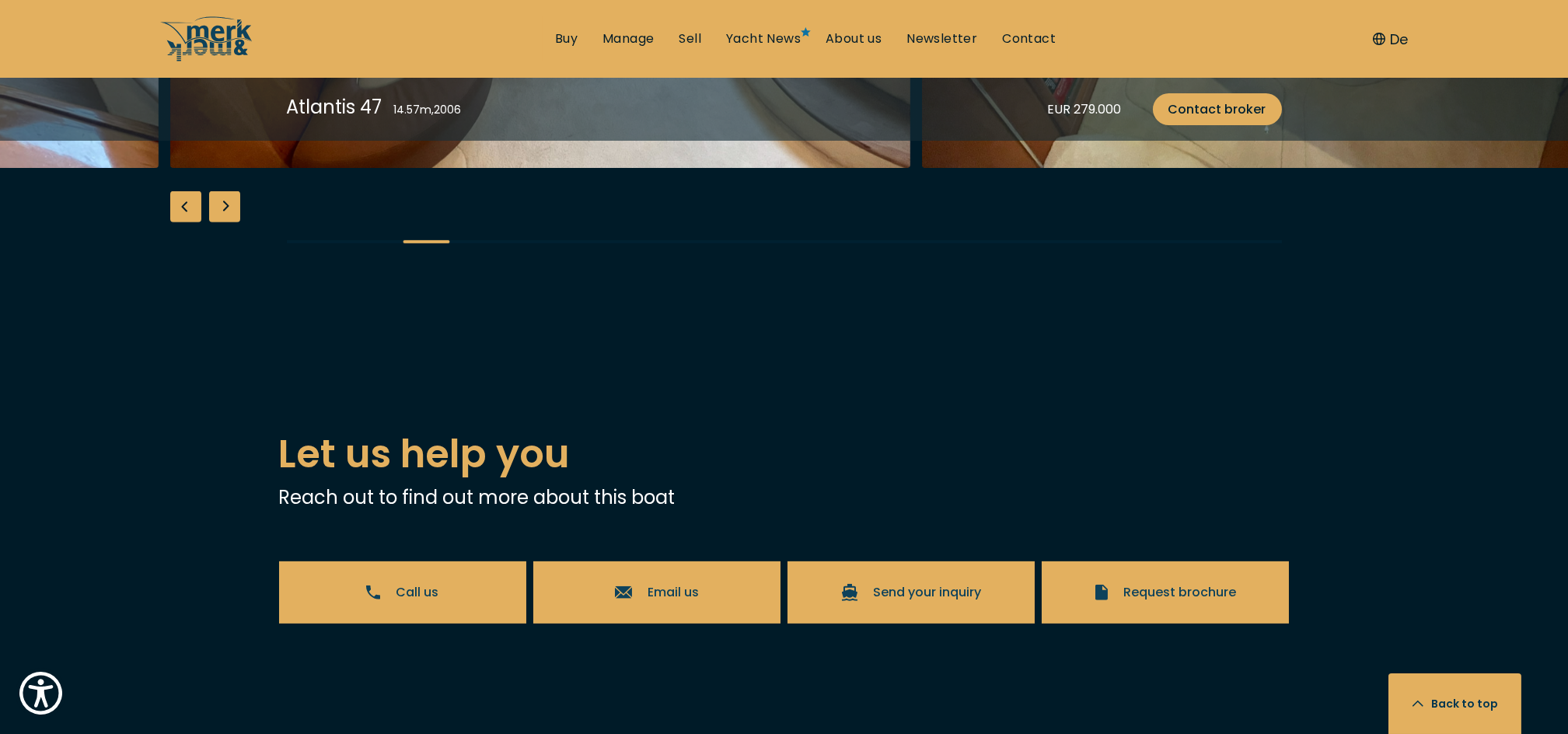
click at [217, 222] on div "Next slide" at bounding box center [225, 207] width 32 height 32
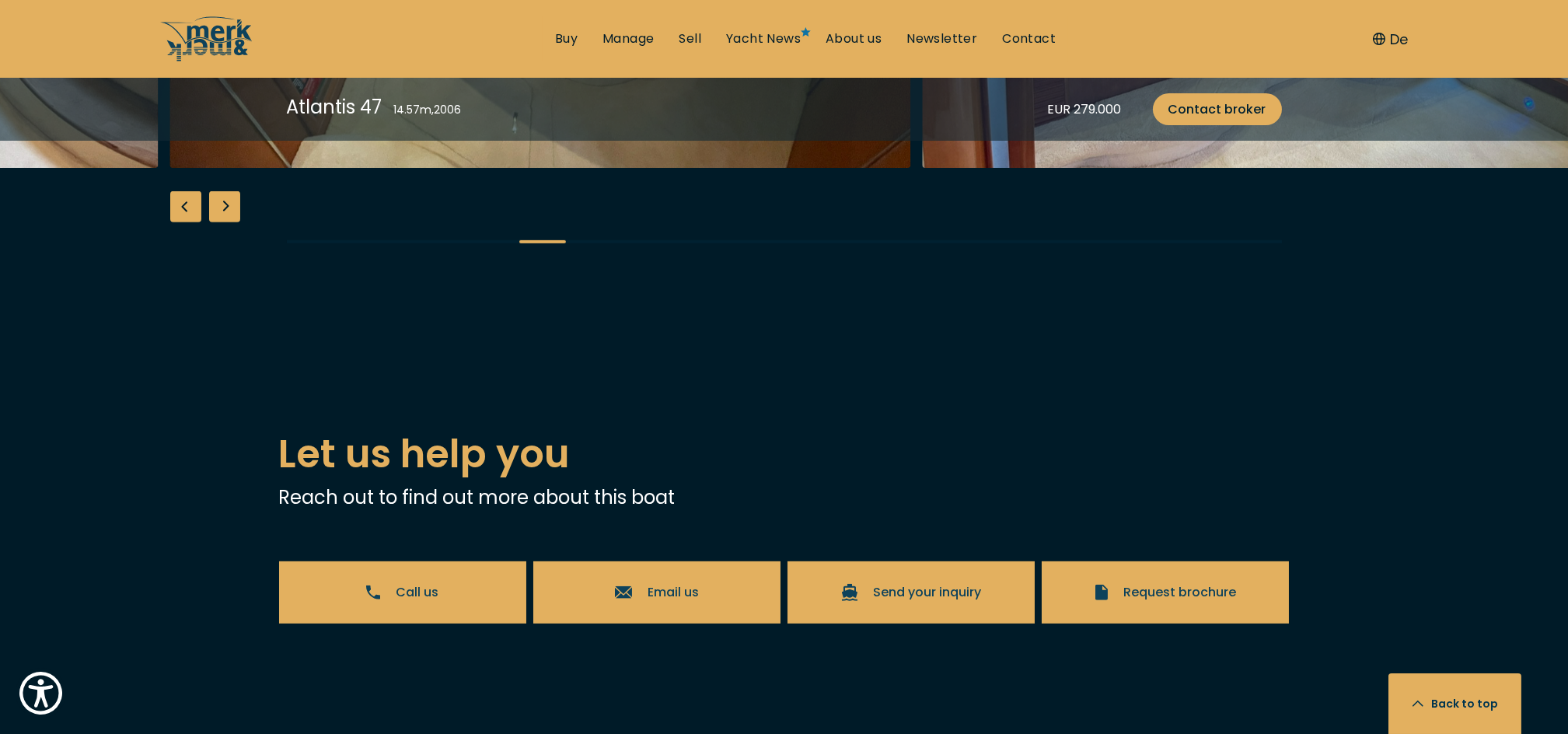
click at [217, 222] on div "Next slide" at bounding box center [225, 207] width 32 height 32
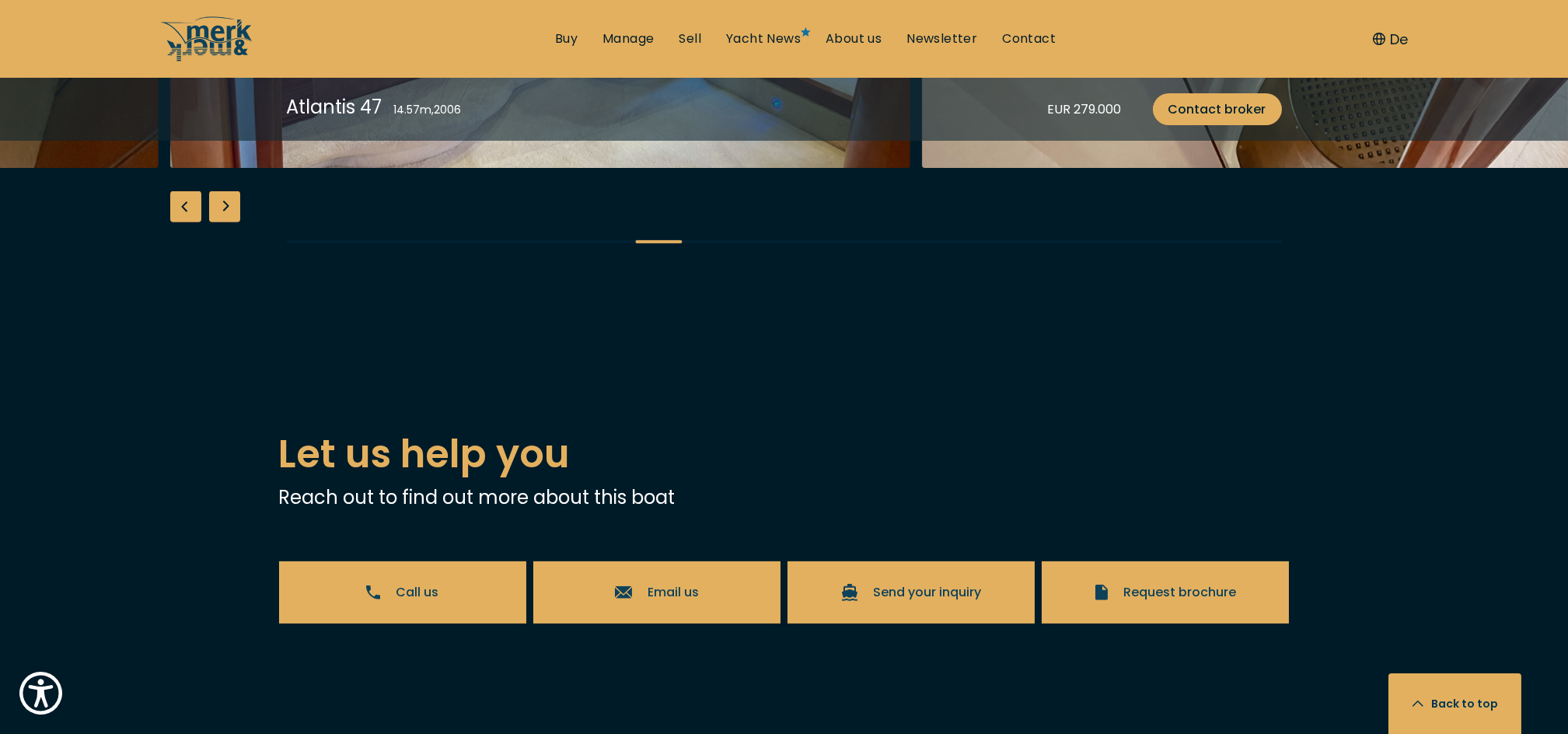
click at [217, 222] on div "Next slide" at bounding box center [225, 207] width 32 height 32
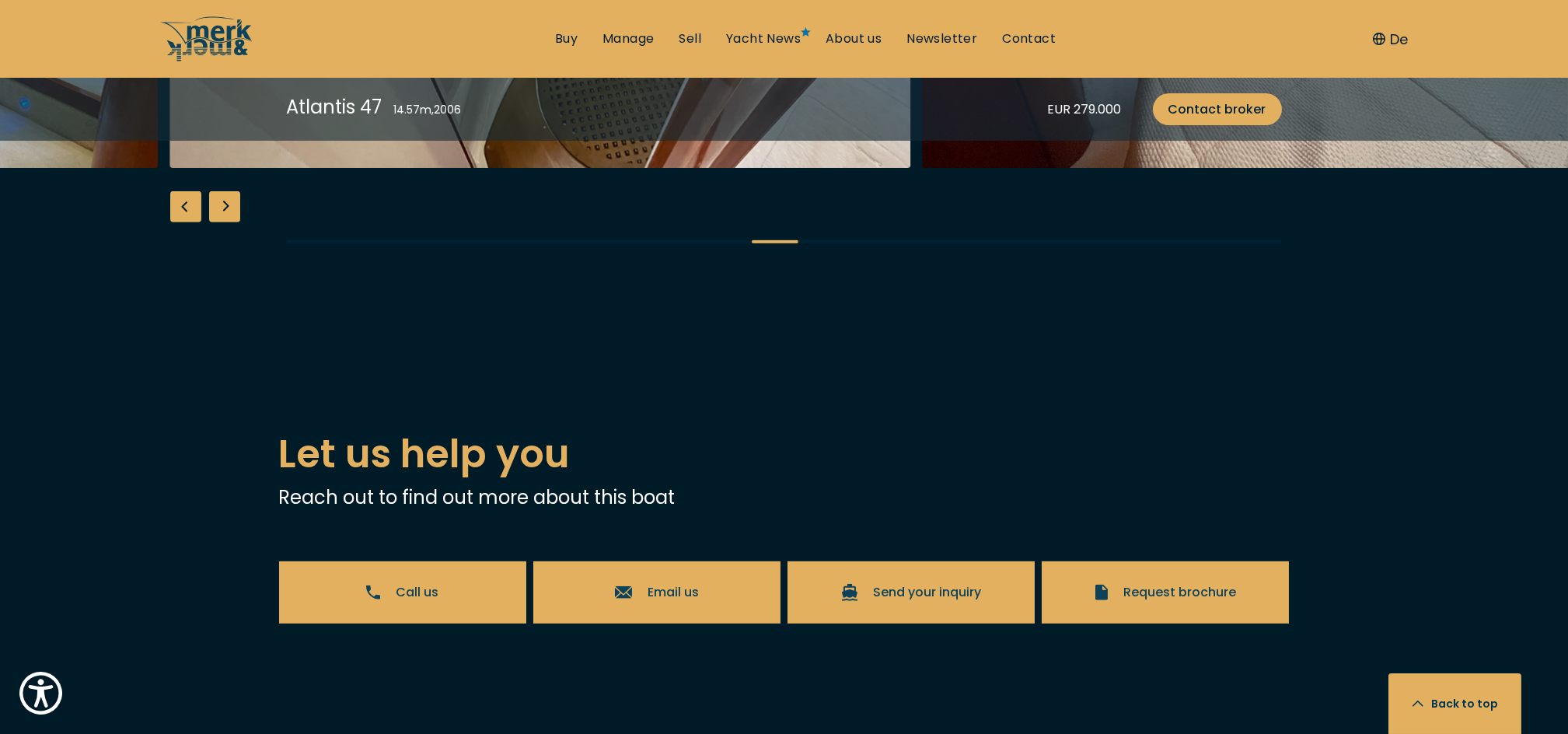
click at [217, 222] on div "Next slide" at bounding box center [225, 207] width 32 height 32
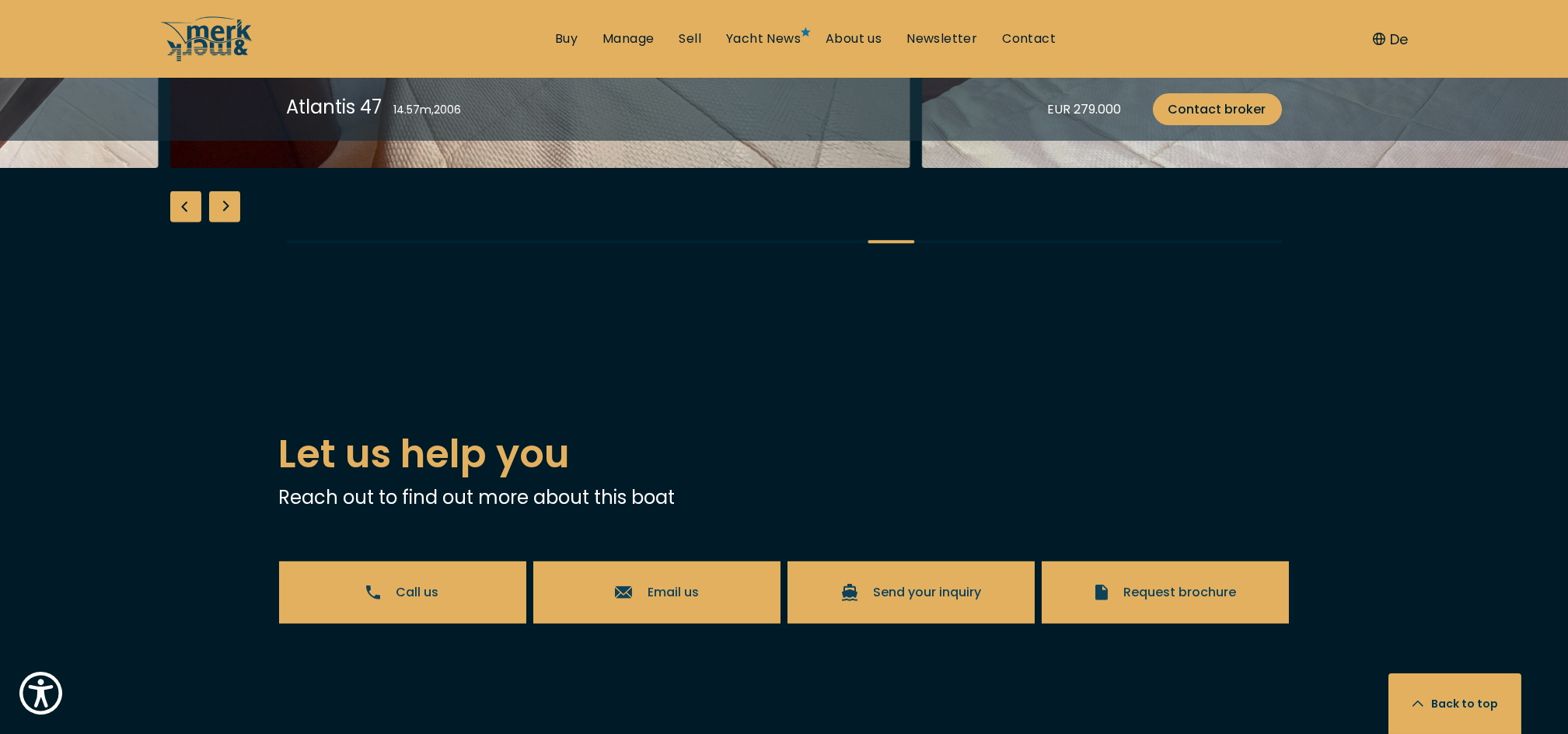
click at [217, 222] on div "Next slide" at bounding box center [225, 207] width 32 height 32
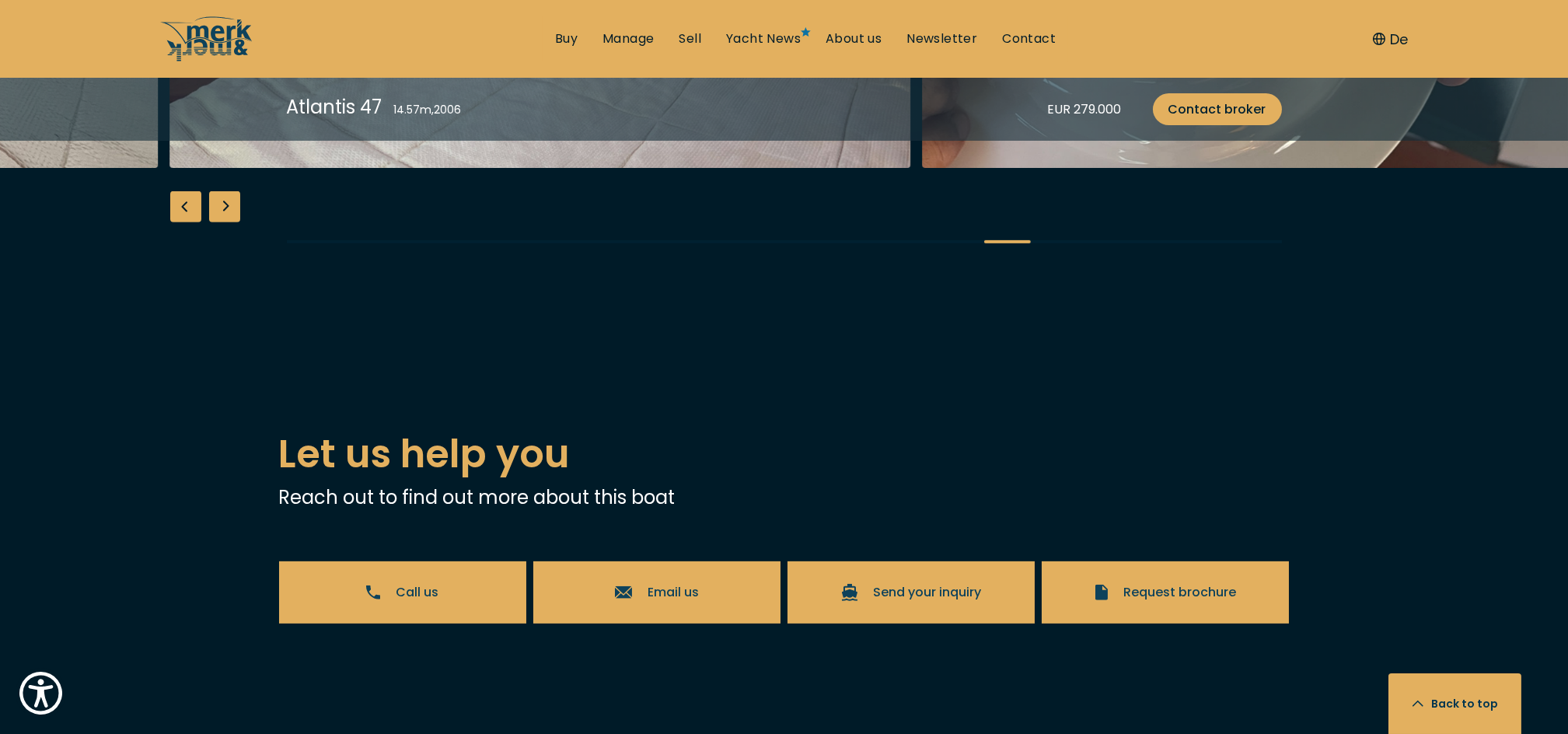
click at [217, 222] on div "Next slide" at bounding box center [225, 207] width 32 height 32
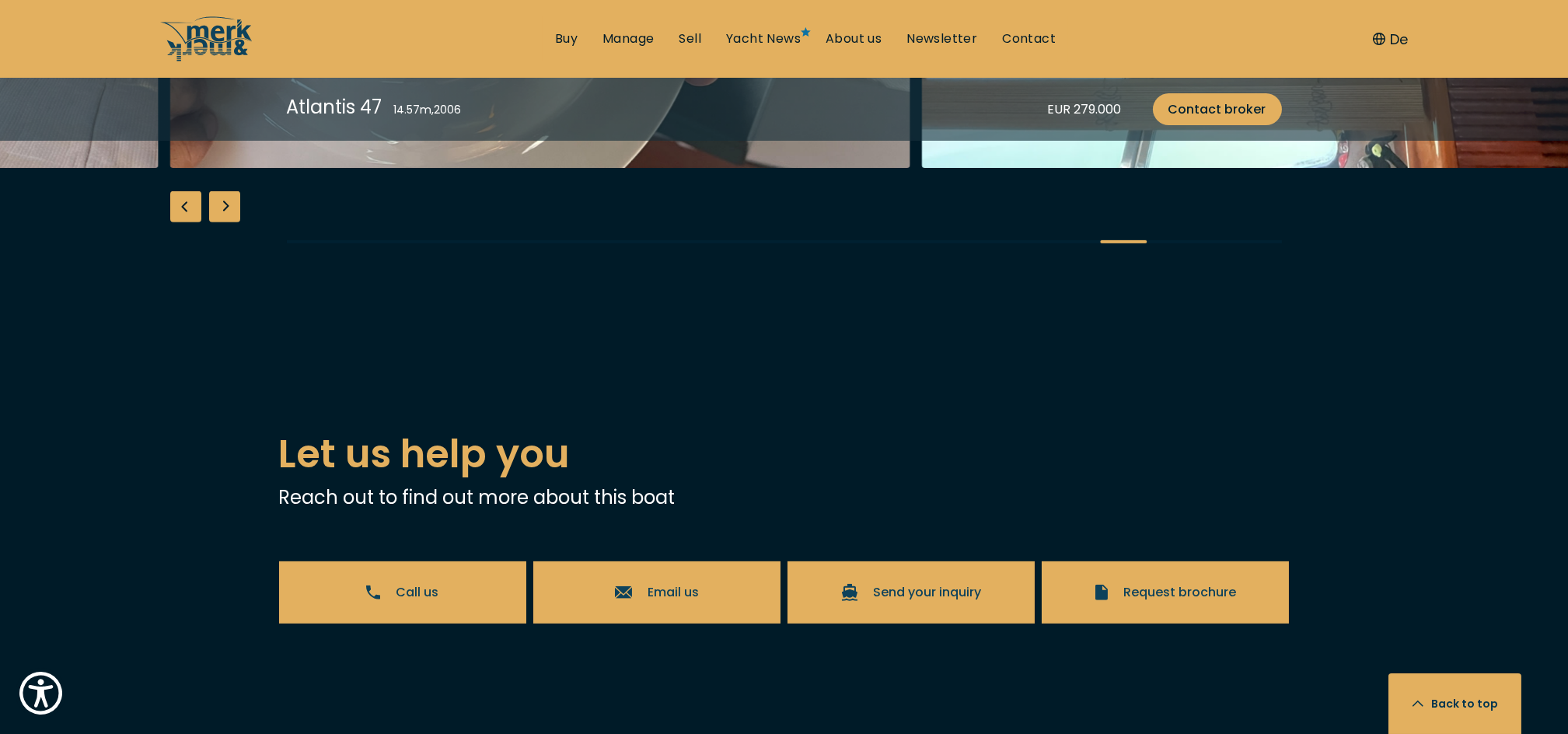
click at [217, 222] on div "Next slide" at bounding box center [225, 207] width 32 height 32
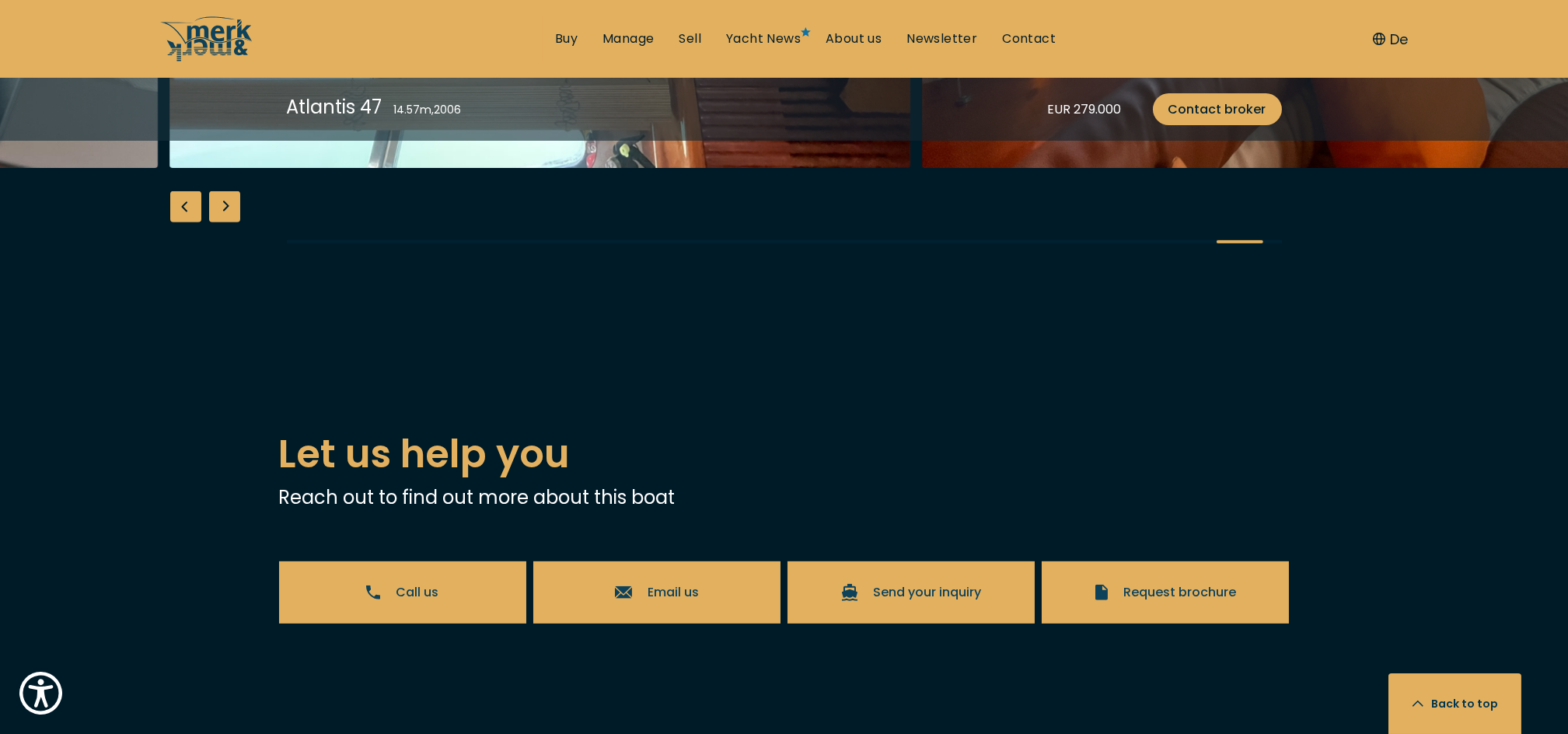
click at [217, 222] on div "Next slide" at bounding box center [225, 207] width 32 height 32
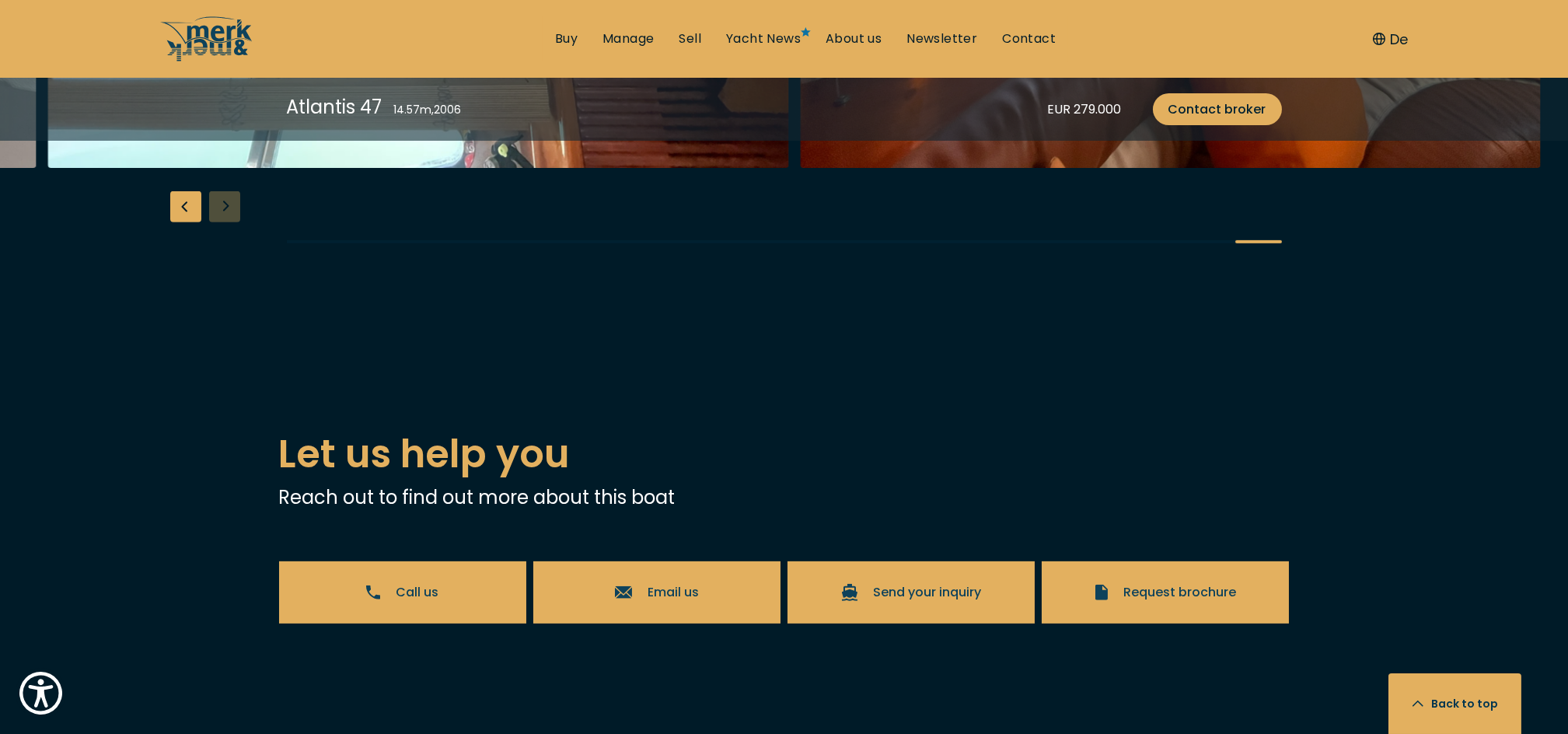
click at [180, 222] on div "Previous slide" at bounding box center [186, 207] width 32 height 32
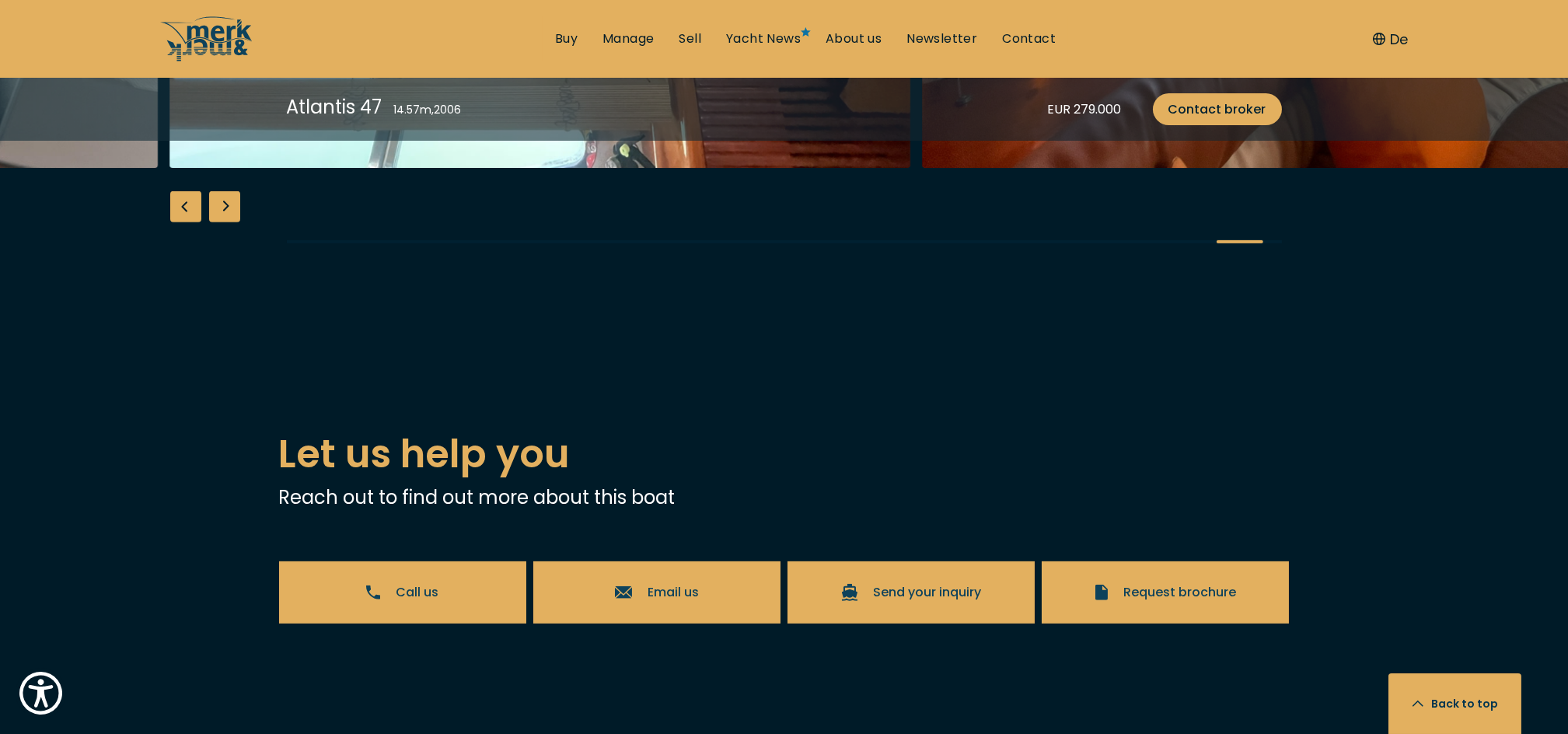
click at [180, 222] on div "Previous slide" at bounding box center [186, 207] width 32 height 32
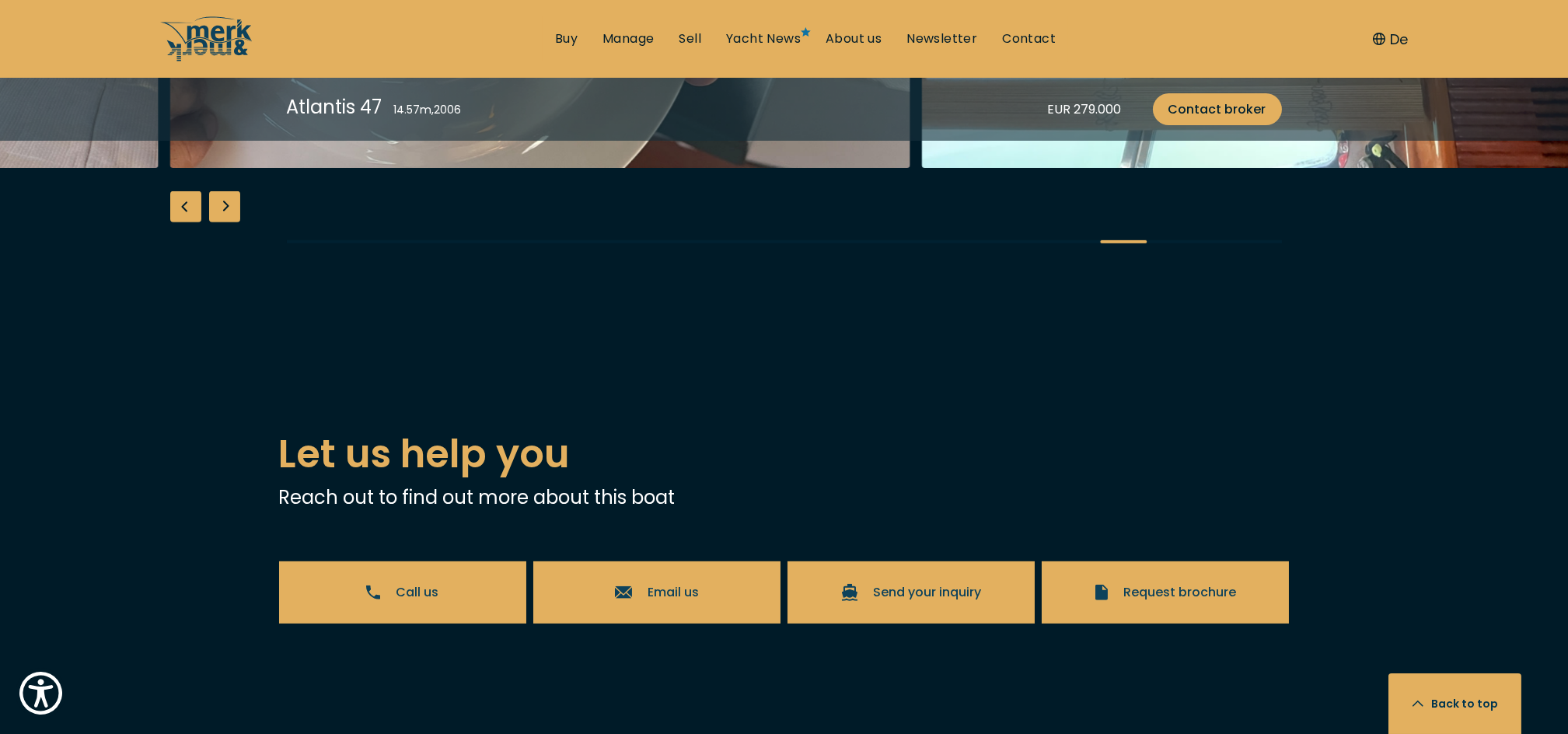
click at [180, 222] on div "Previous slide" at bounding box center [186, 207] width 32 height 32
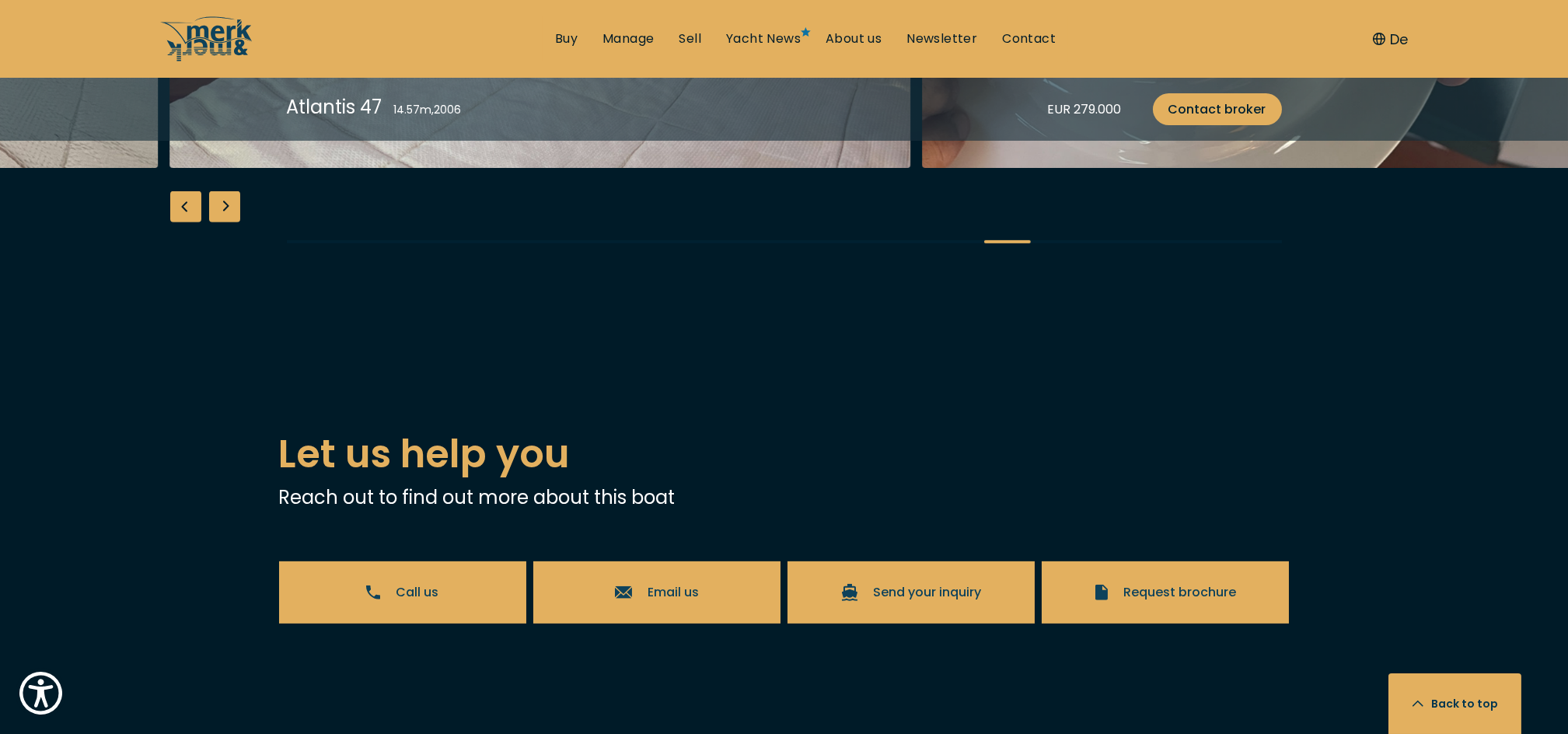
click at [180, 222] on div "Previous slide" at bounding box center [186, 207] width 32 height 32
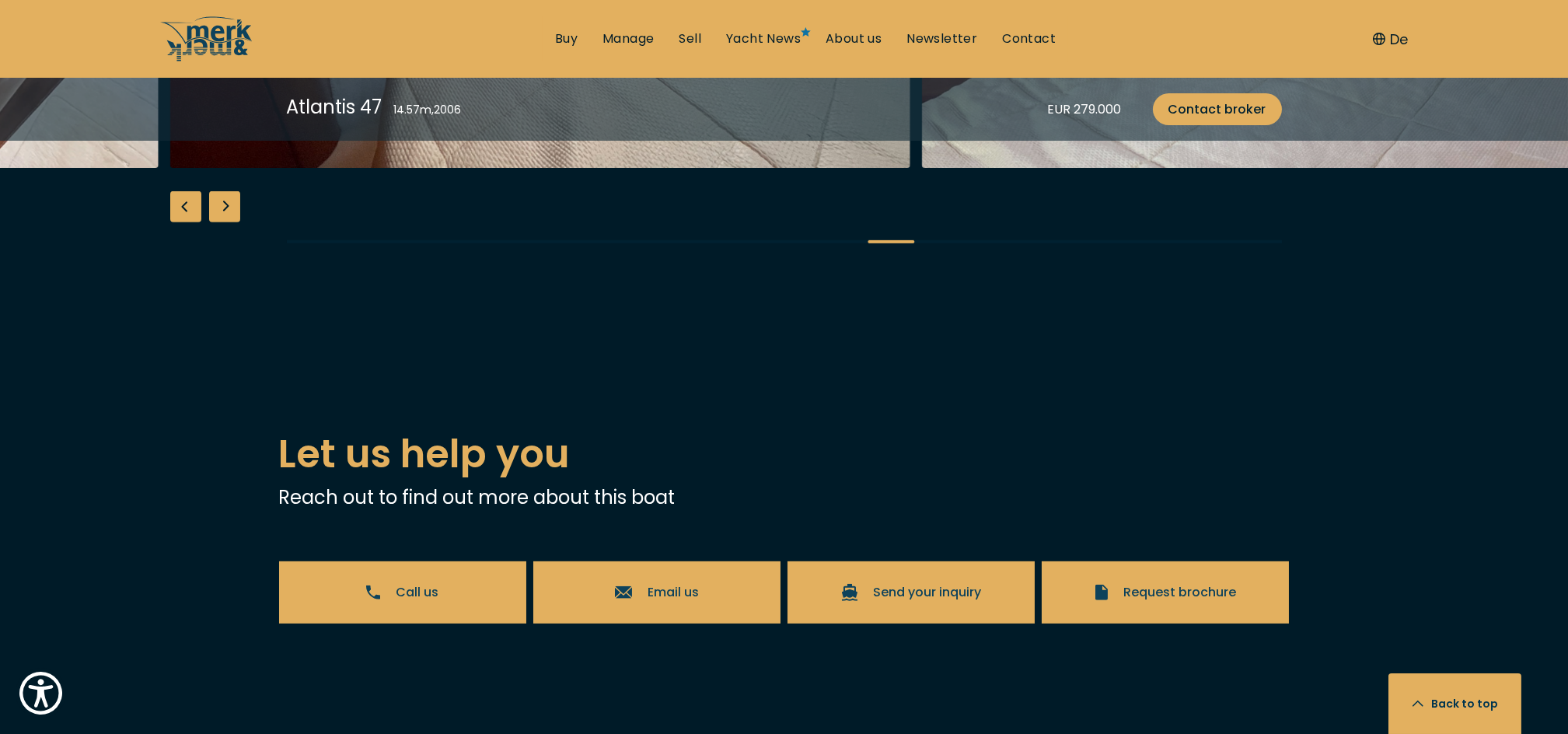
click at [180, 222] on div "Previous slide" at bounding box center [186, 207] width 32 height 32
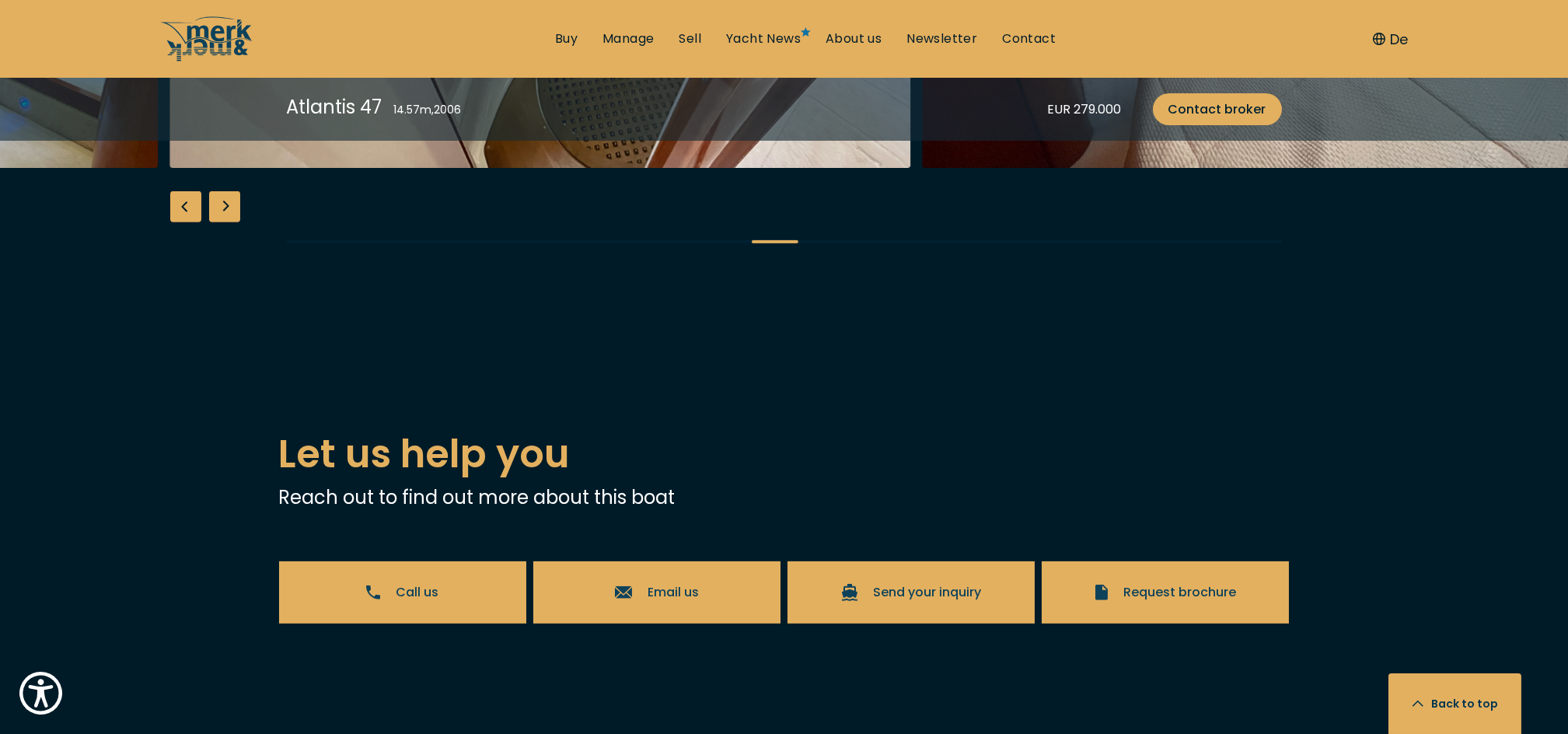
click at [180, 222] on div "Previous slide" at bounding box center [186, 207] width 32 height 32
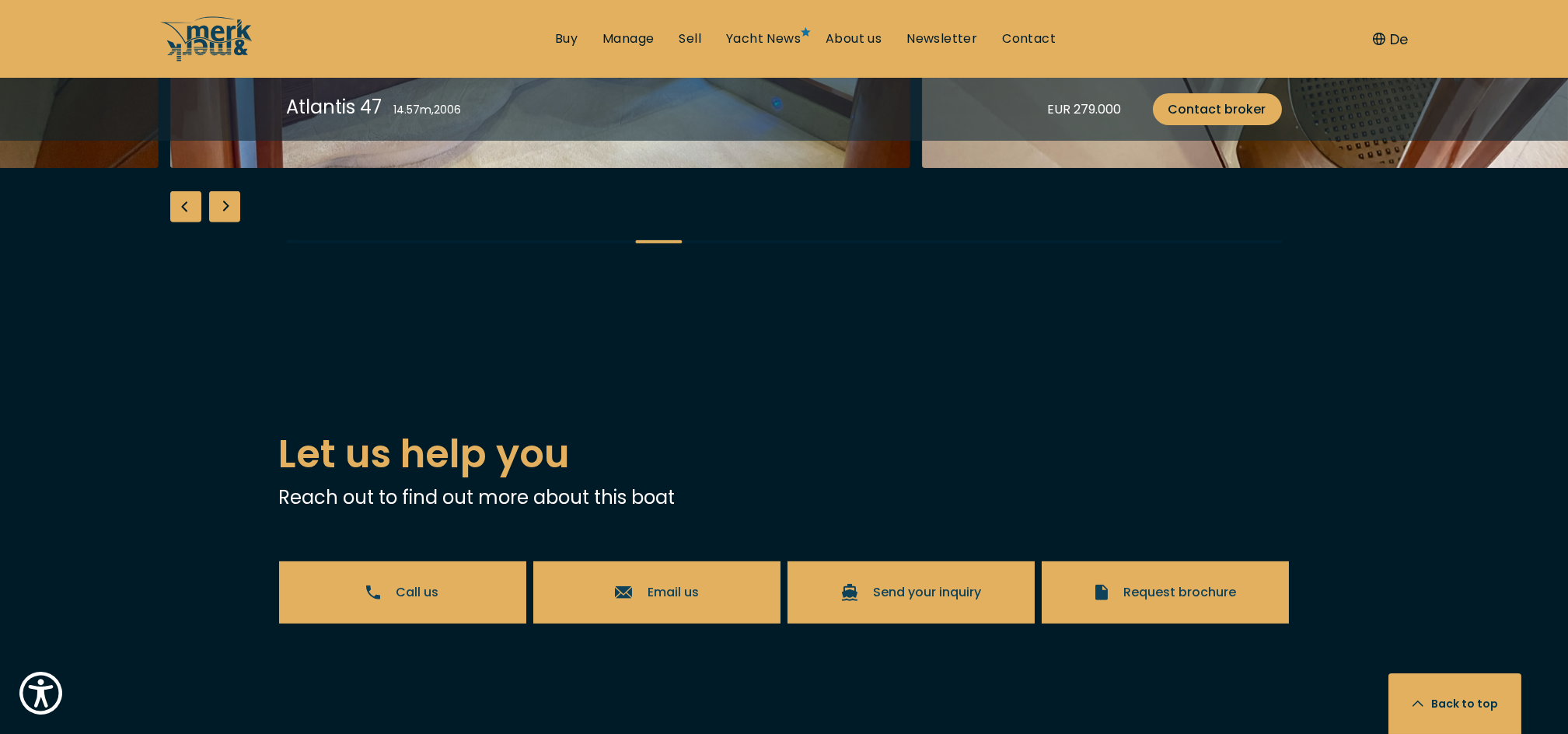
click at [180, 222] on div "Previous slide" at bounding box center [186, 207] width 32 height 32
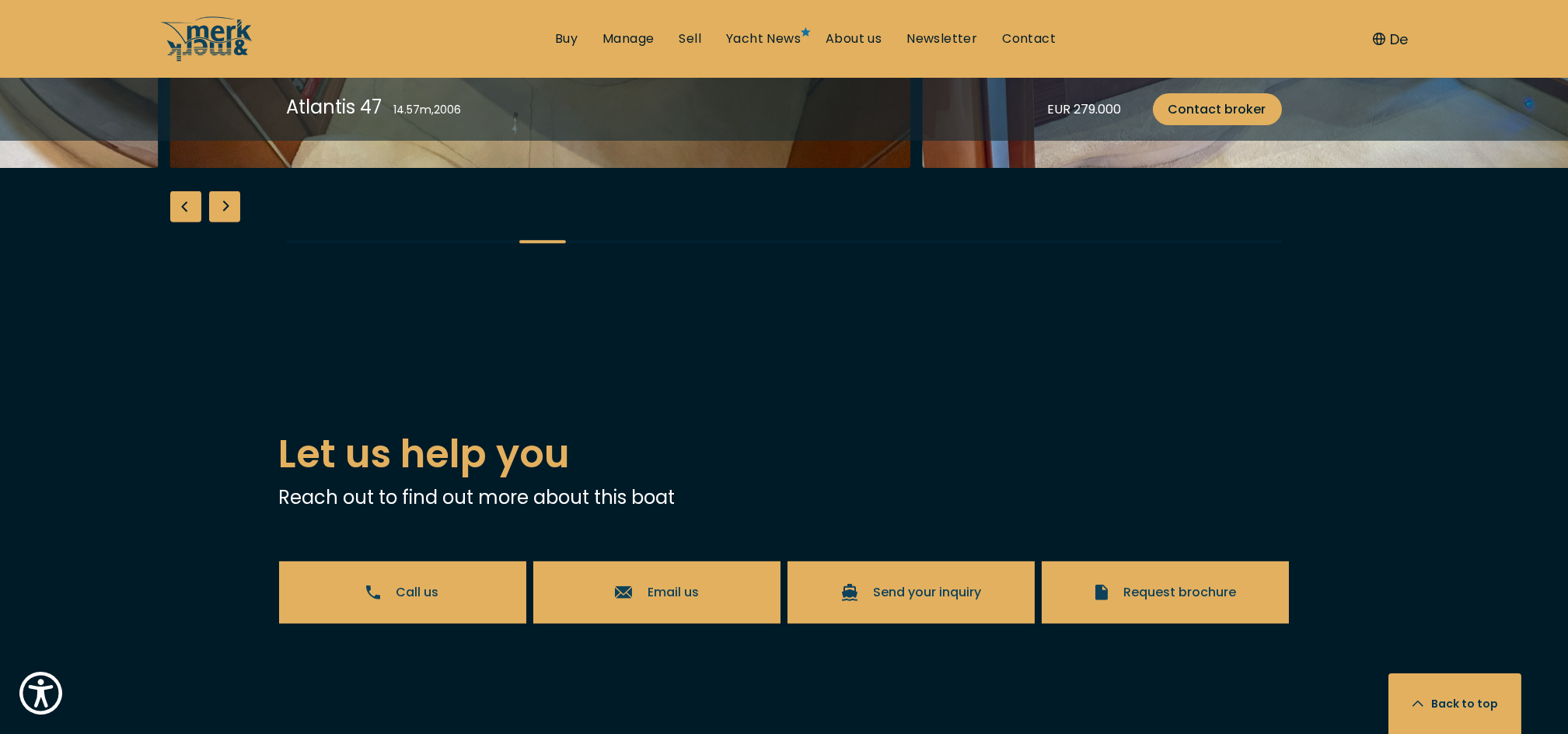
click at [180, 222] on div "Previous slide" at bounding box center [186, 207] width 32 height 32
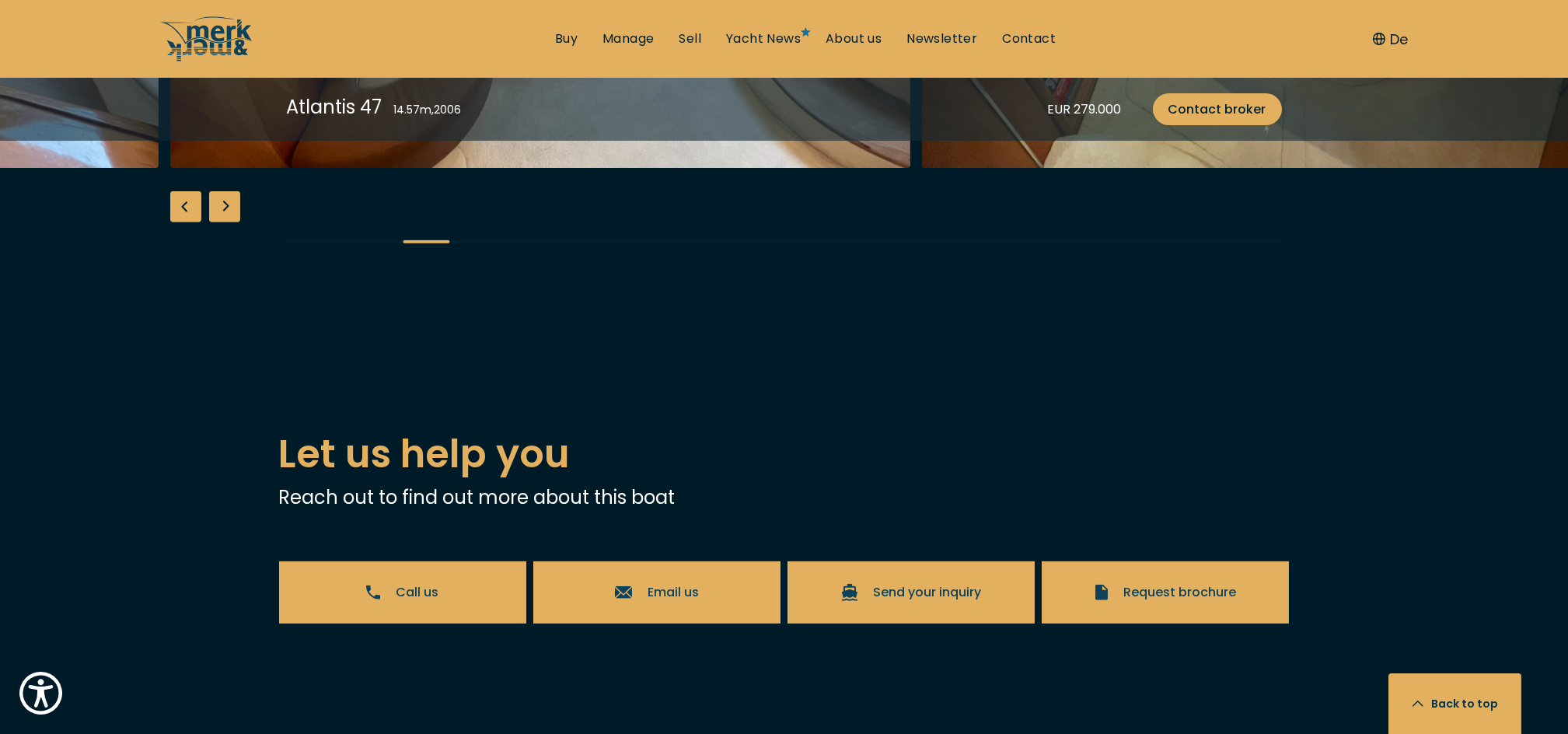
click at [180, 222] on div "Previous slide" at bounding box center [186, 207] width 32 height 32
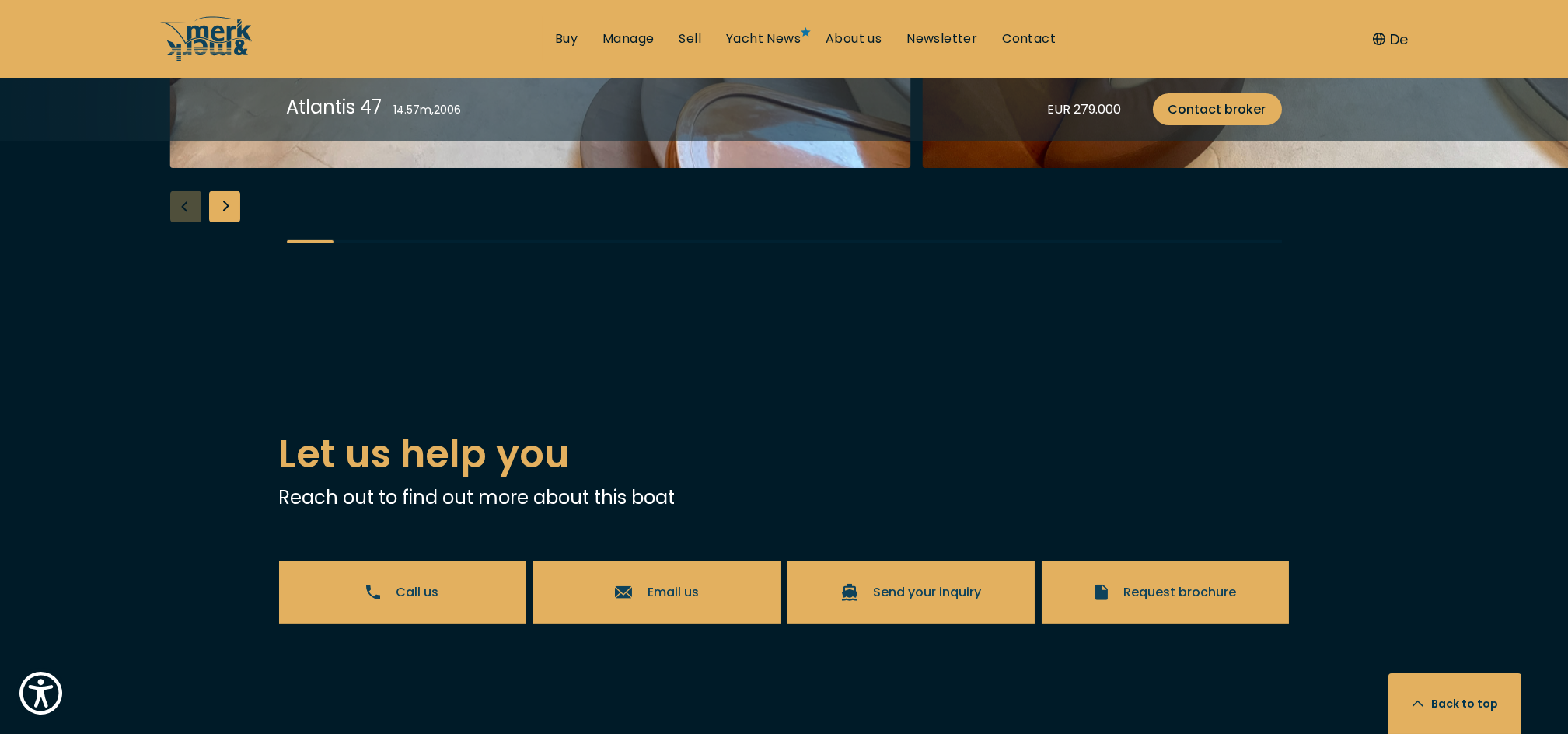
click at [231, 222] on div "Next slide" at bounding box center [225, 207] width 32 height 32
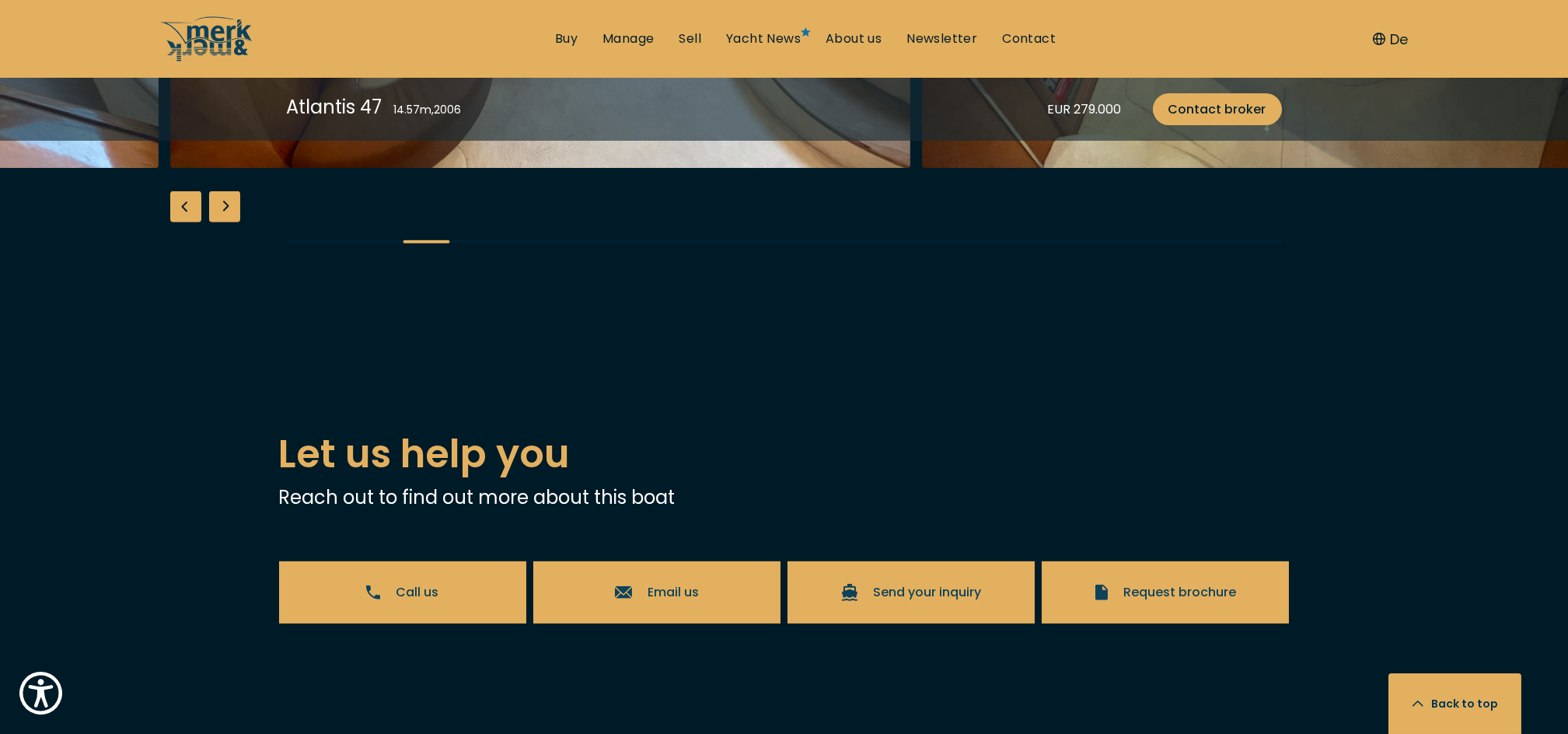
click at [189, 222] on div "Previous slide" at bounding box center [186, 207] width 32 height 32
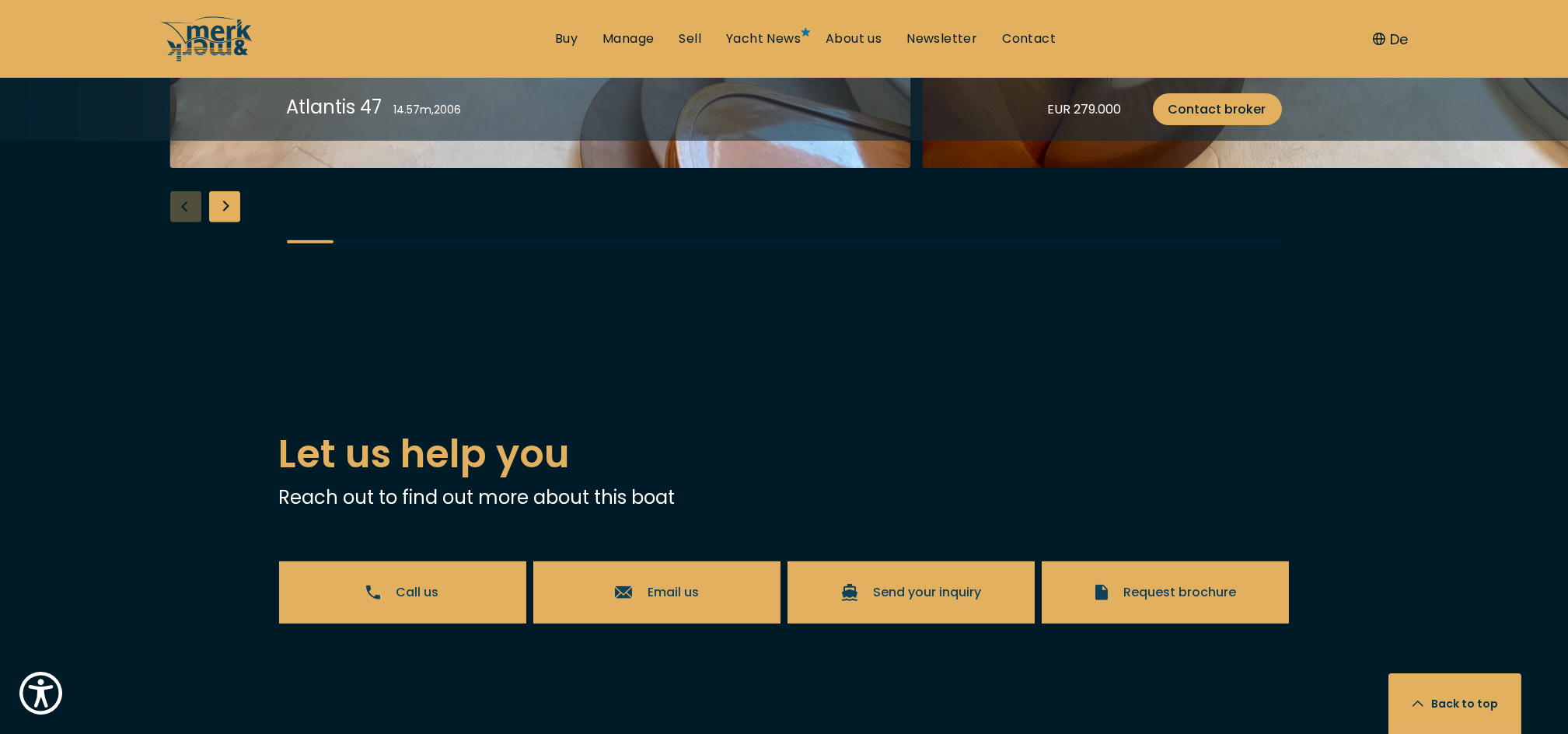
click at [216, 222] on div "Next slide" at bounding box center [225, 207] width 32 height 32
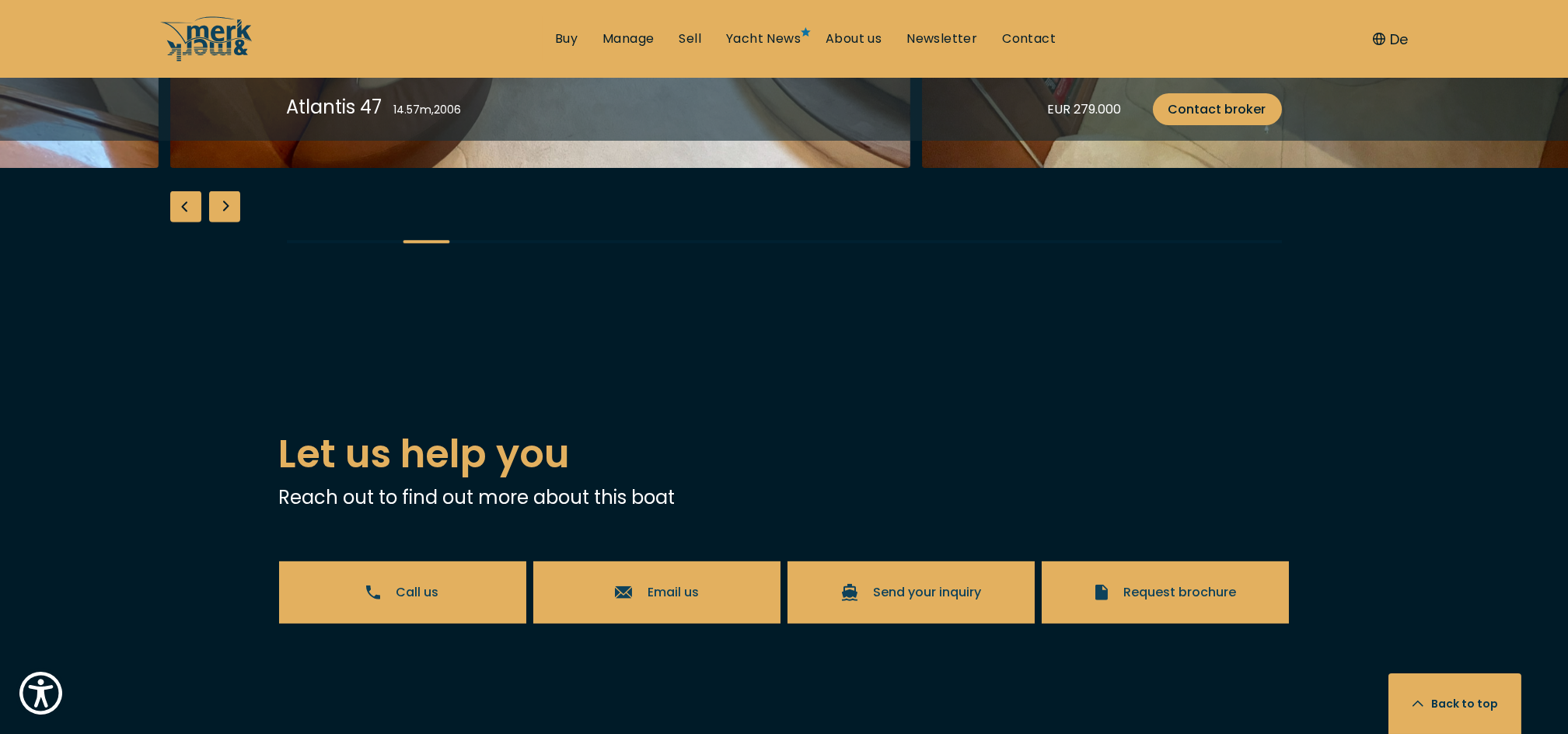
click at [216, 222] on div "Next slide" at bounding box center [225, 207] width 32 height 32
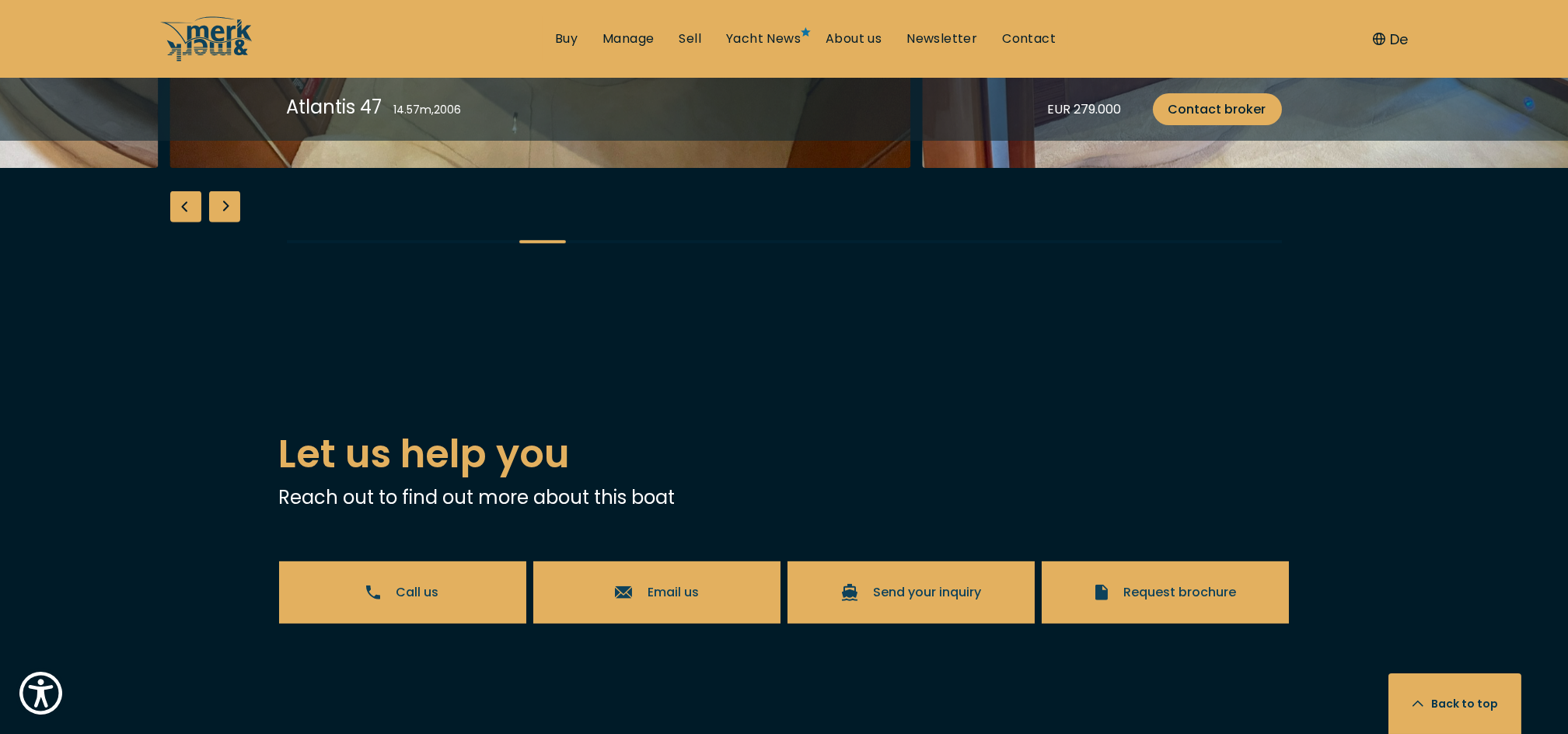
click at [216, 222] on div "Next slide" at bounding box center [225, 207] width 32 height 32
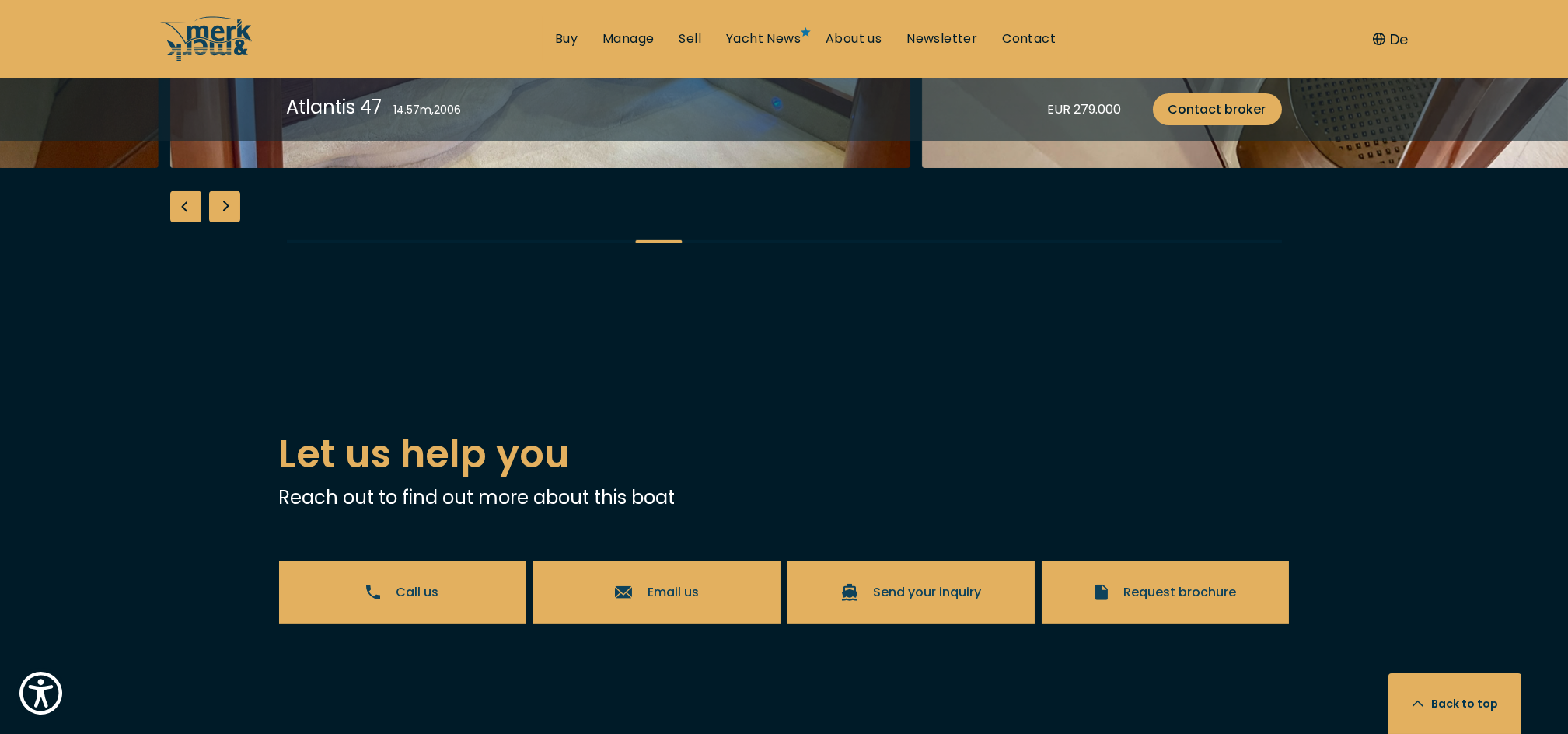
click at [216, 222] on div "Next slide" at bounding box center [225, 207] width 32 height 32
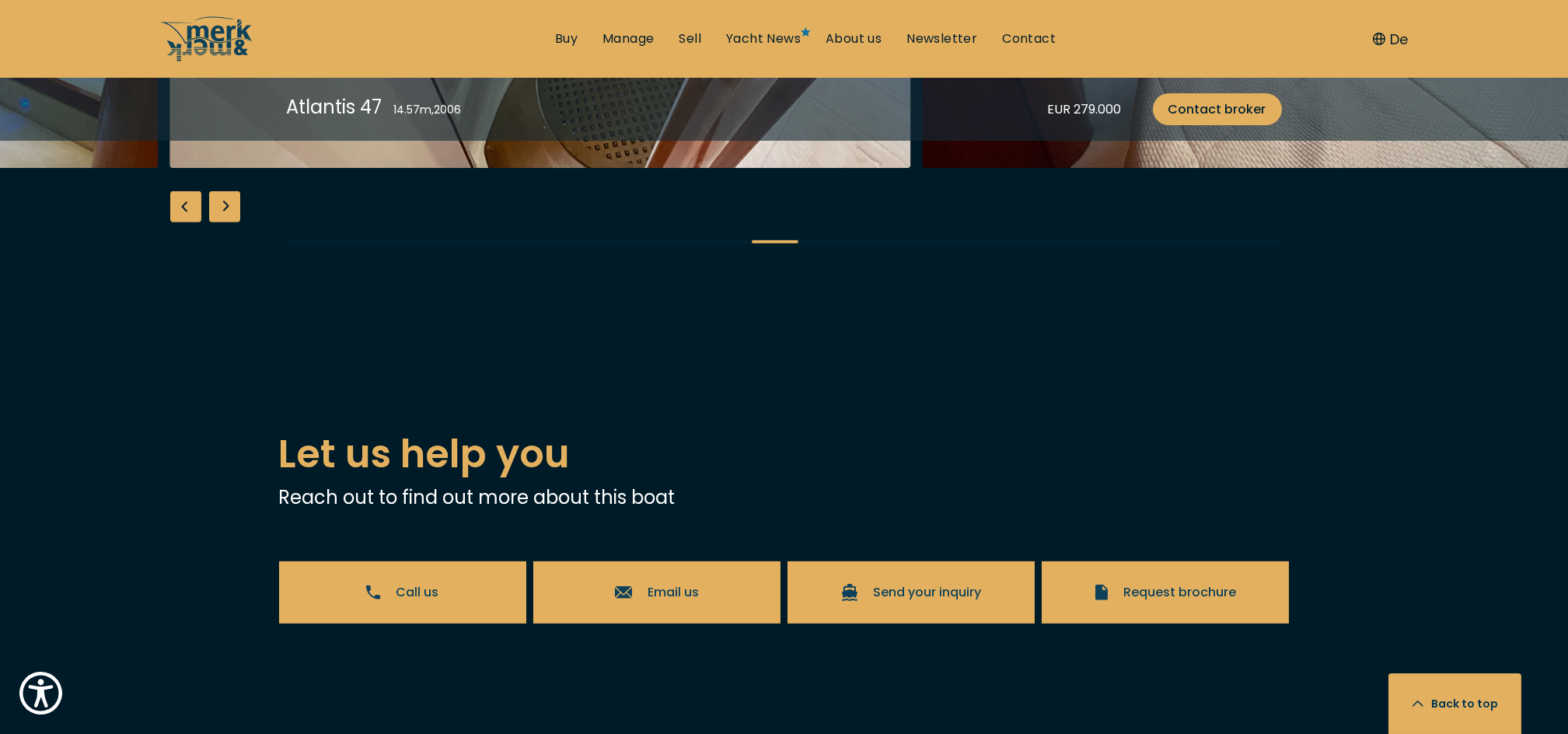
click at [216, 222] on div "Next slide" at bounding box center [225, 207] width 32 height 32
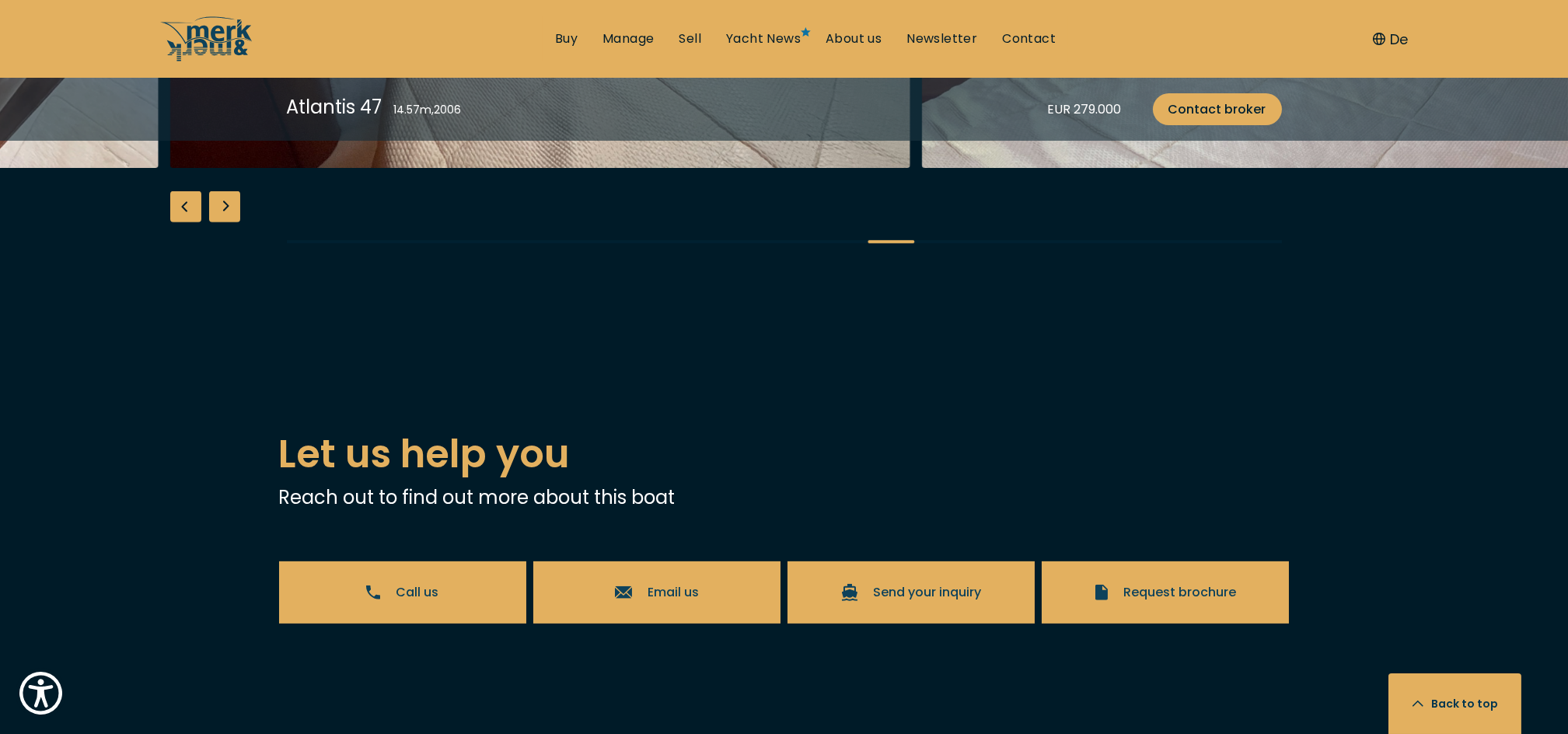
click at [216, 222] on div "Next slide" at bounding box center [225, 207] width 32 height 32
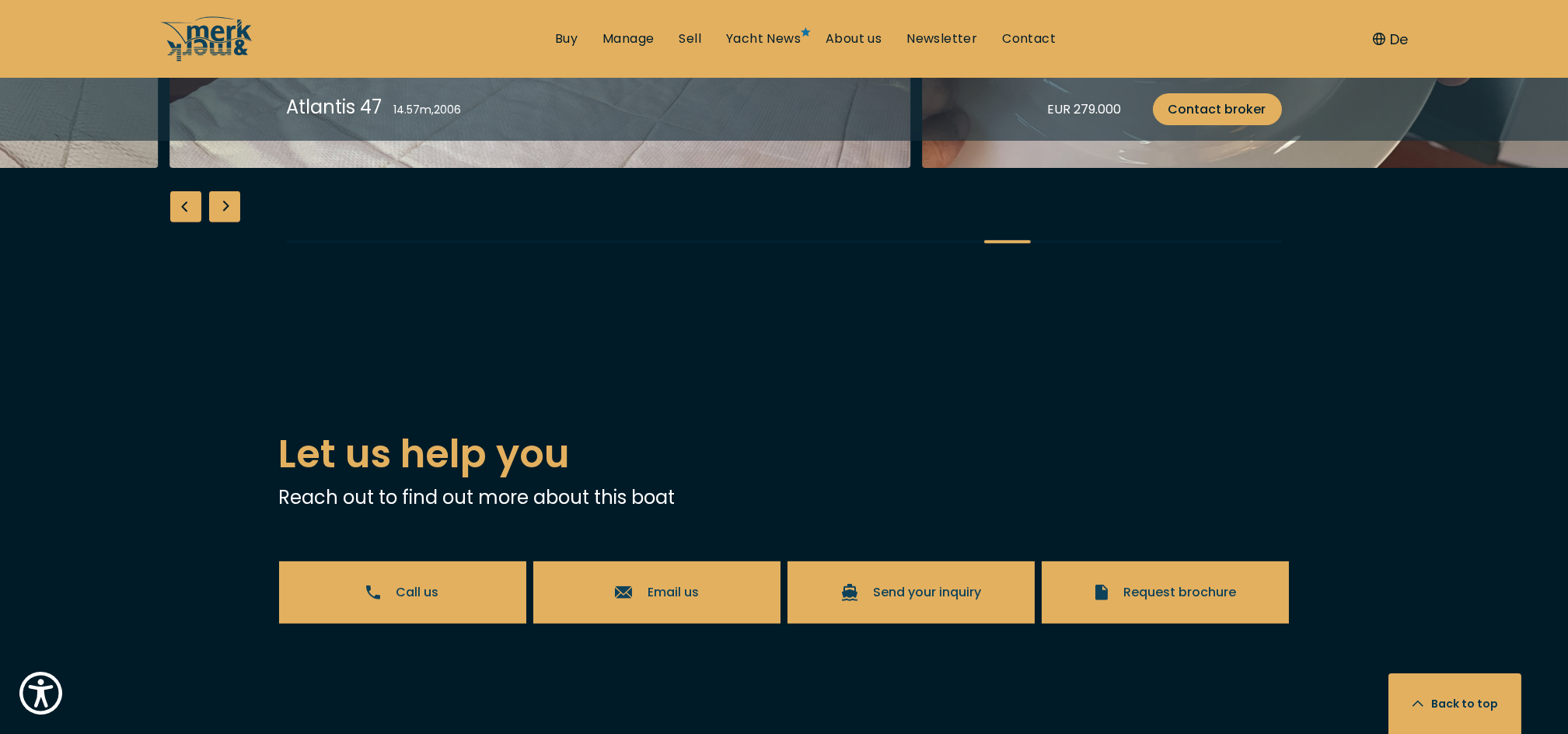
click at [216, 222] on div "Next slide" at bounding box center [225, 207] width 32 height 32
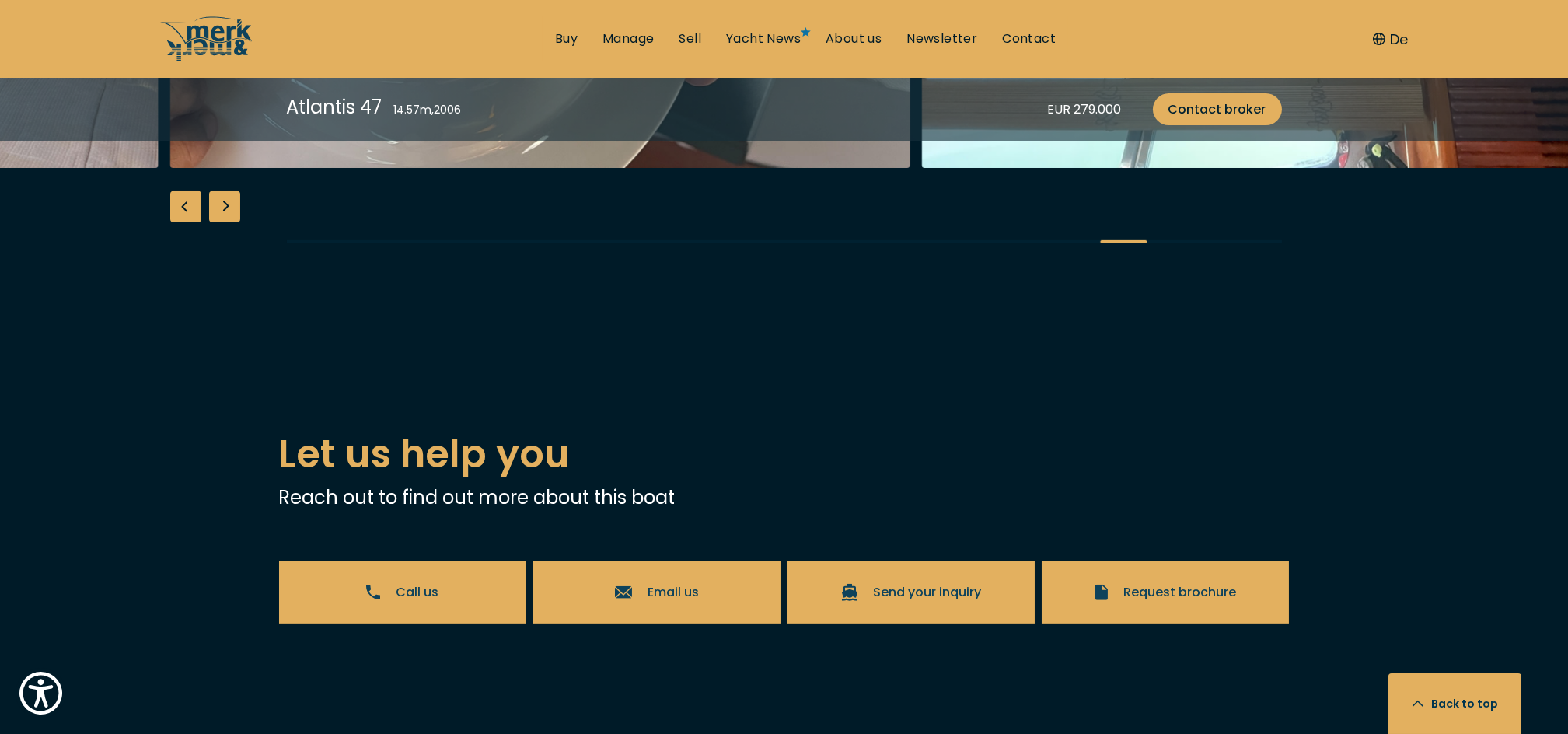
click at [216, 222] on div "Next slide" at bounding box center [225, 207] width 32 height 32
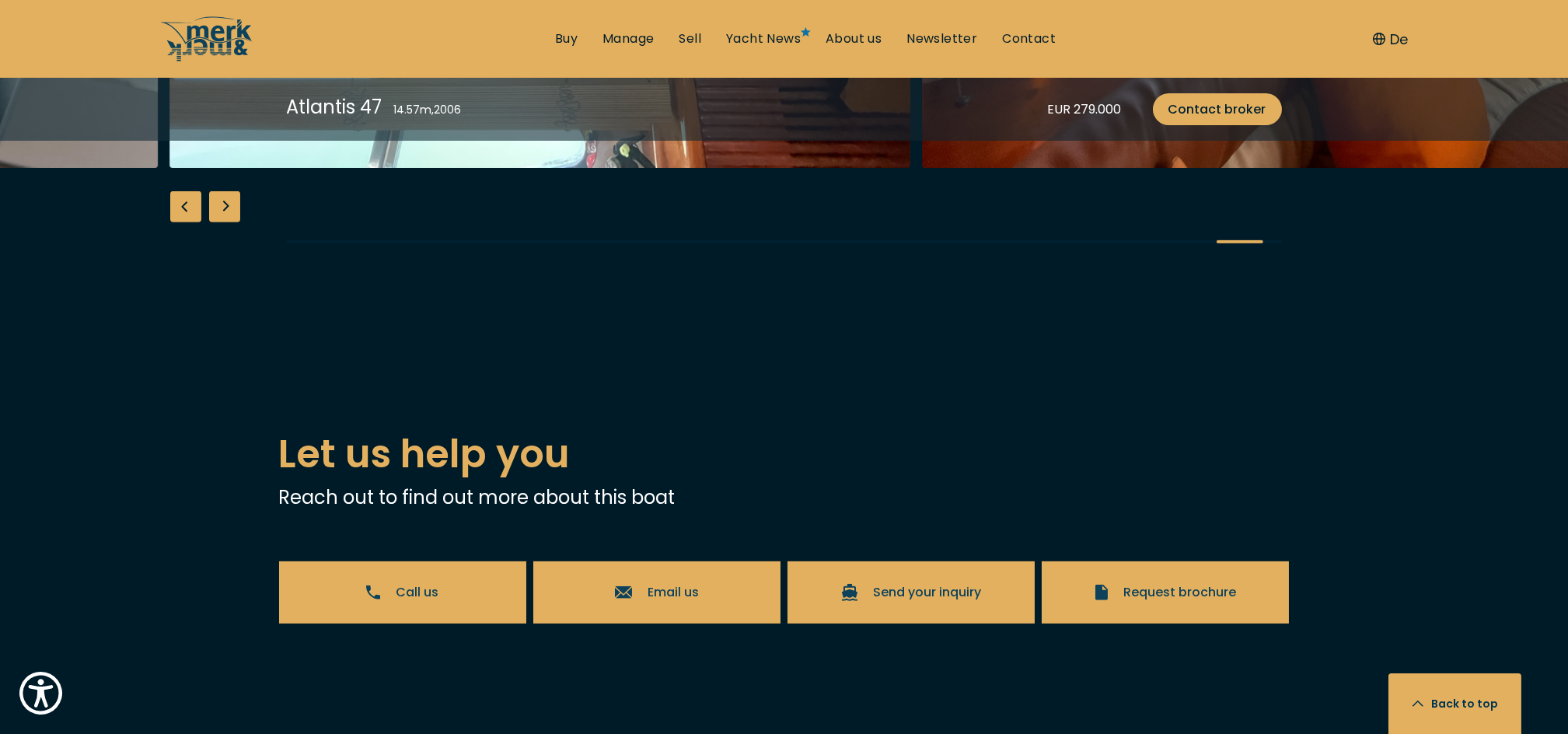
click at [216, 222] on div "Next slide" at bounding box center [225, 207] width 32 height 32
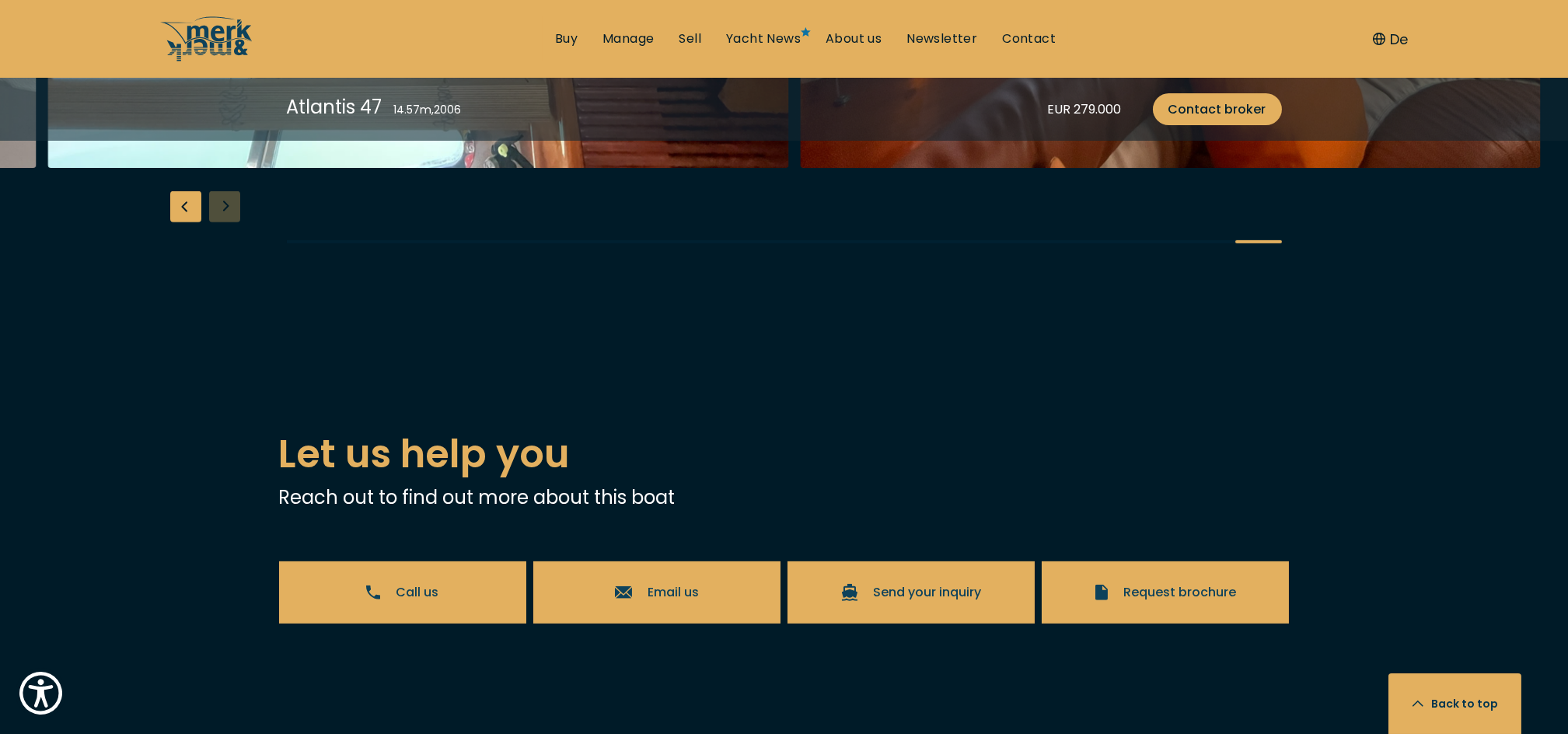
click at [185, 222] on div "Previous slide" at bounding box center [186, 207] width 32 height 32
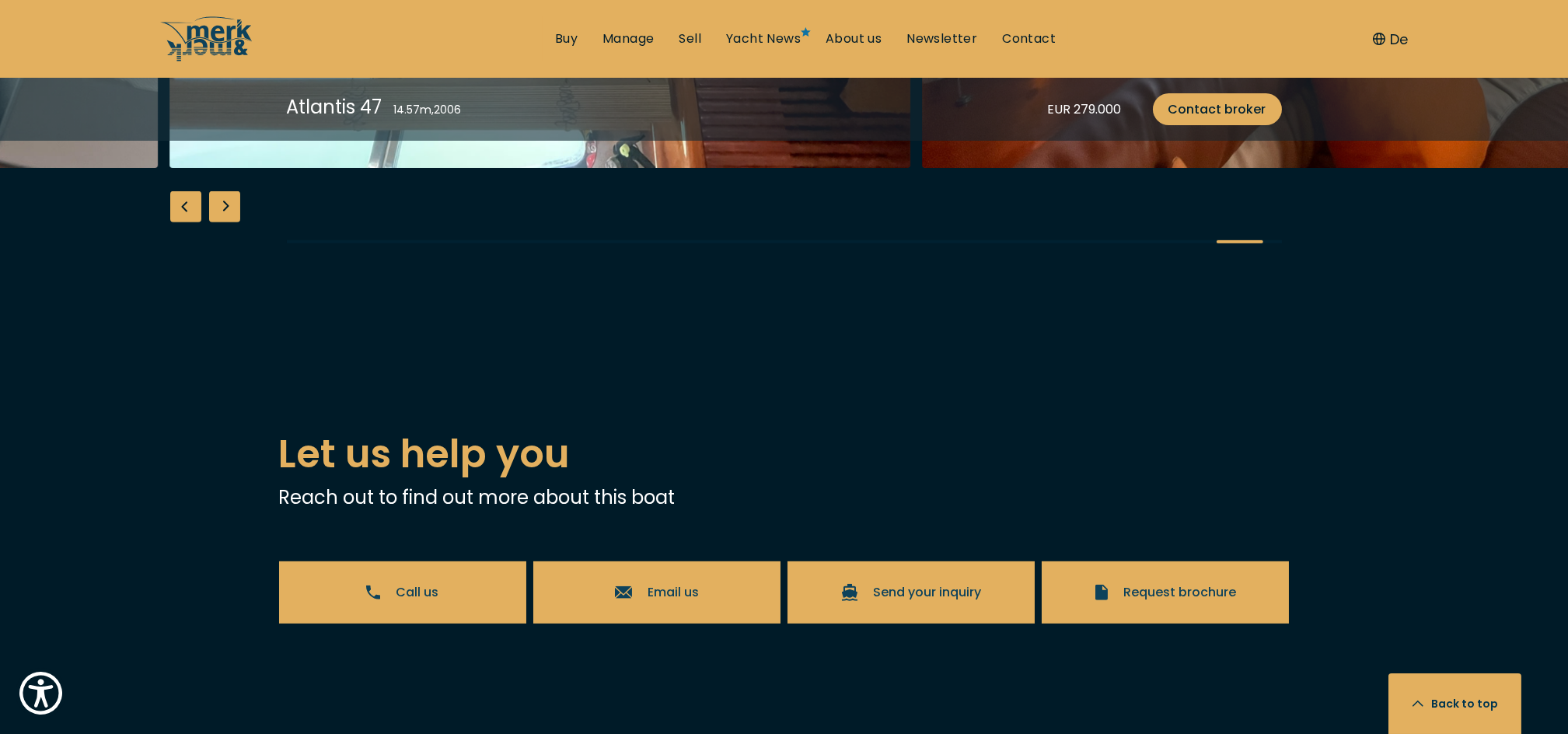
click at [185, 222] on div "Previous slide" at bounding box center [186, 207] width 32 height 32
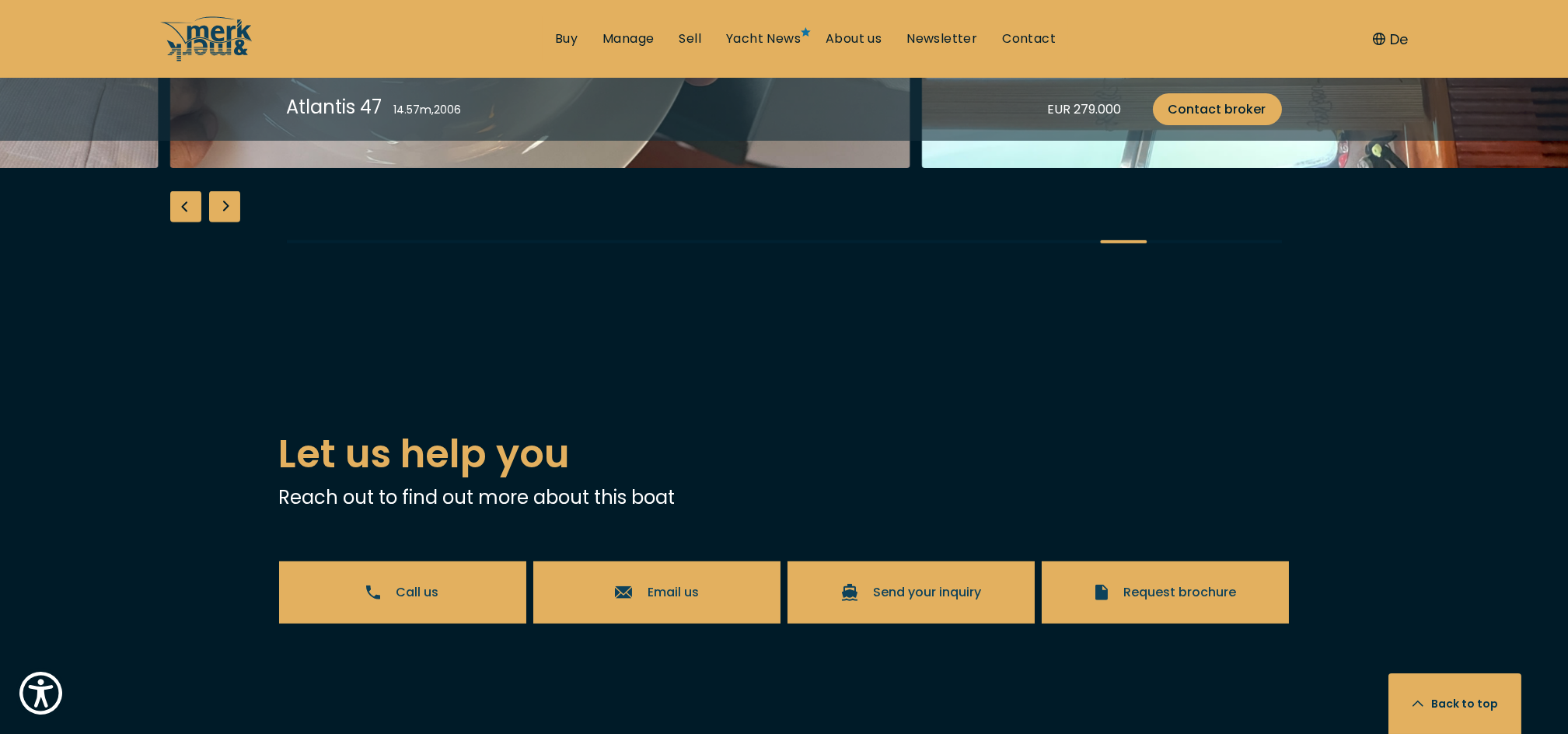
click at [185, 222] on div "Previous slide" at bounding box center [186, 207] width 32 height 32
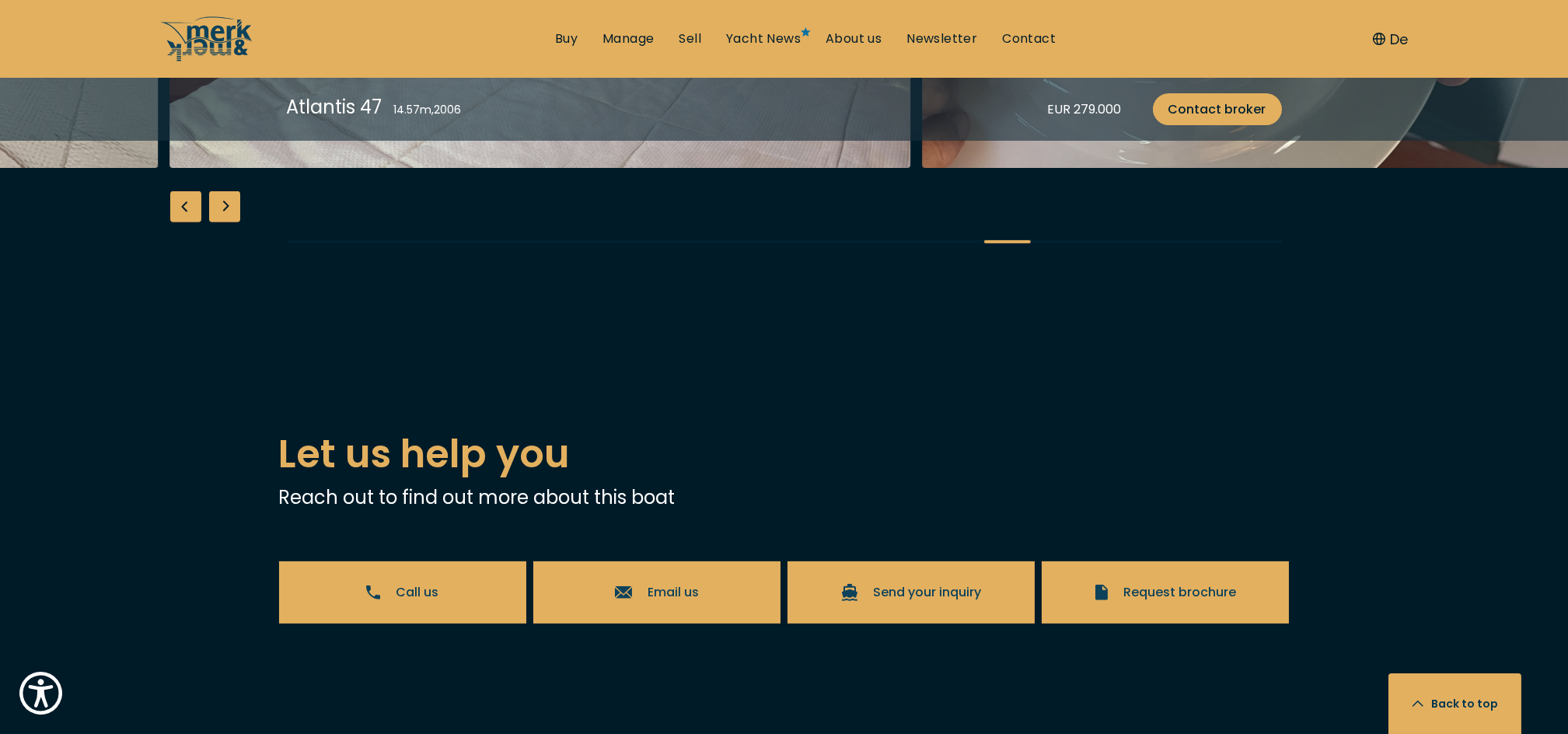
click at [185, 222] on div "Previous slide" at bounding box center [186, 207] width 32 height 32
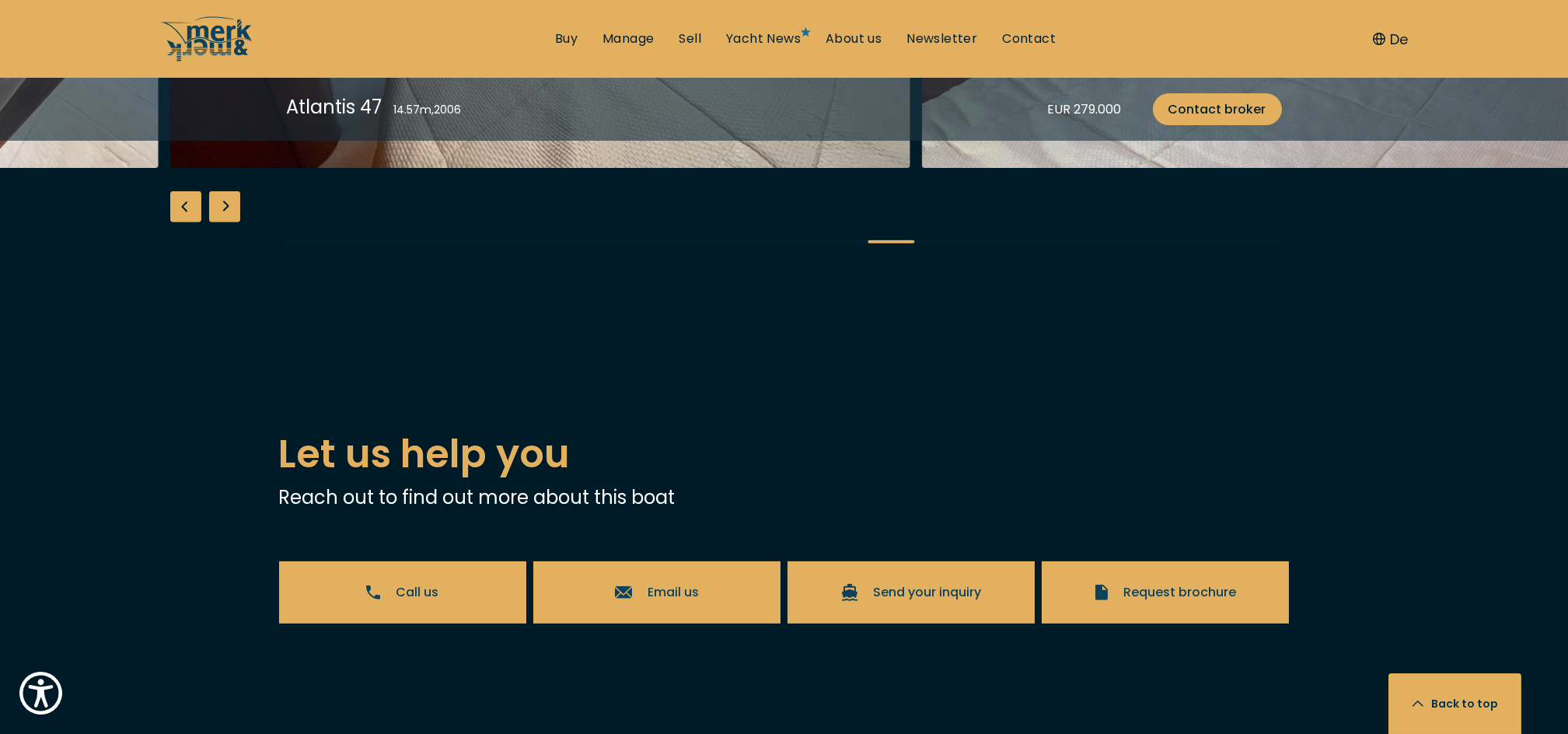
click at [185, 222] on div "Previous slide" at bounding box center [186, 207] width 32 height 32
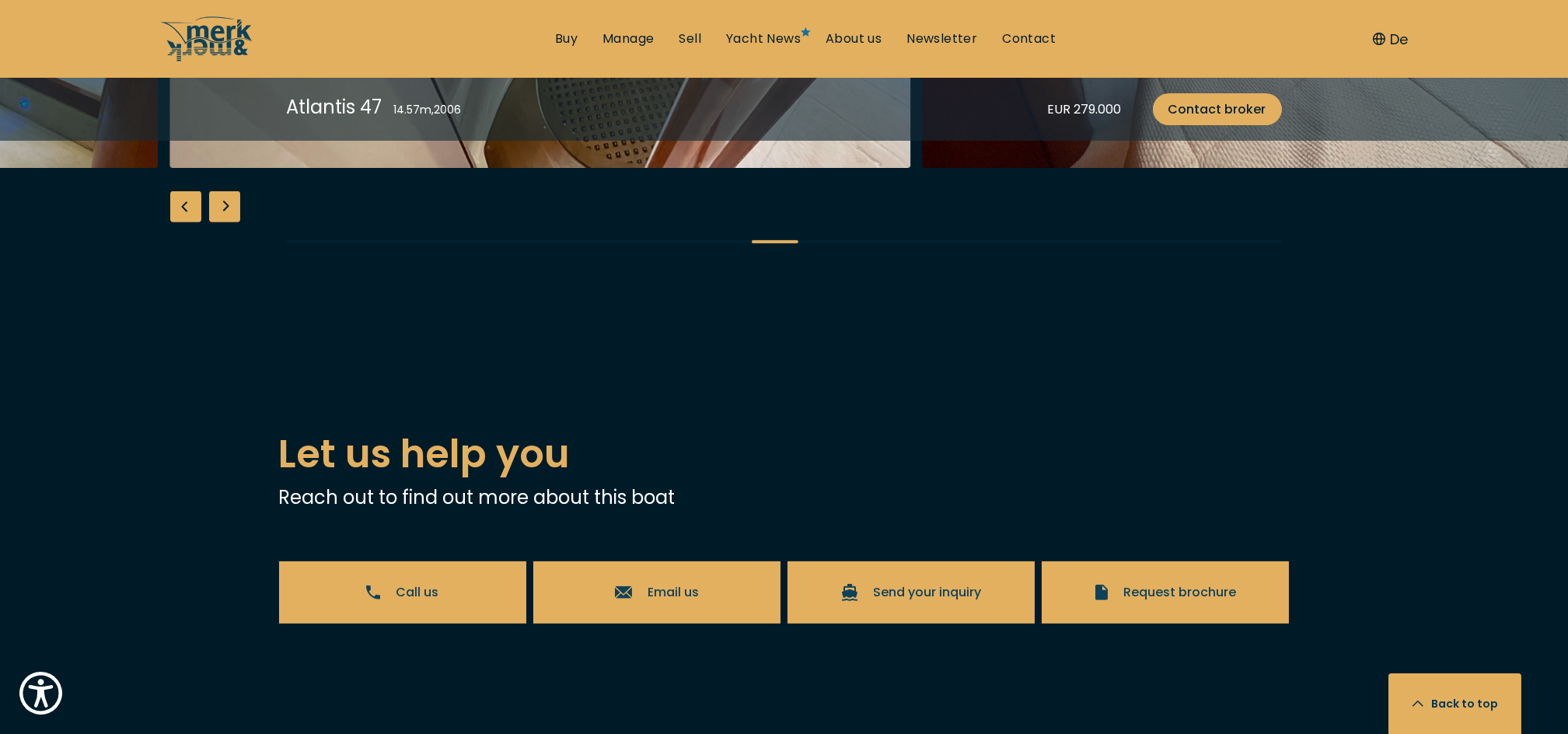
click at [185, 222] on div "Previous slide" at bounding box center [186, 207] width 32 height 32
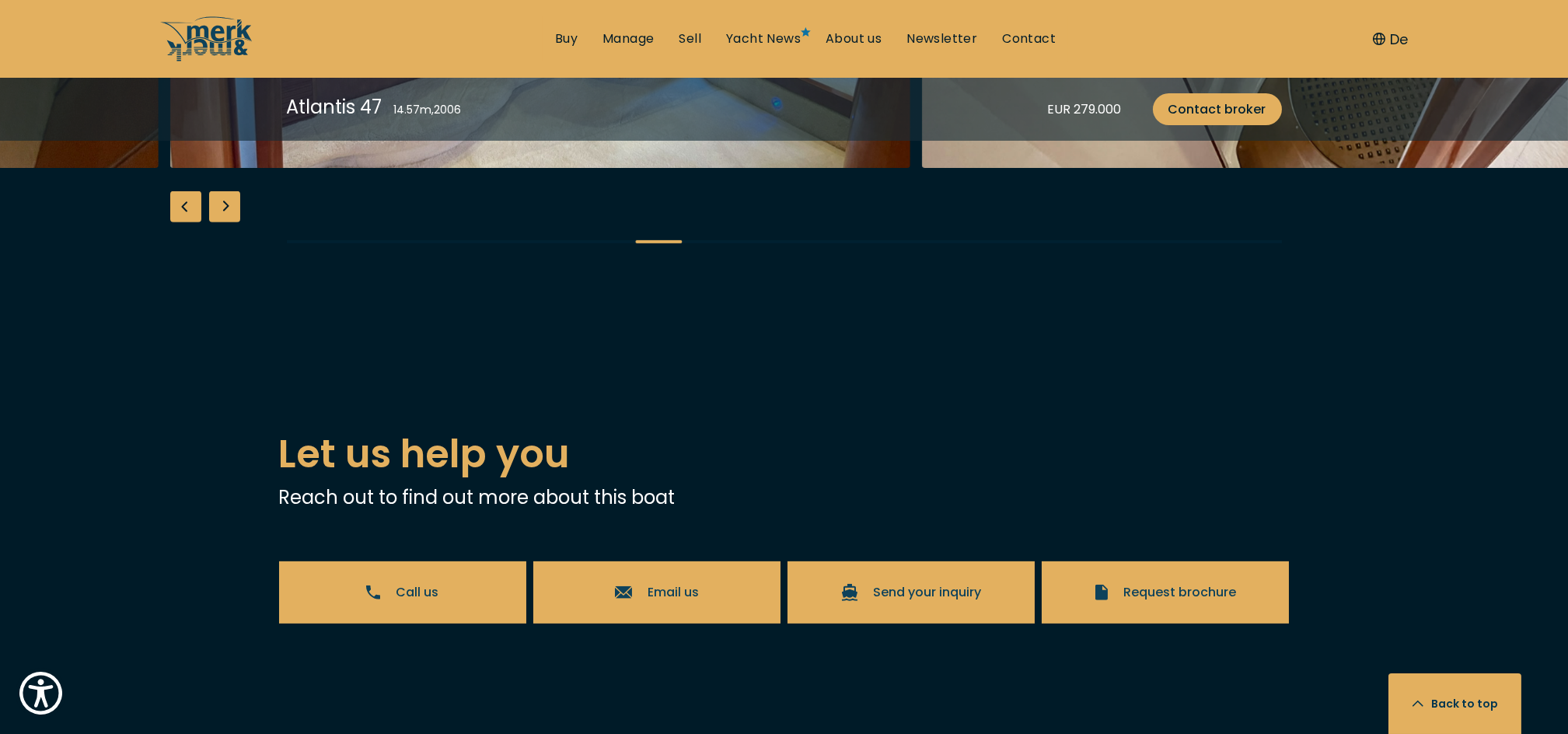
click at [185, 222] on div "Previous slide" at bounding box center [186, 207] width 32 height 32
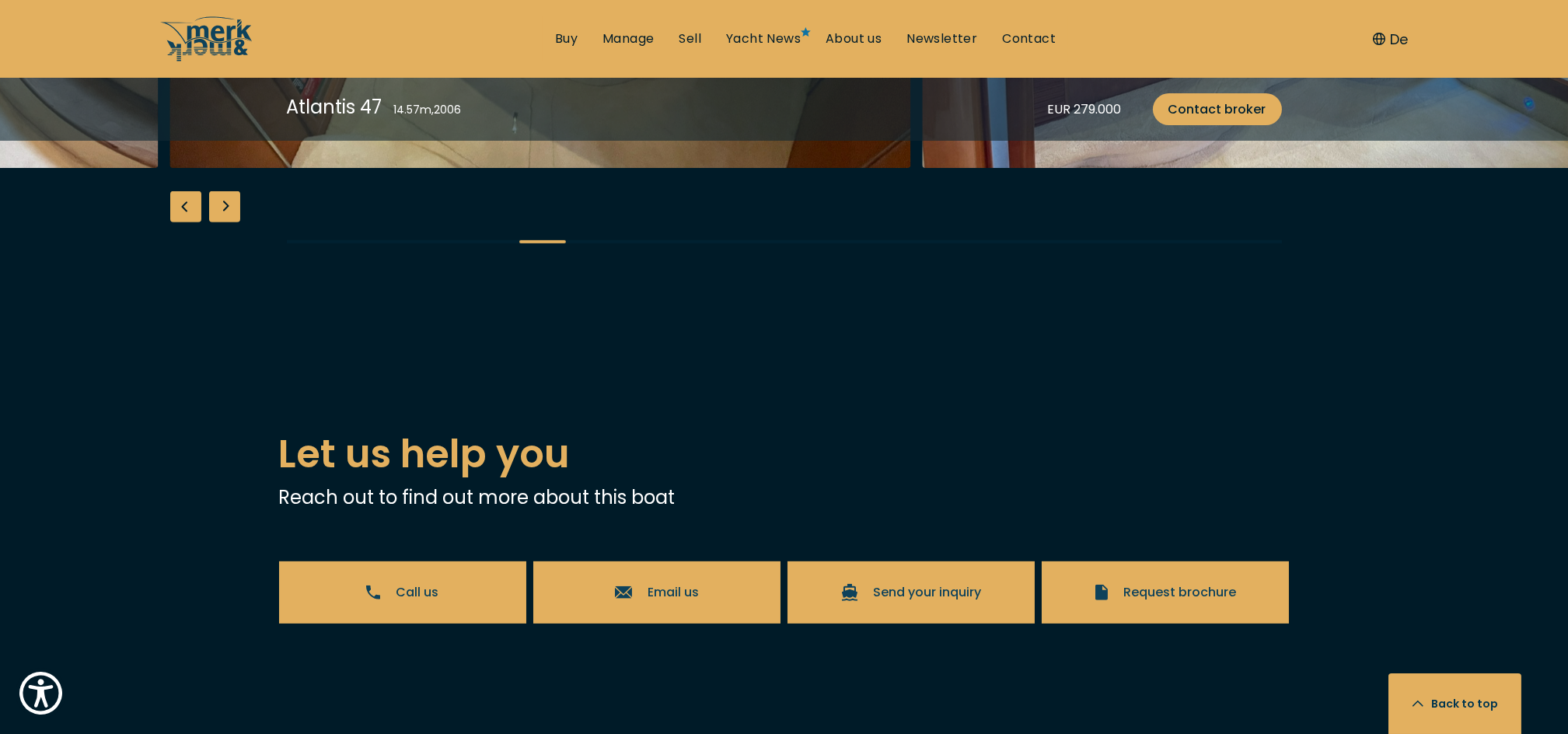
click at [185, 222] on div "Previous slide" at bounding box center [186, 207] width 32 height 32
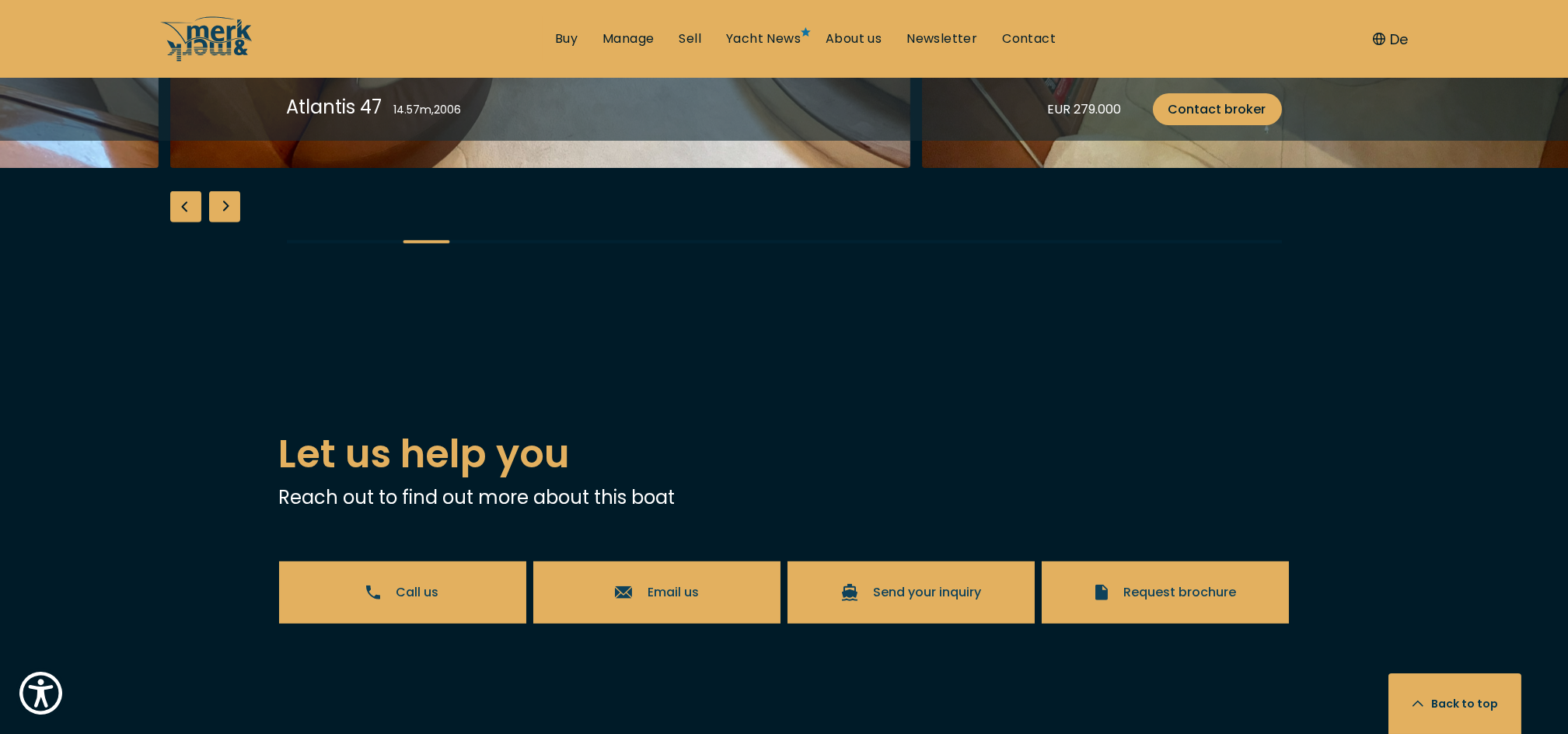
click at [185, 222] on div "Previous slide" at bounding box center [186, 207] width 32 height 32
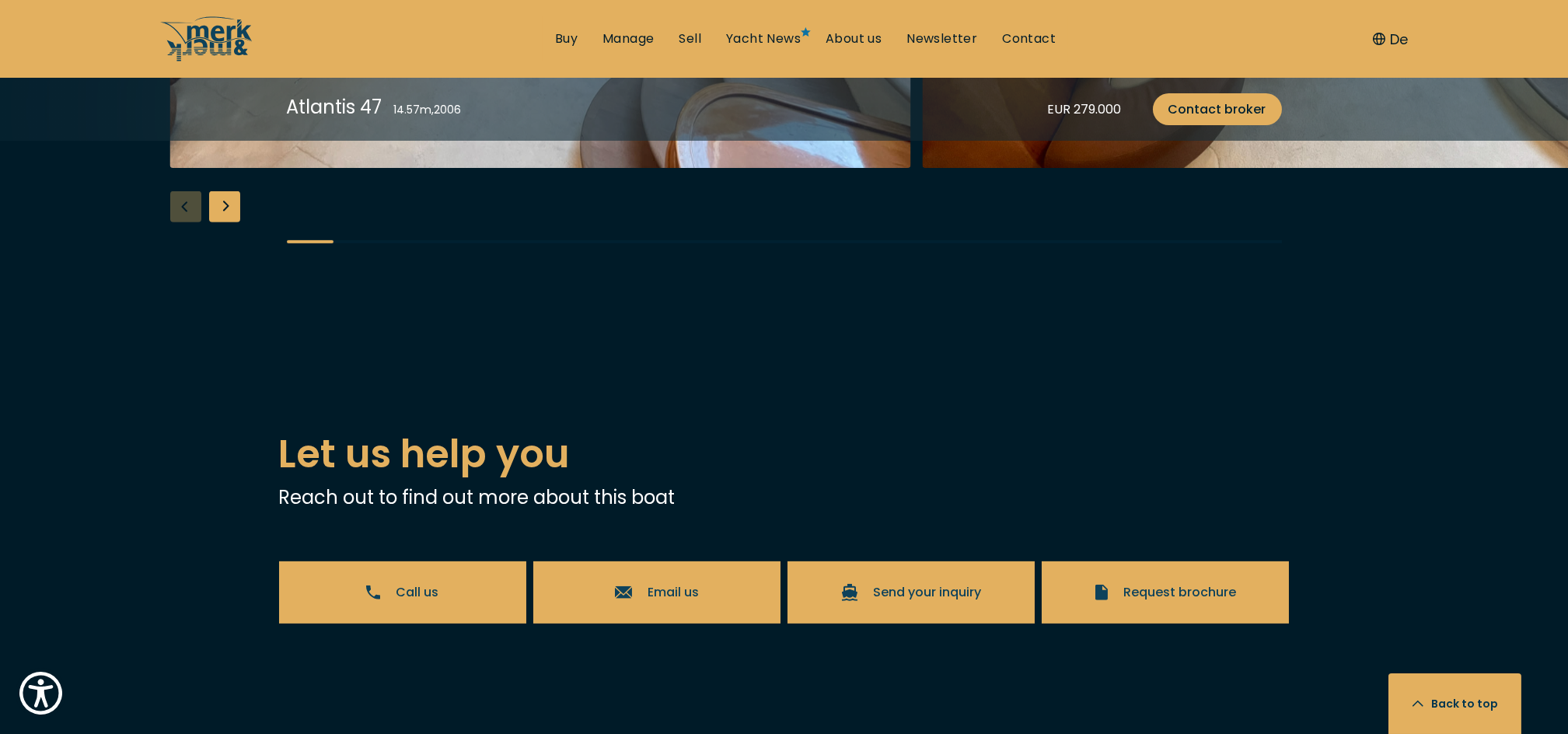
click at [228, 222] on div "Next slide" at bounding box center [225, 207] width 32 height 32
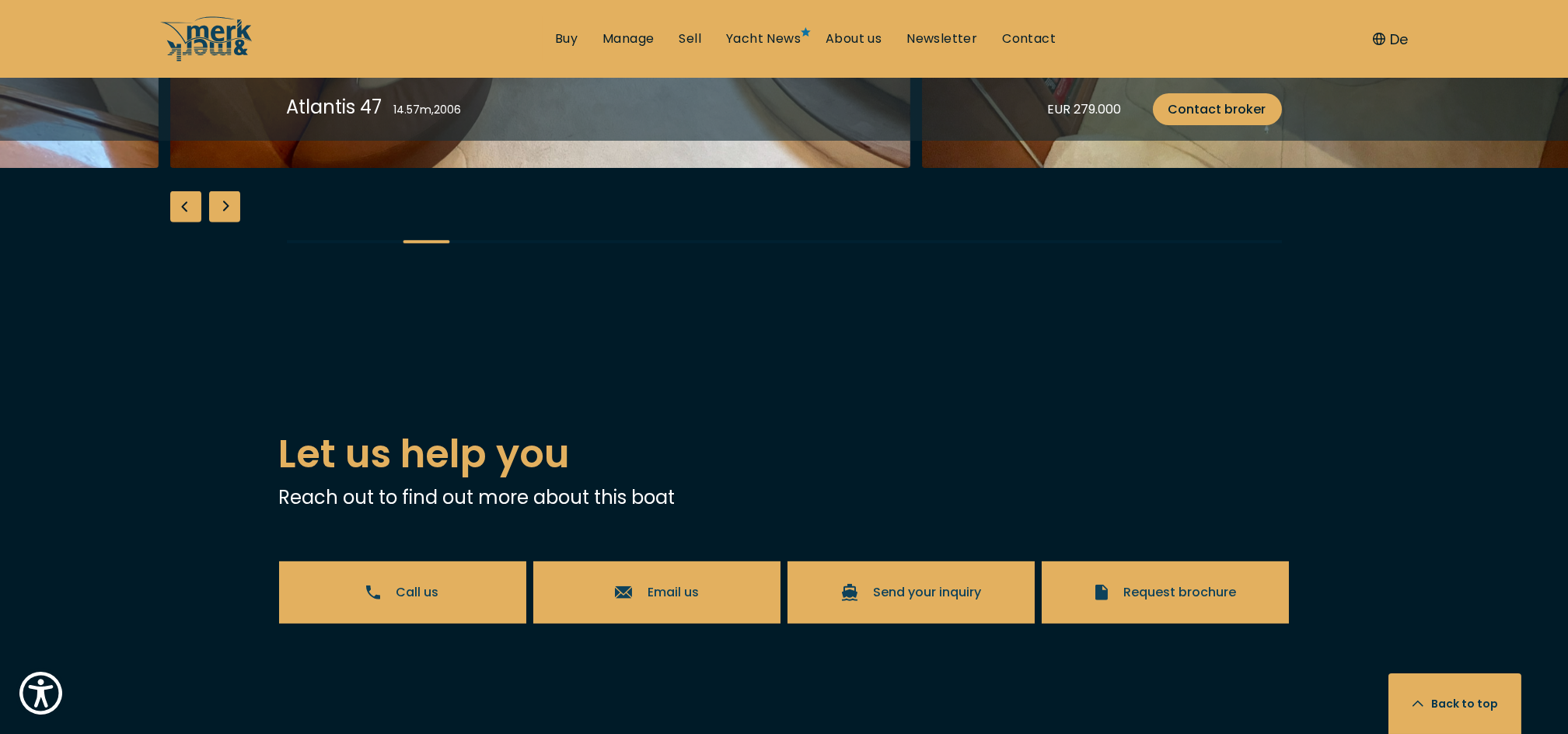
click at [228, 222] on div "Next slide" at bounding box center [225, 207] width 32 height 32
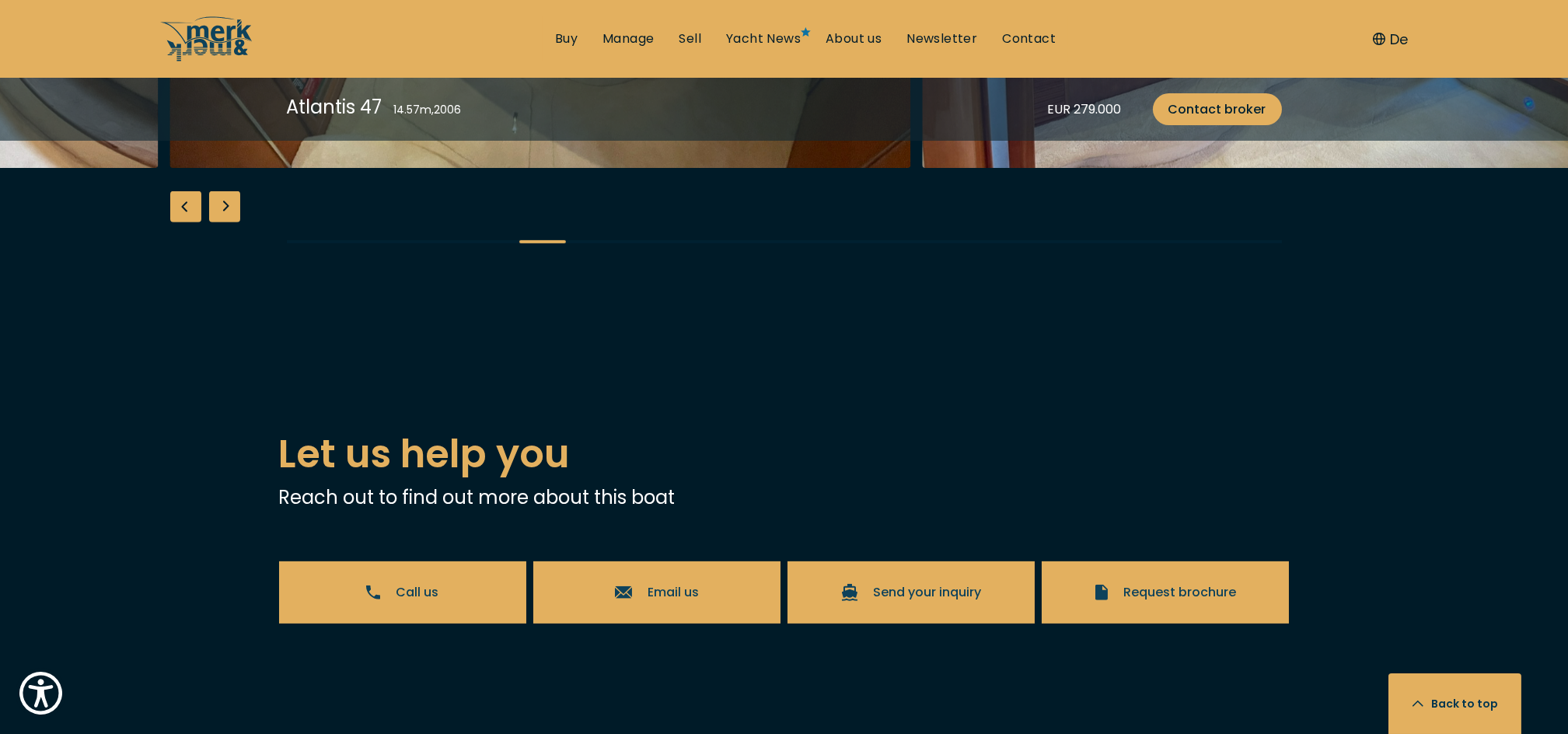
click at [228, 222] on div "Next slide" at bounding box center [225, 207] width 32 height 32
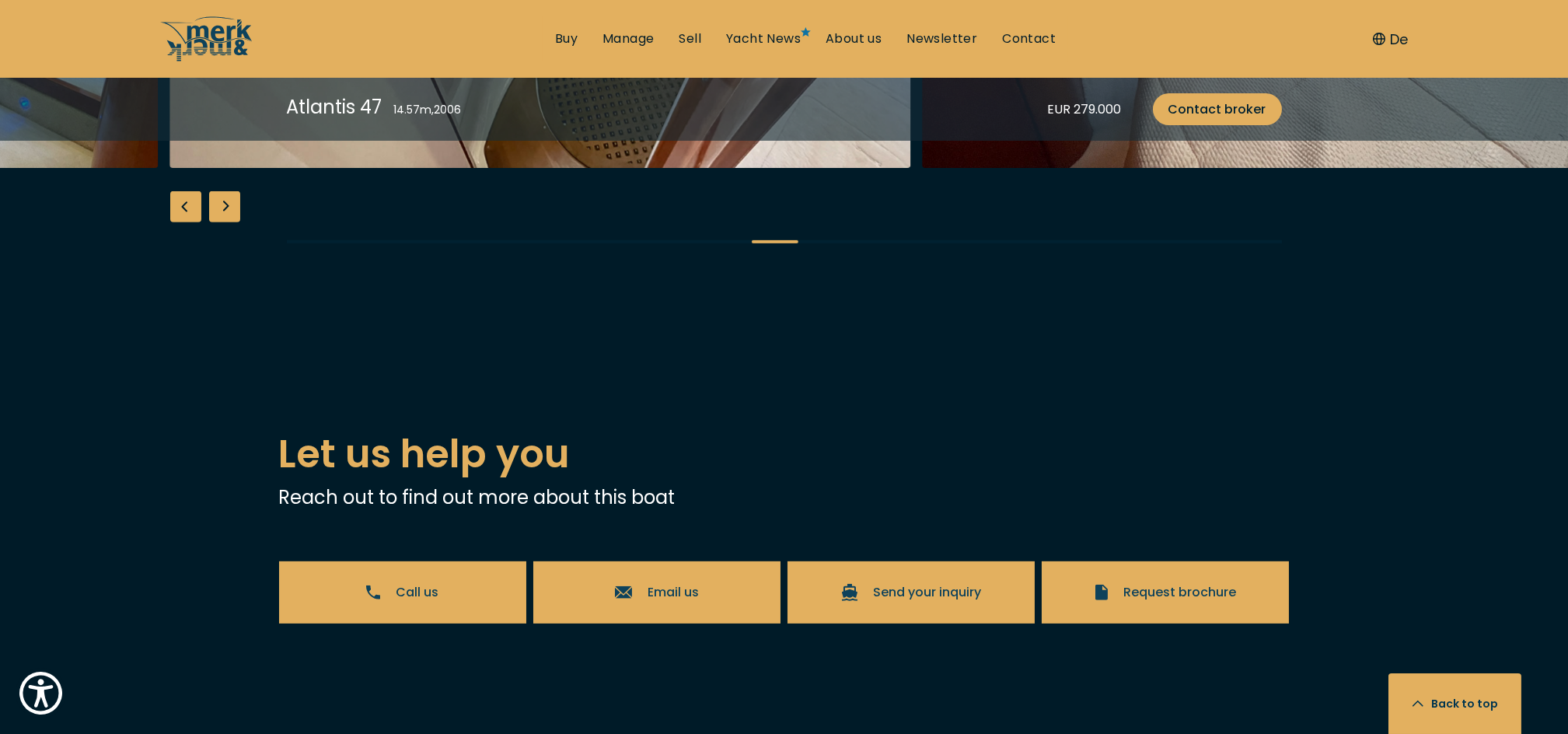
click at [228, 222] on div "Next slide" at bounding box center [225, 207] width 32 height 32
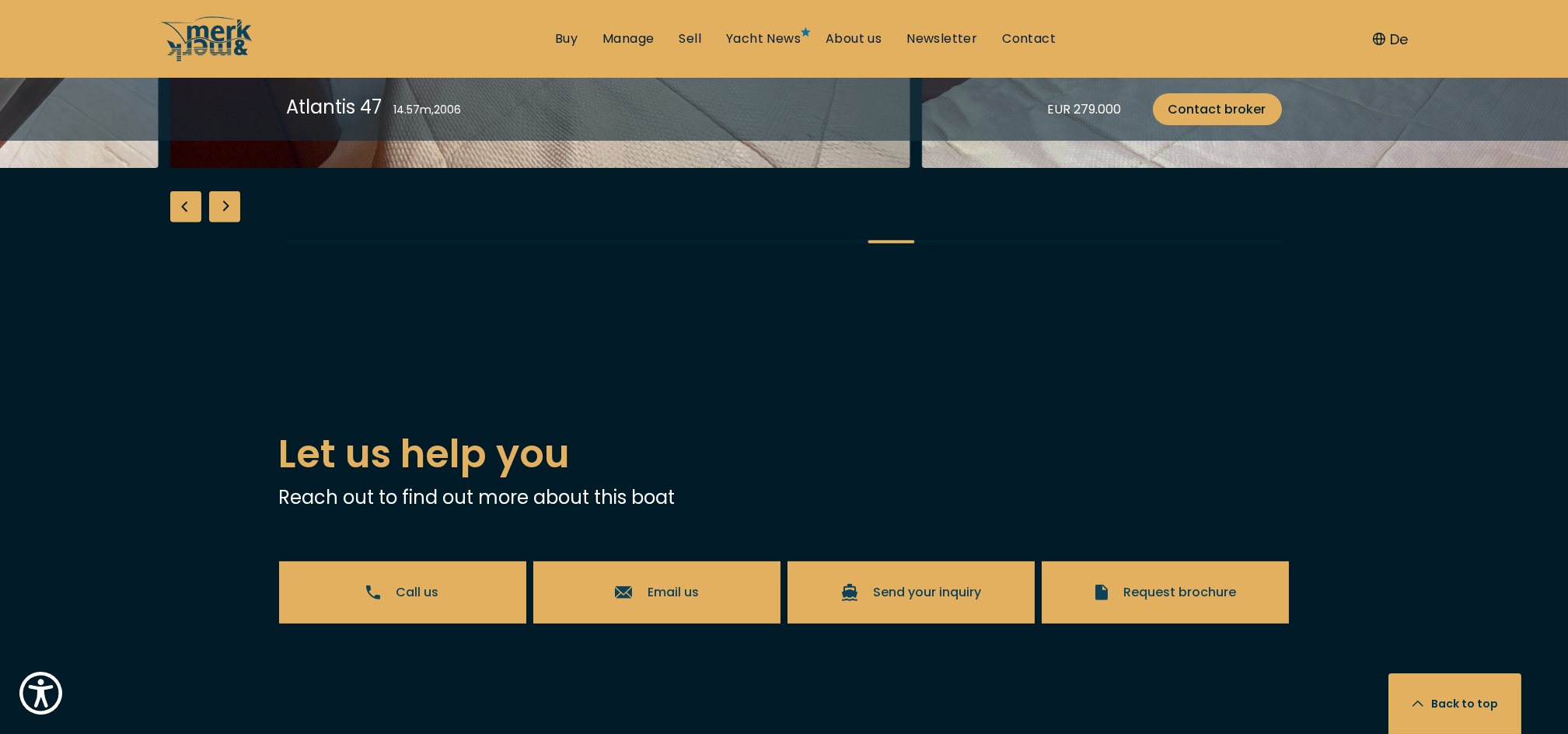
click at [228, 222] on div "Next slide" at bounding box center [225, 207] width 32 height 32
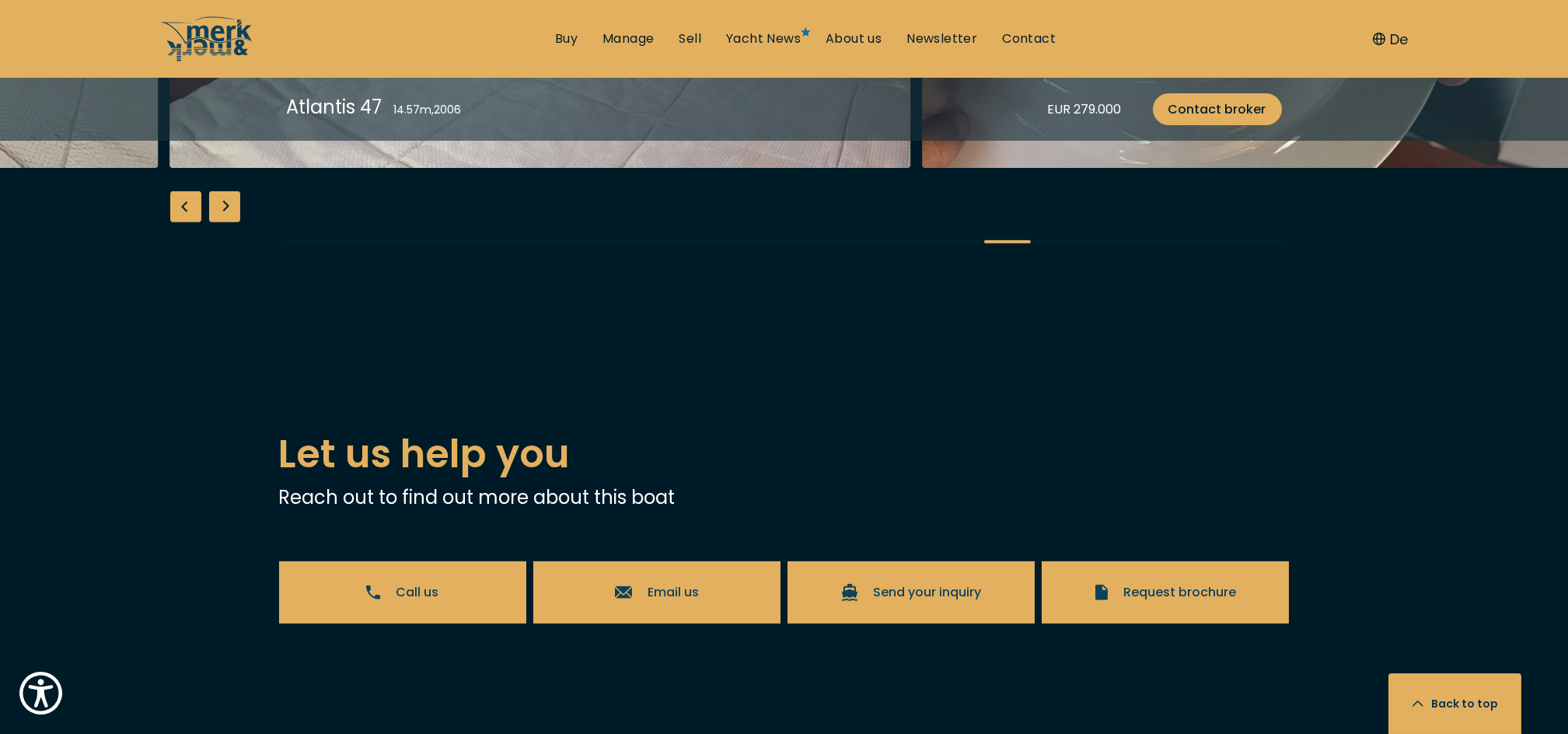
click at [228, 222] on div "Next slide" at bounding box center [225, 207] width 32 height 32
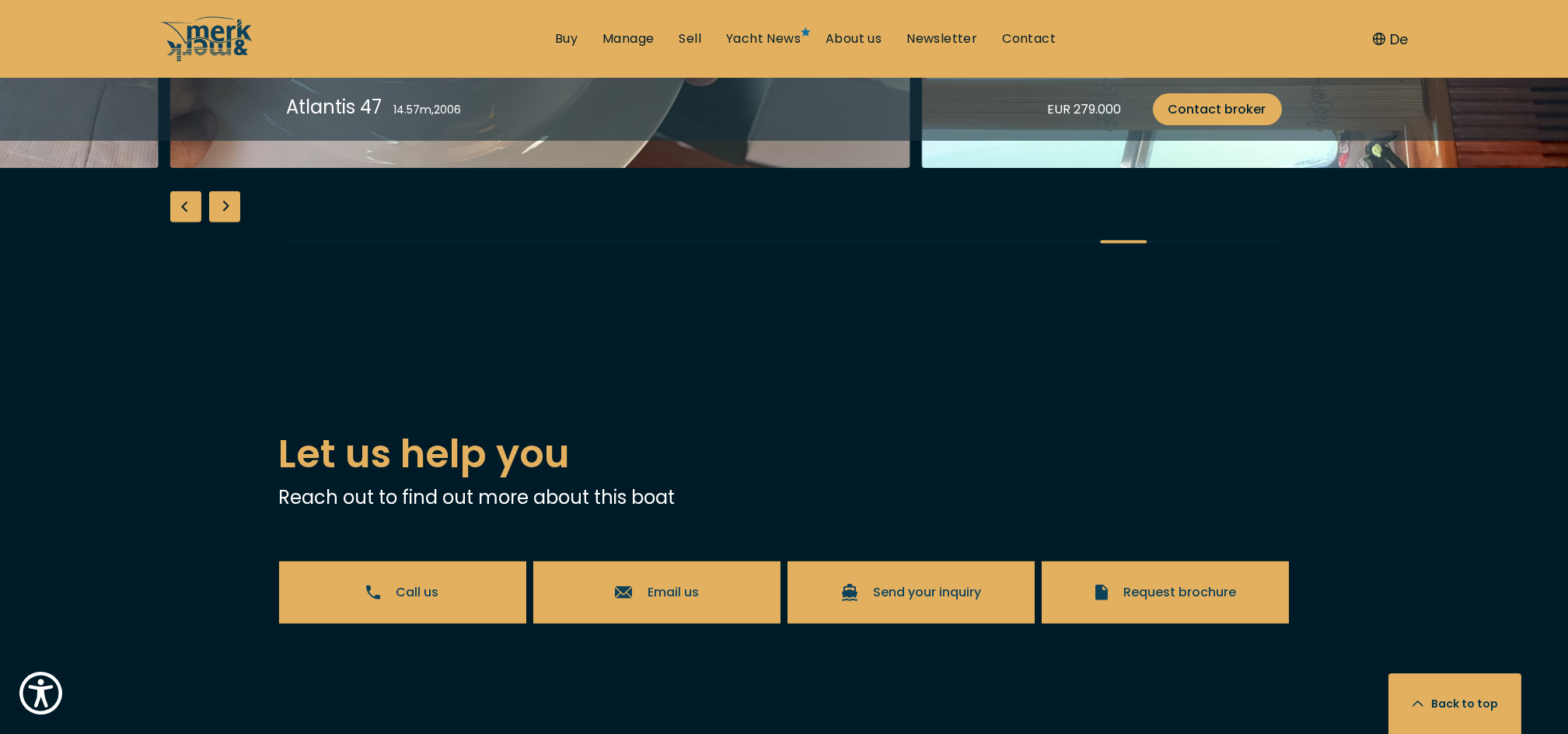
click at [228, 222] on div "Next slide" at bounding box center [225, 207] width 32 height 32
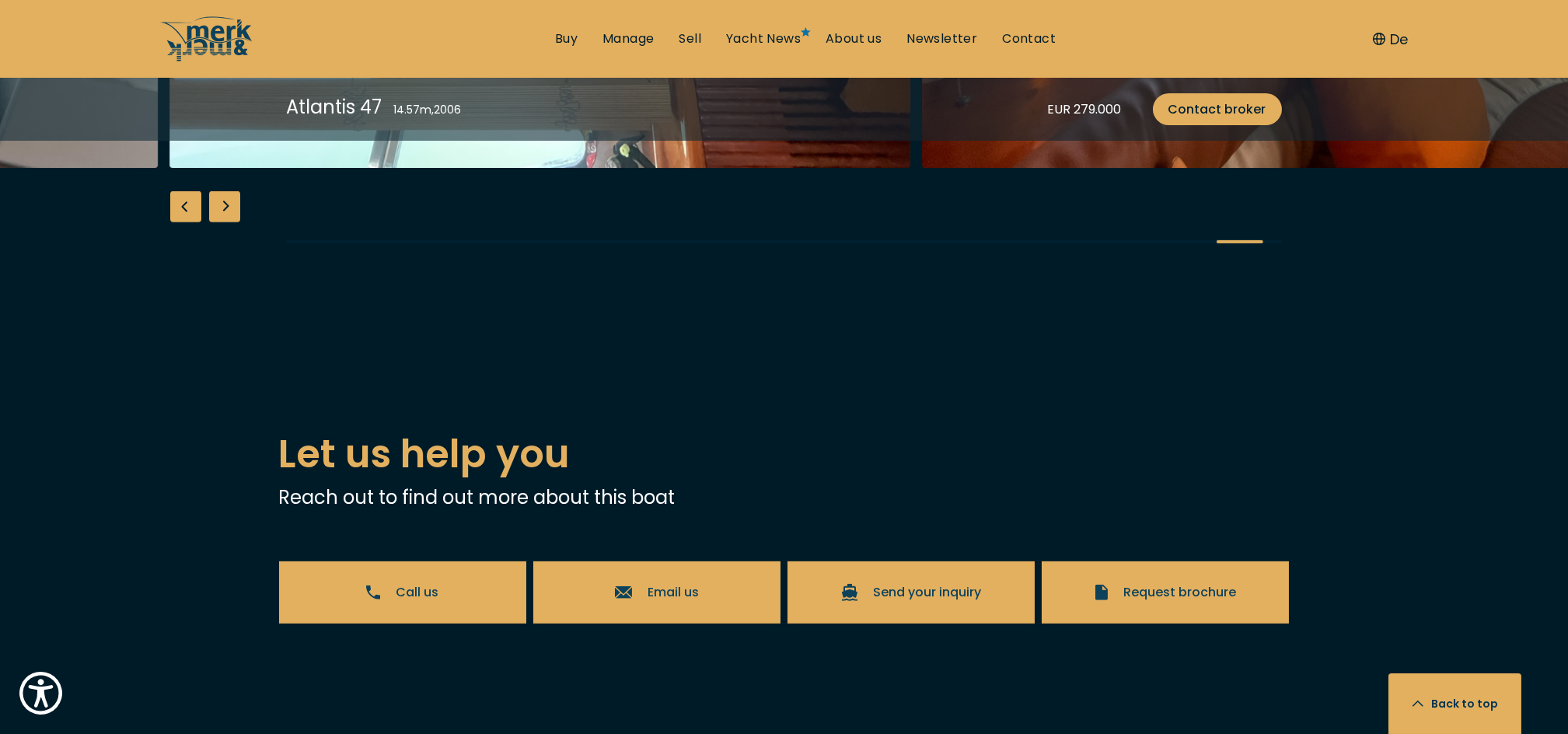
click at [228, 222] on div "Next slide" at bounding box center [225, 207] width 32 height 32
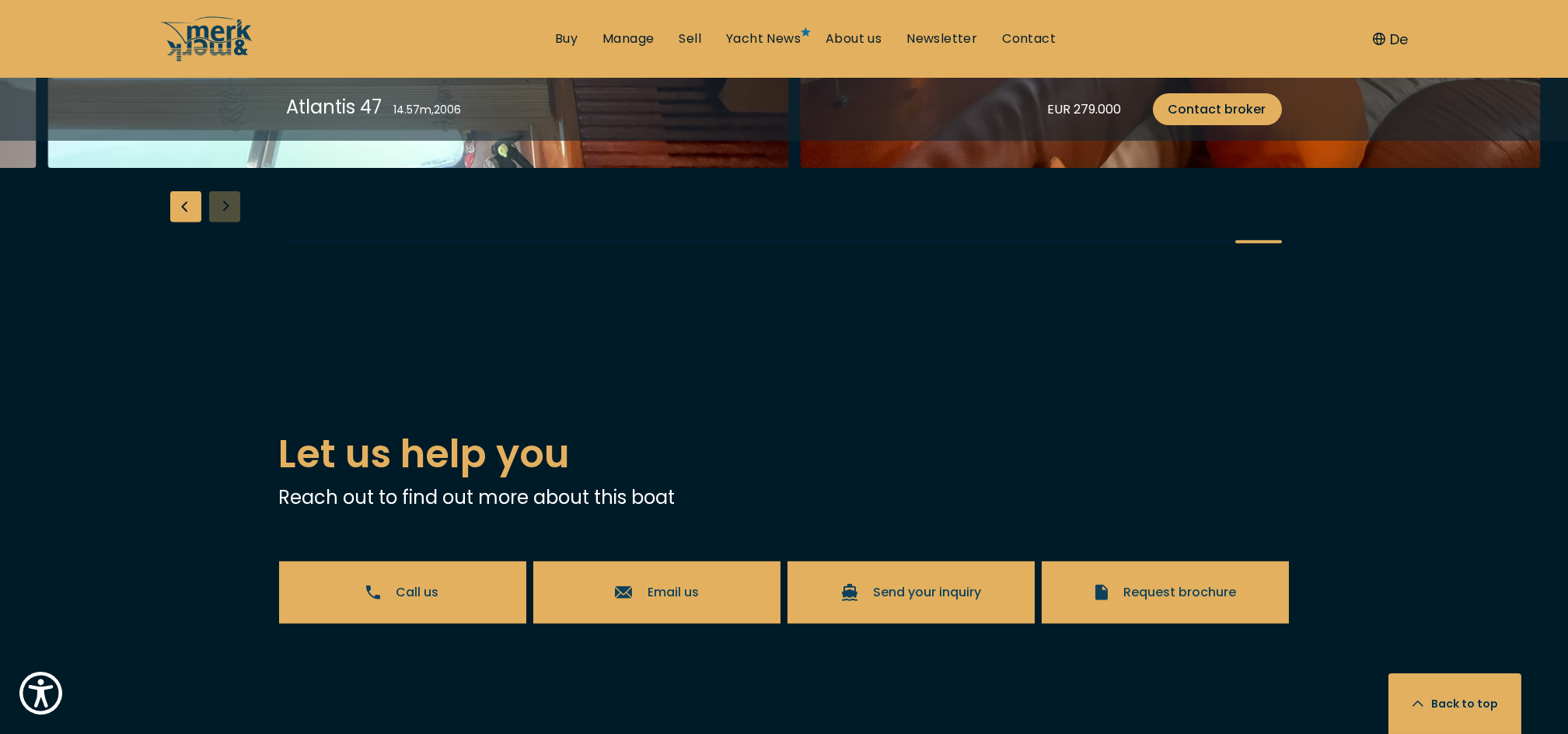
click at [185, 222] on div "Previous slide" at bounding box center [186, 207] width 32 height 32
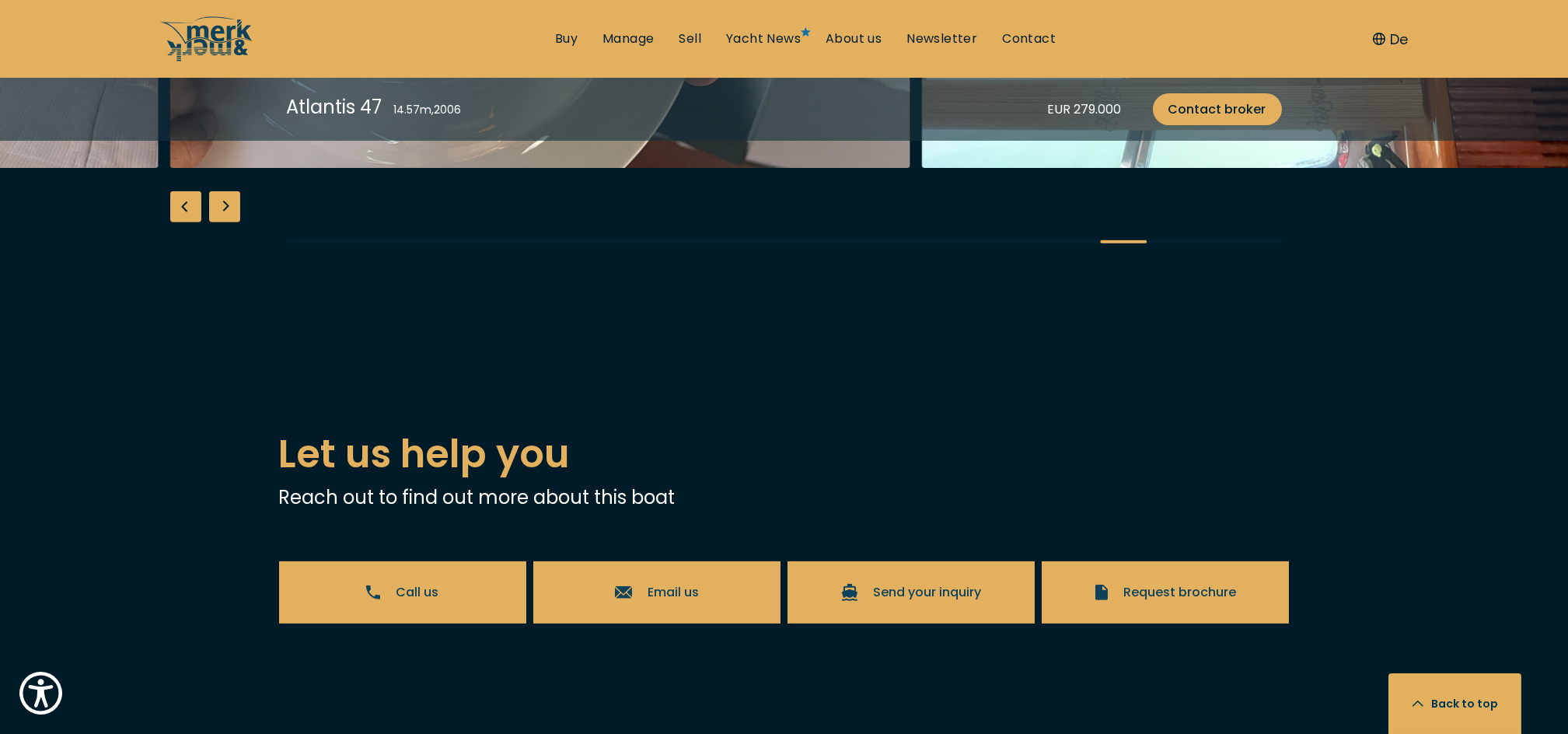
click at [185, 222] on div "Previous slide" at bounding box center [186, 207] width 32 height 32
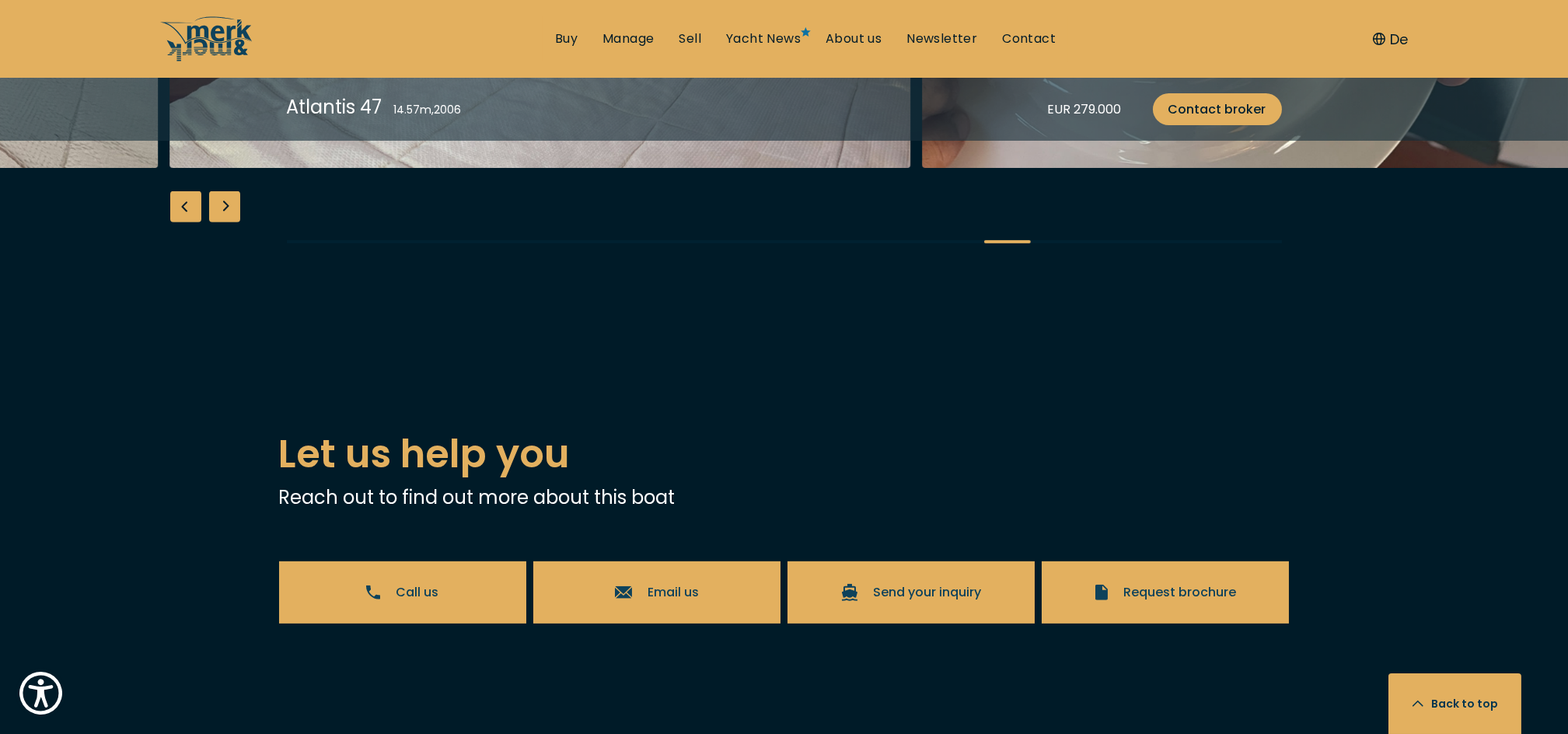
click at [185, 222] on div "Previous slide" at bounding box center [186, 207] width 32 height 32
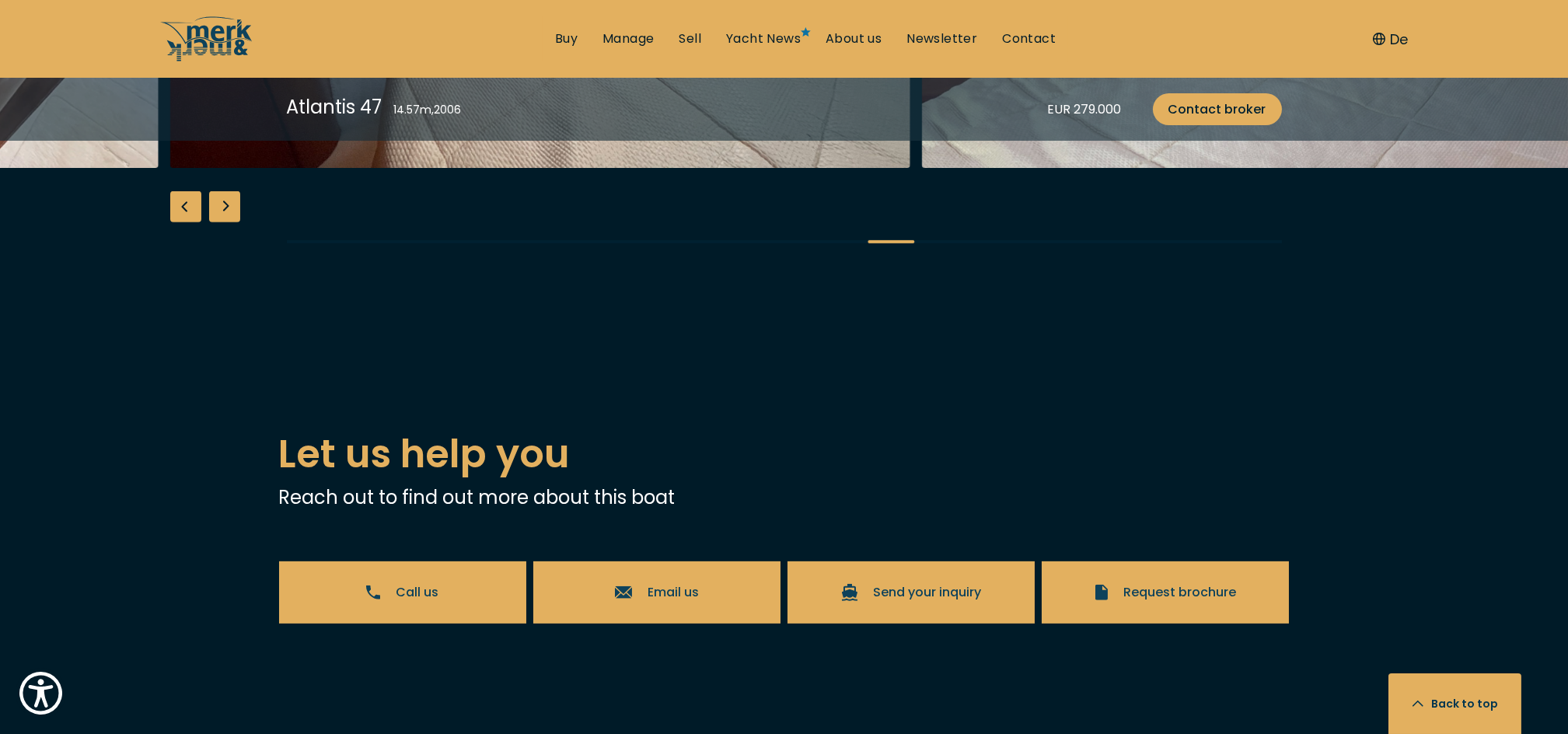
click at [185, 222] on div "Previous slide" at bounding box center [186, 207] width 32 height 32
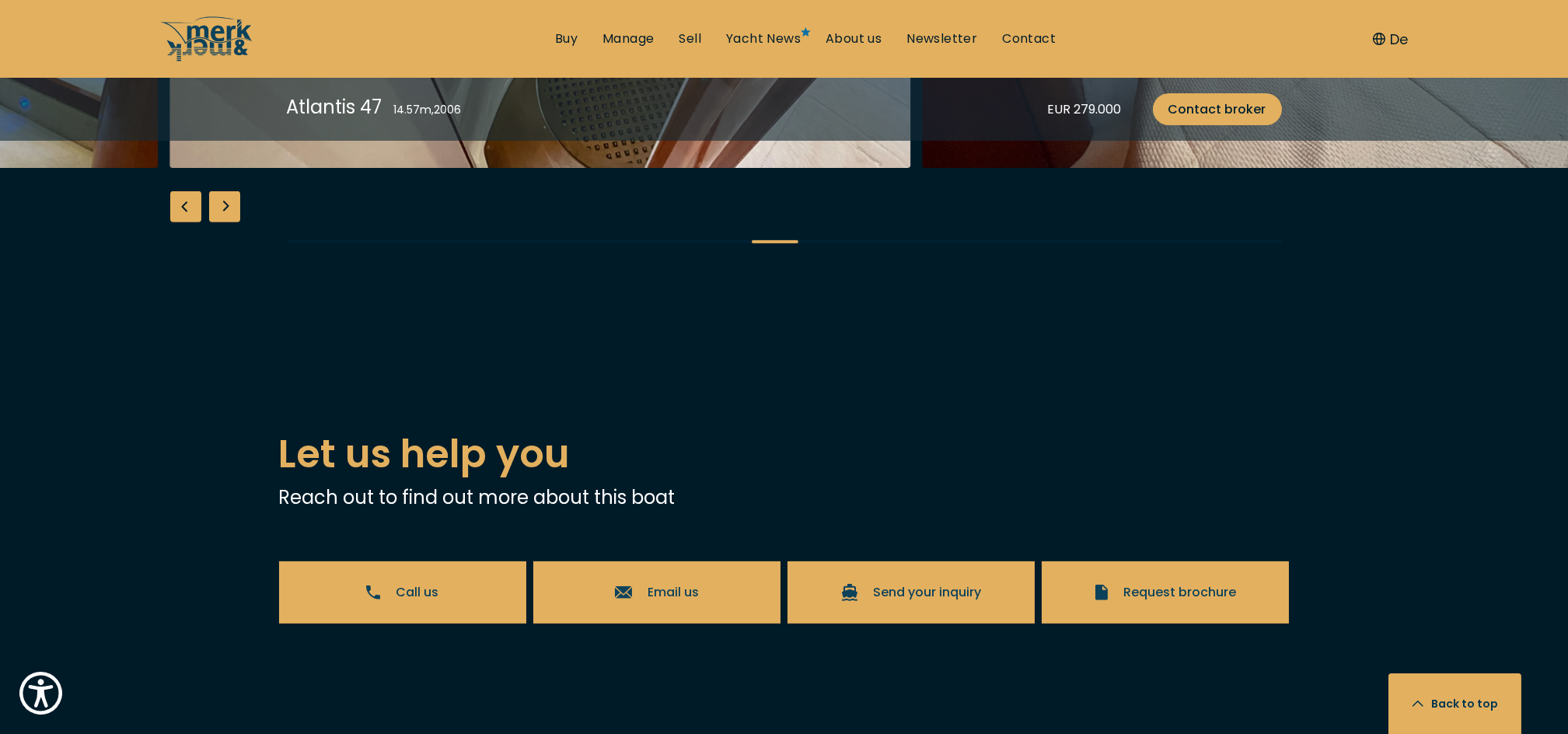
click at [185, 222] on div "Previous slide" at bounding box center [186, 207] width 32 height 32
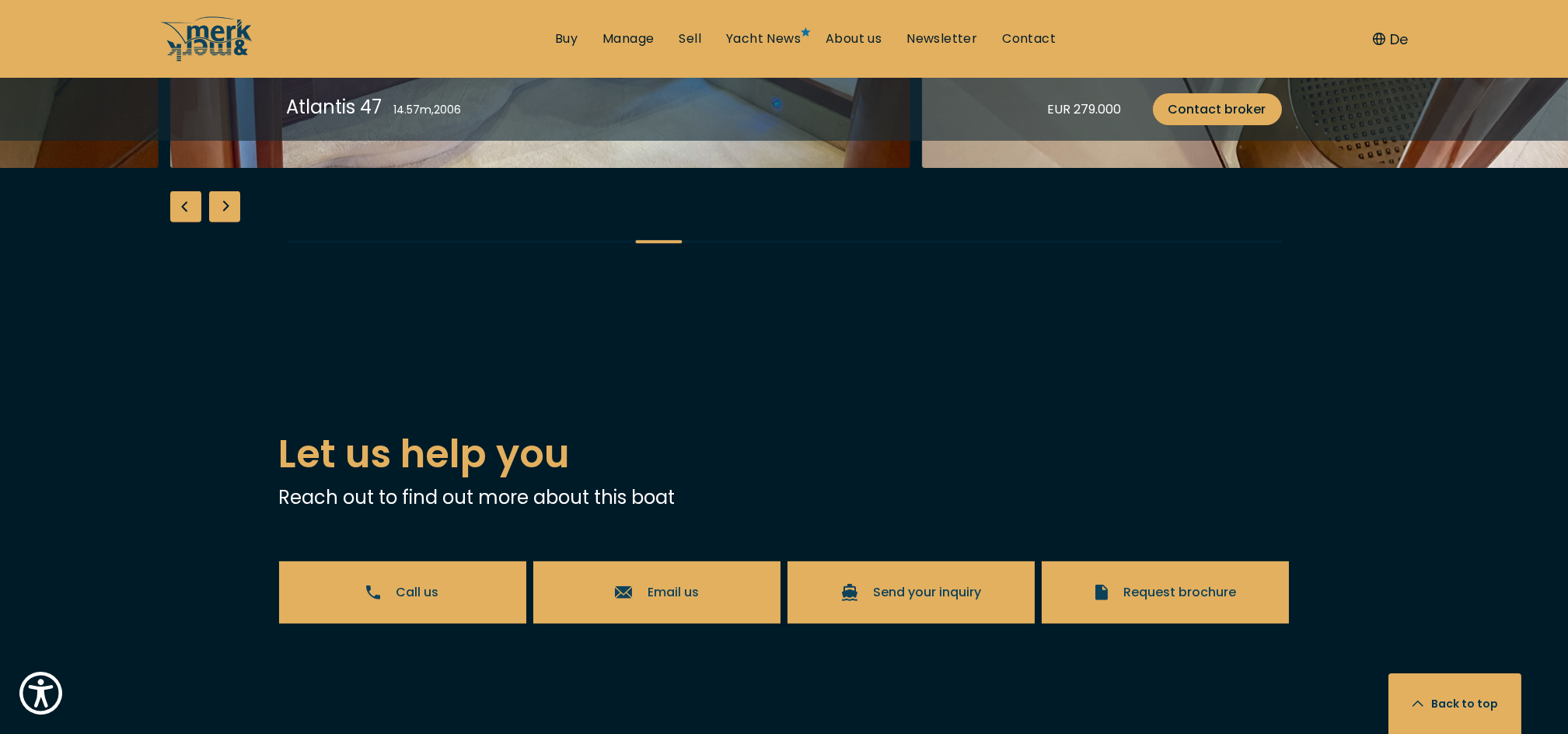
click at [185, 222] on div "Previous slide" at bounding box center [186, 207] width 32 height 32
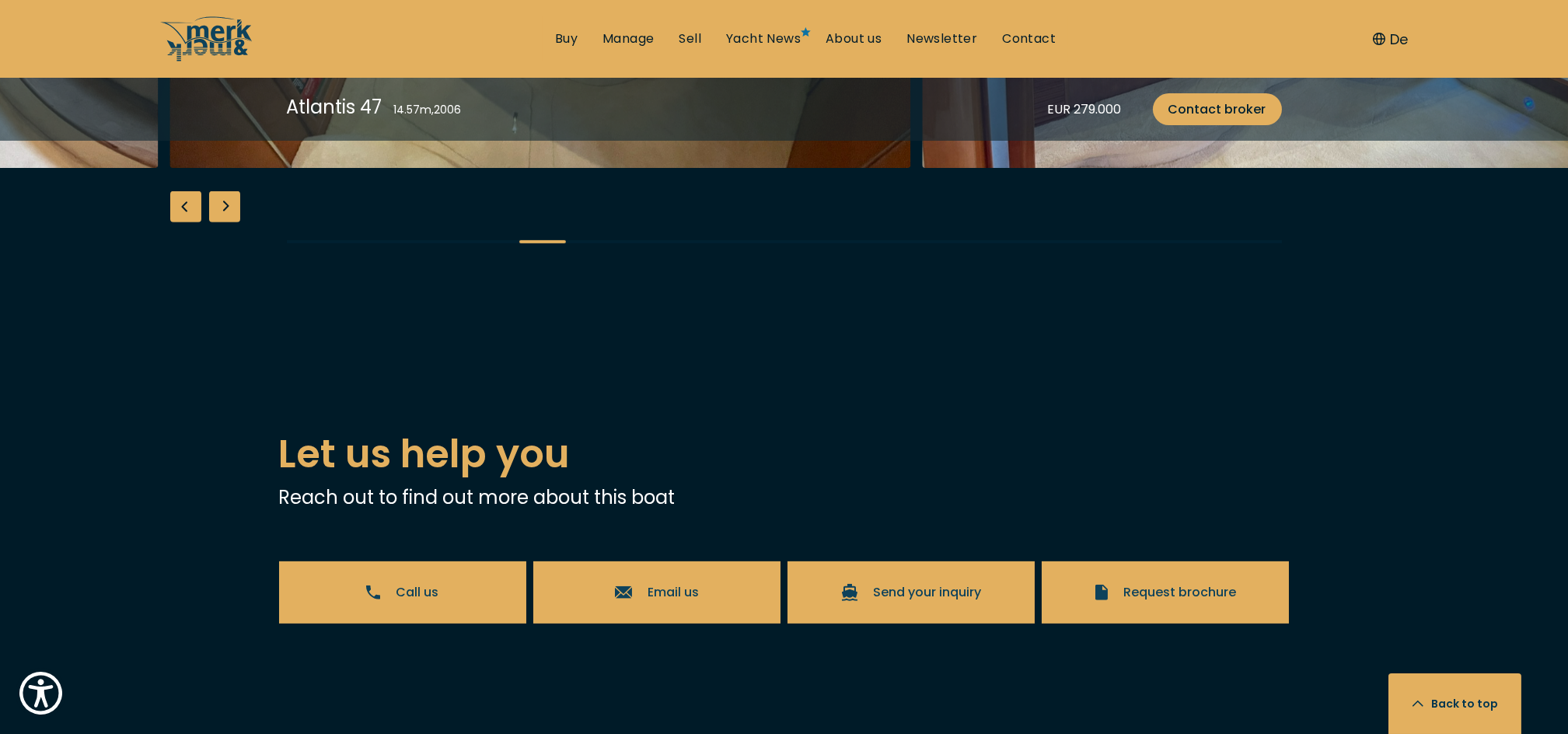
click at [185, 222] on div "Previous slide" at bounding box center [186, 207] width 32 height 32
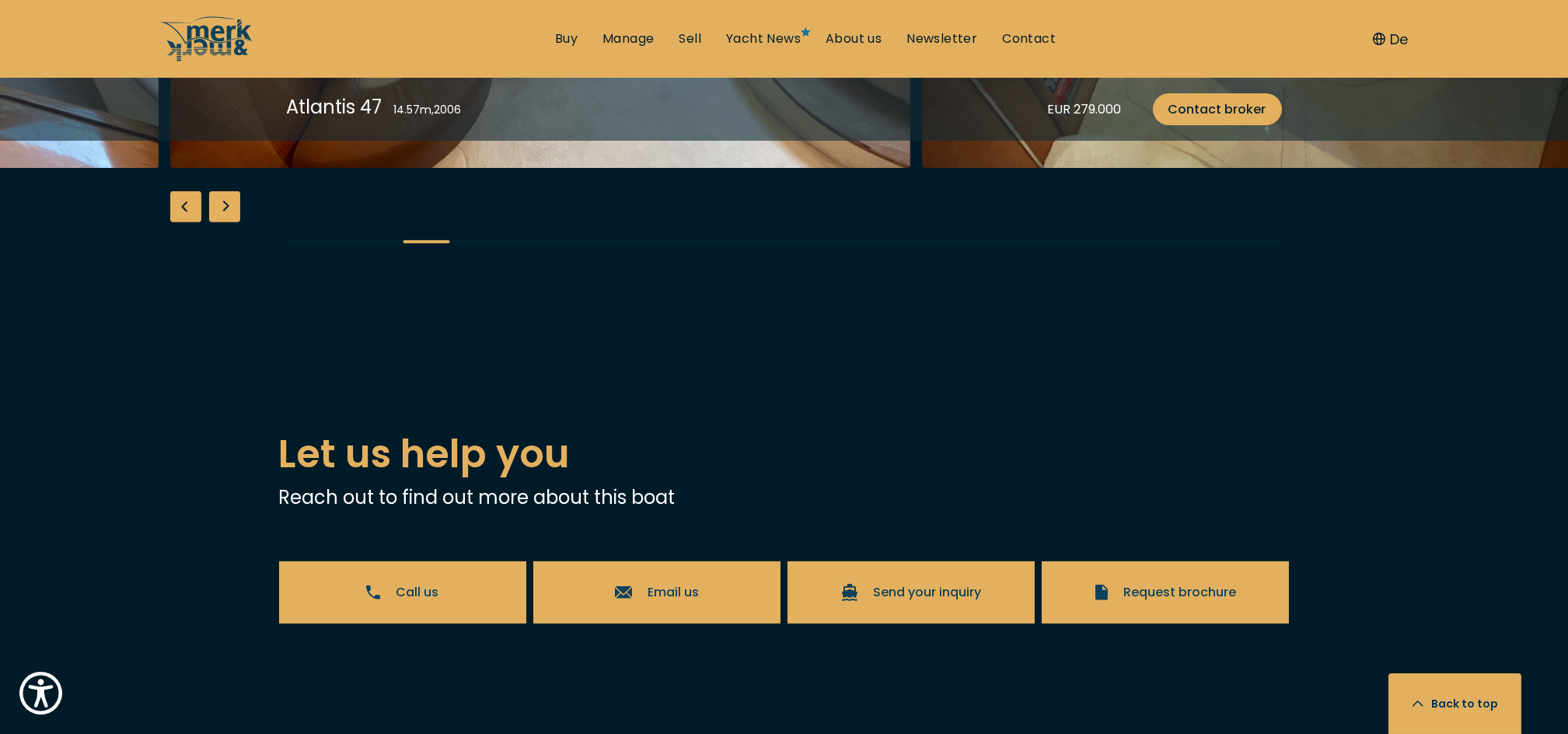
click at [185, 222] on div "Previous slide" at bounding box center [186, 207] width 32 height 32
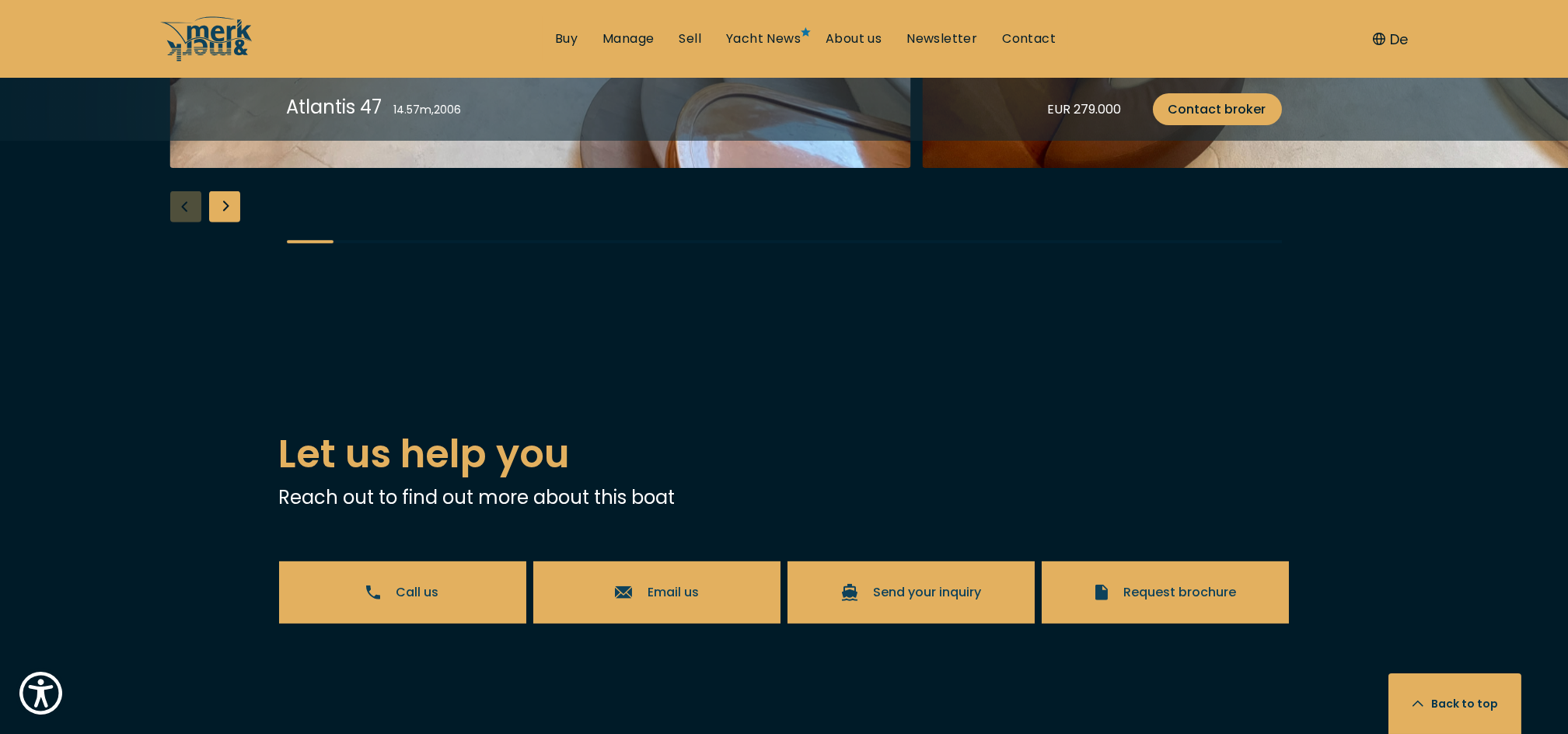
click at [234, 222] on div "Next slide" at bounding box center [225, 207] width 32 height 32
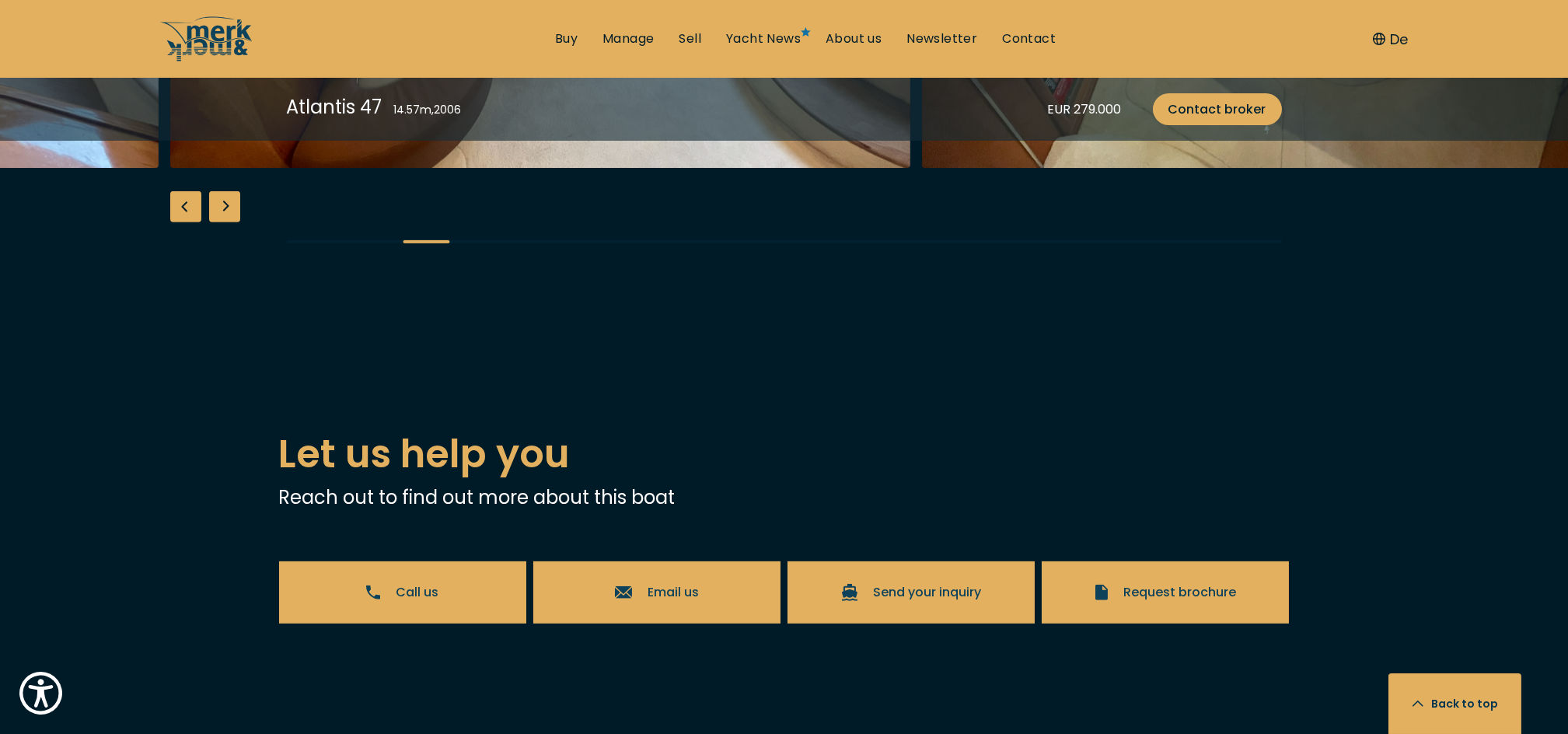
click at [234, 222] on div "Next slide" at bounding box center [225, 207] width 32 height 32
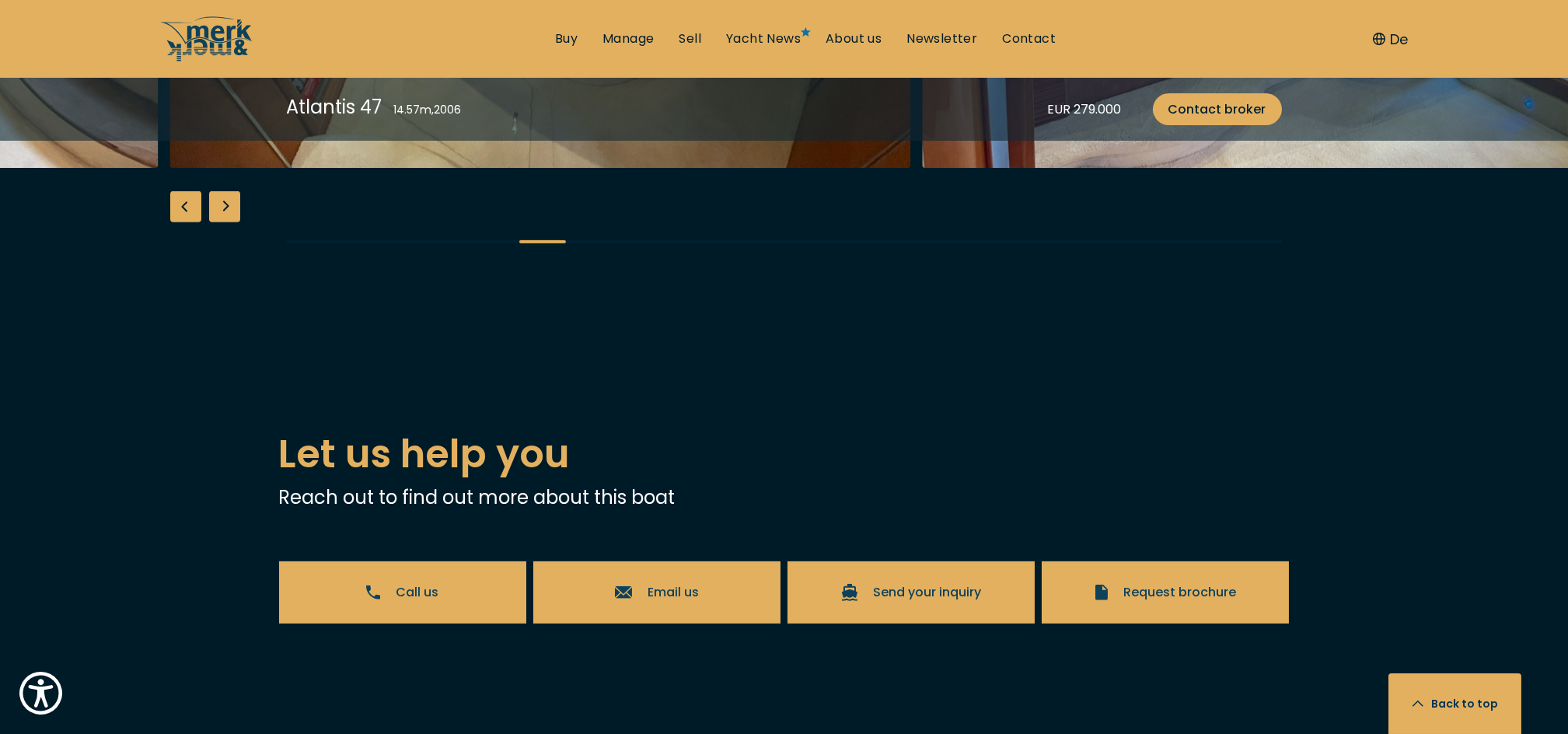
click at [234, 222] on div "Next slide" at bounding box center [225, 207] width 32 height 32
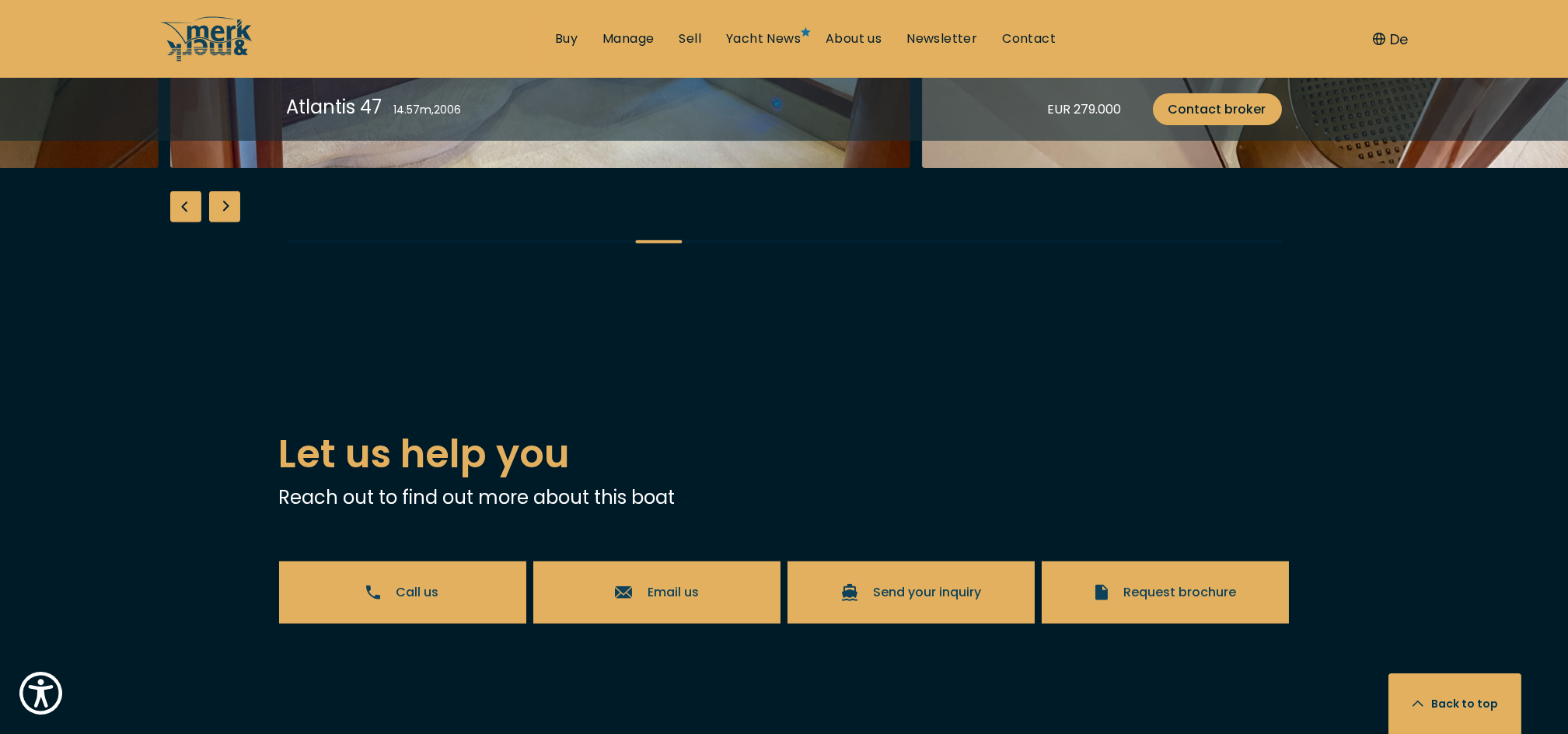
click at [234, 222] on div "Next slide" at bounding box center [225, 207] width 32 height 32
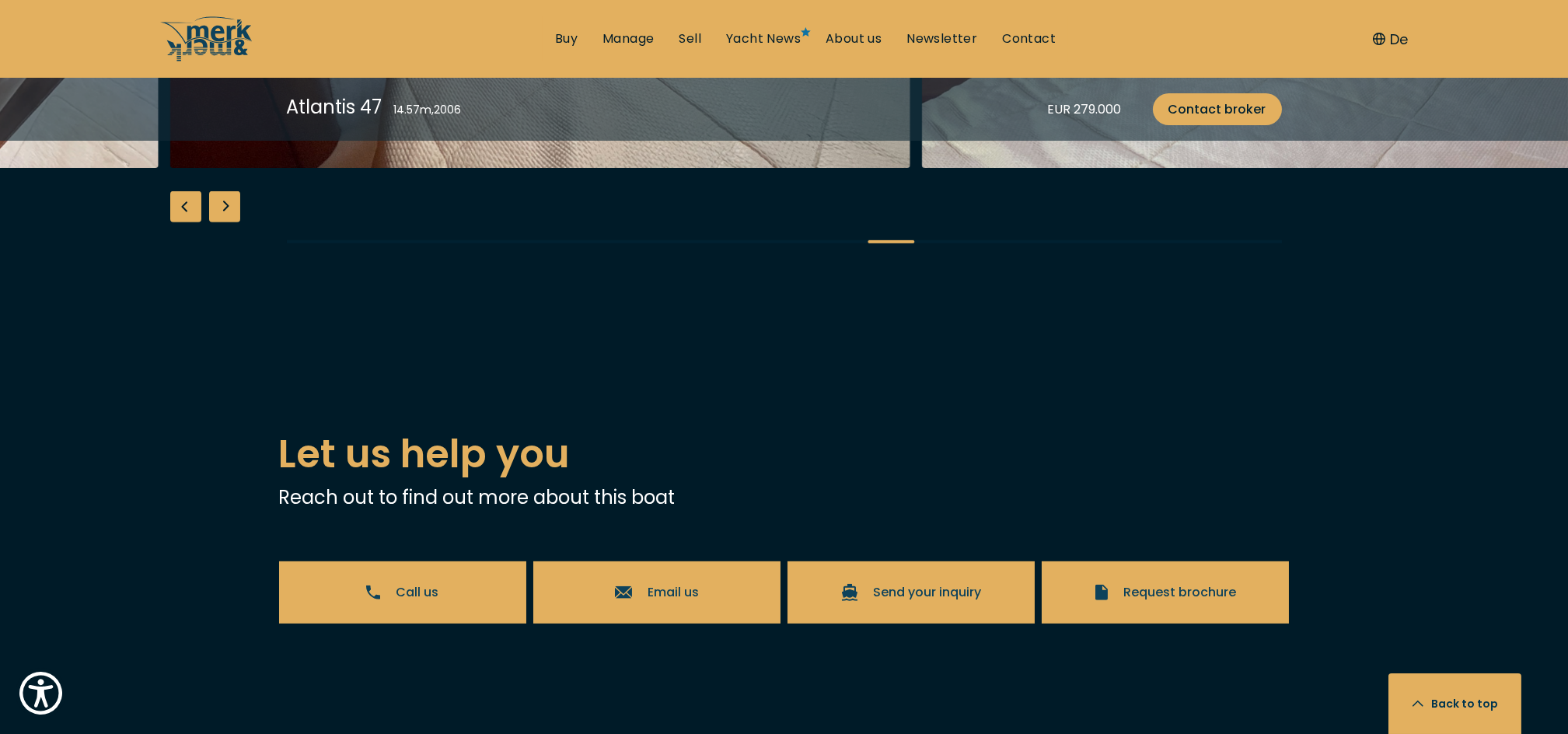
click at [234, 222] on div "Next slide" at bounding box center [225, 207] width 32 height 32
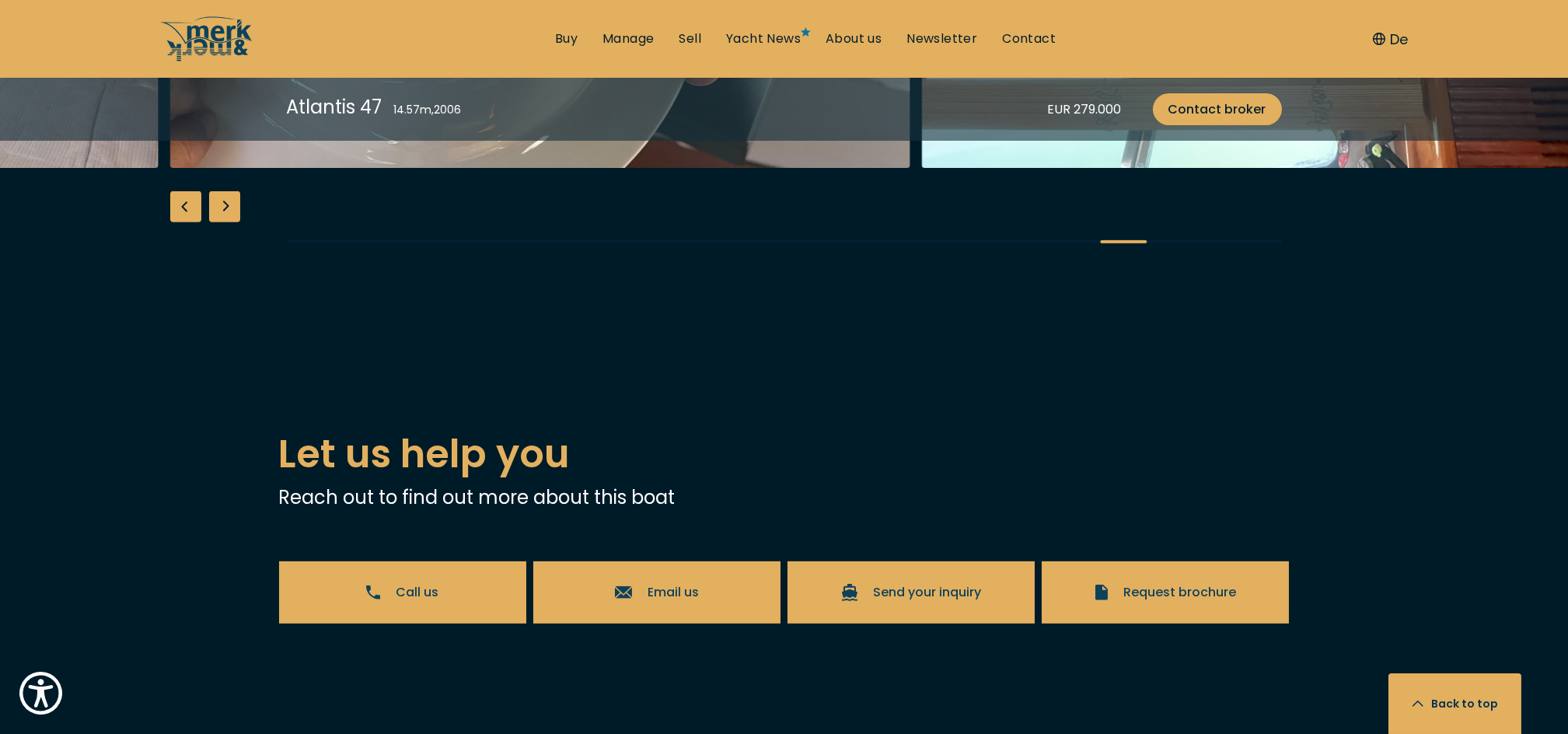
click at [234, 222] on div "Next slide" at bounding box center [225, 207] width 32 height 32
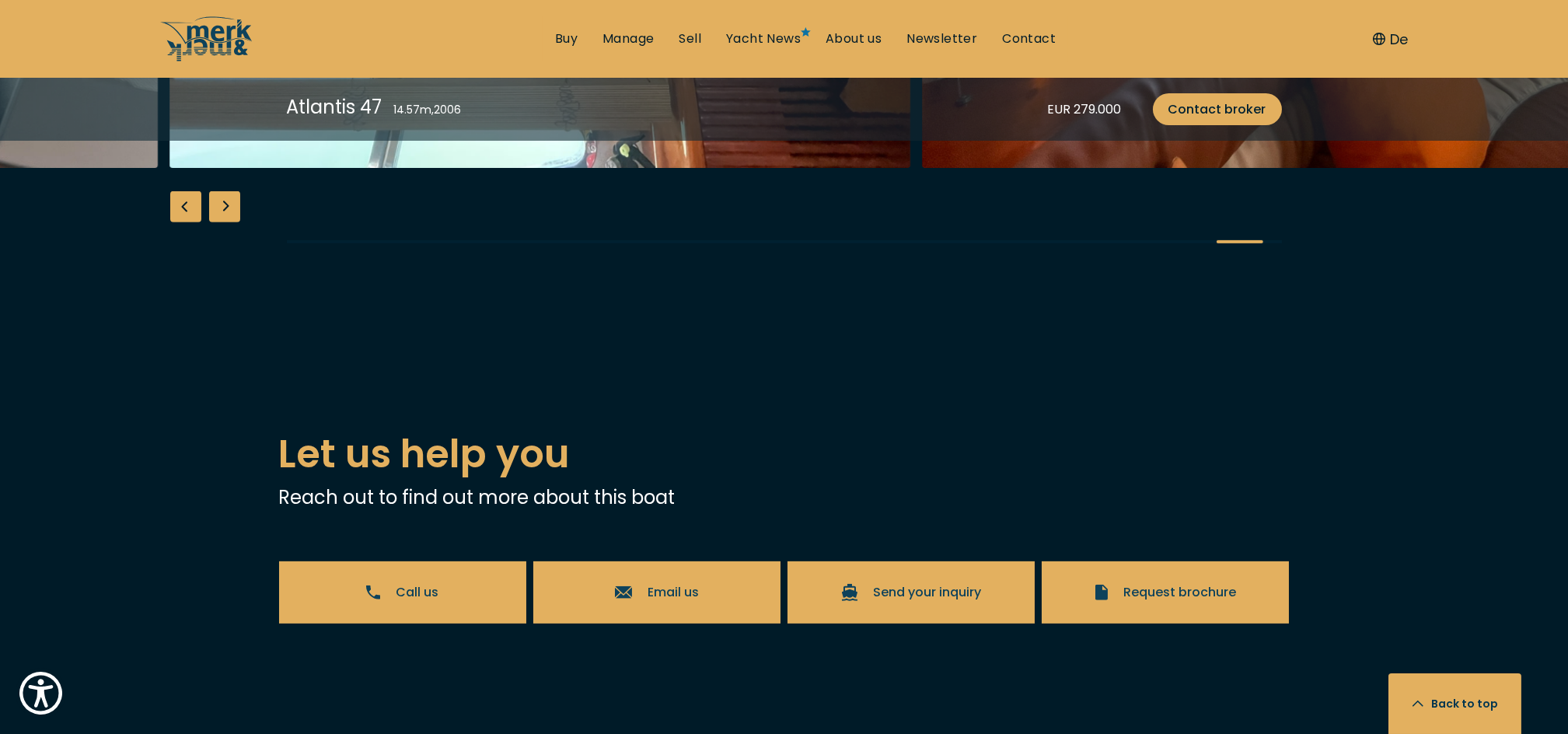
click at [234, 222] on div "Next slide" at bounding box center [225, 207] width 32 height 32
